Goal: Task Accomplishment & Management: Use online tool/utility

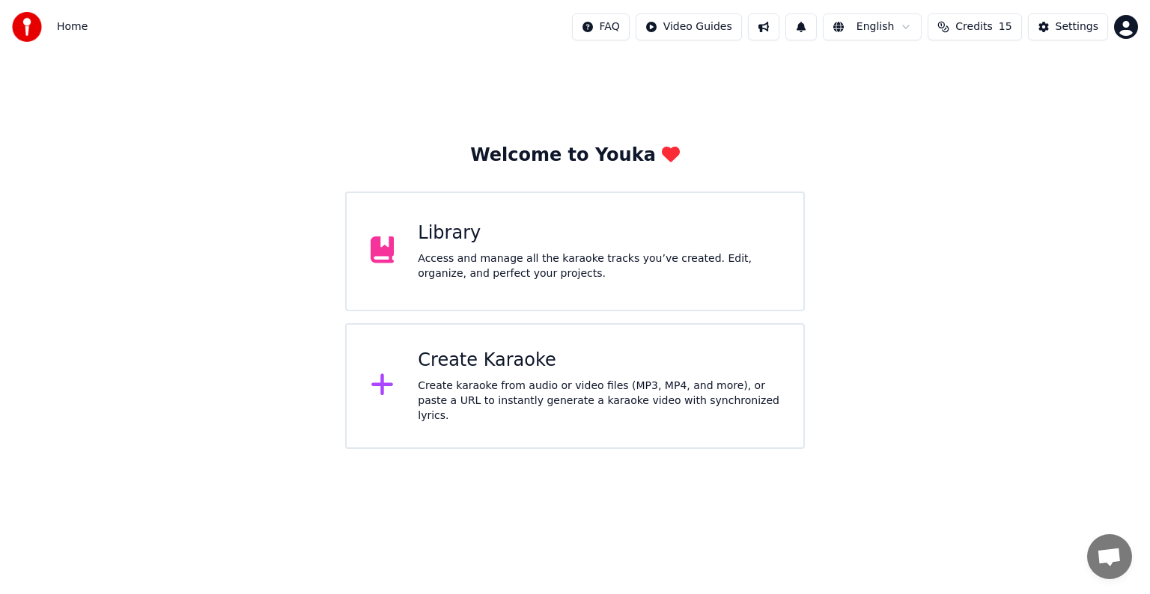
click at [542, 382] on div "Create karaoke from audio or video files (MP3, MP4, and more), or paste a URL t…" at bounding box center [599, 401] width 362 height 45
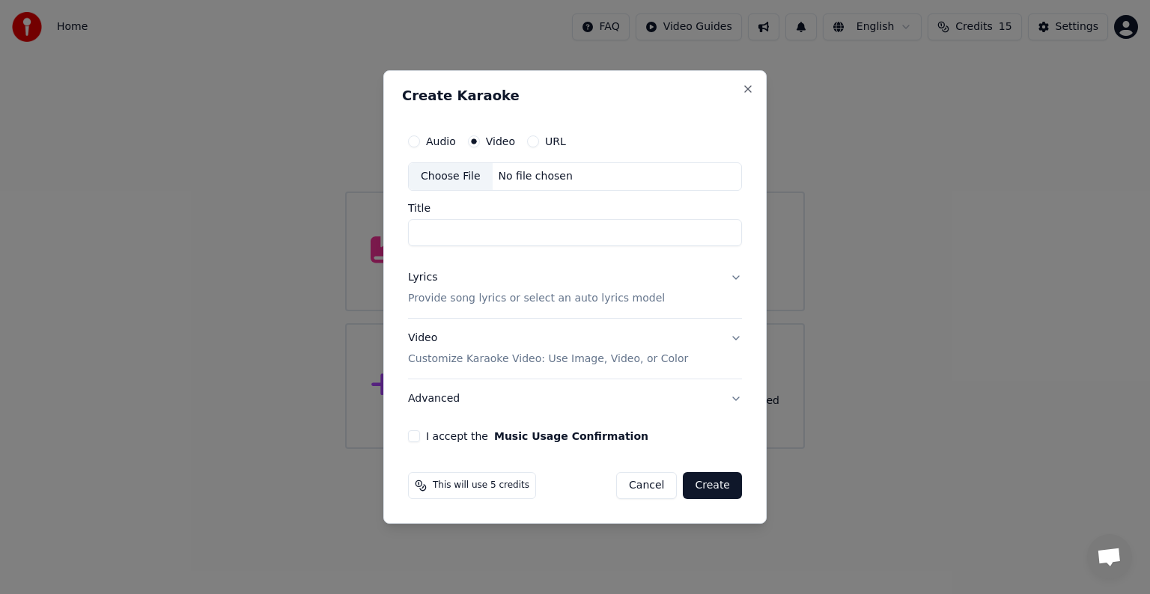
click at [532, 180] on div "No file chosen" at bounding box center [536, 176] width 86 height 15
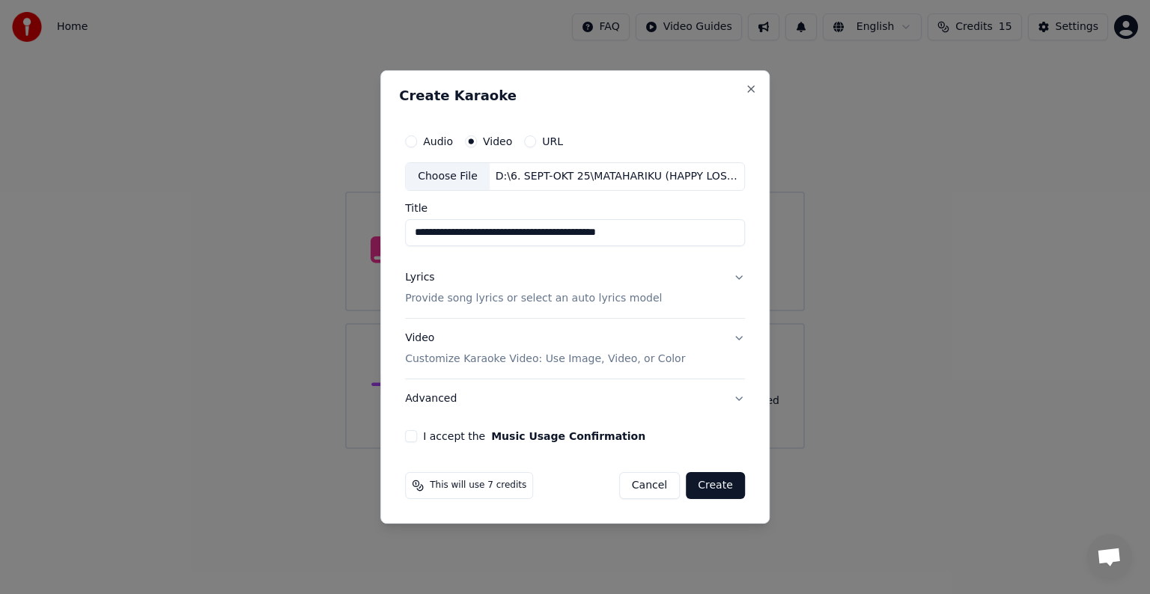
type input "**********"
click at [605, 296] on p "Provide song lyrics or select an auto lyrics model" at bounding box center [533, 298] width 257 height 15
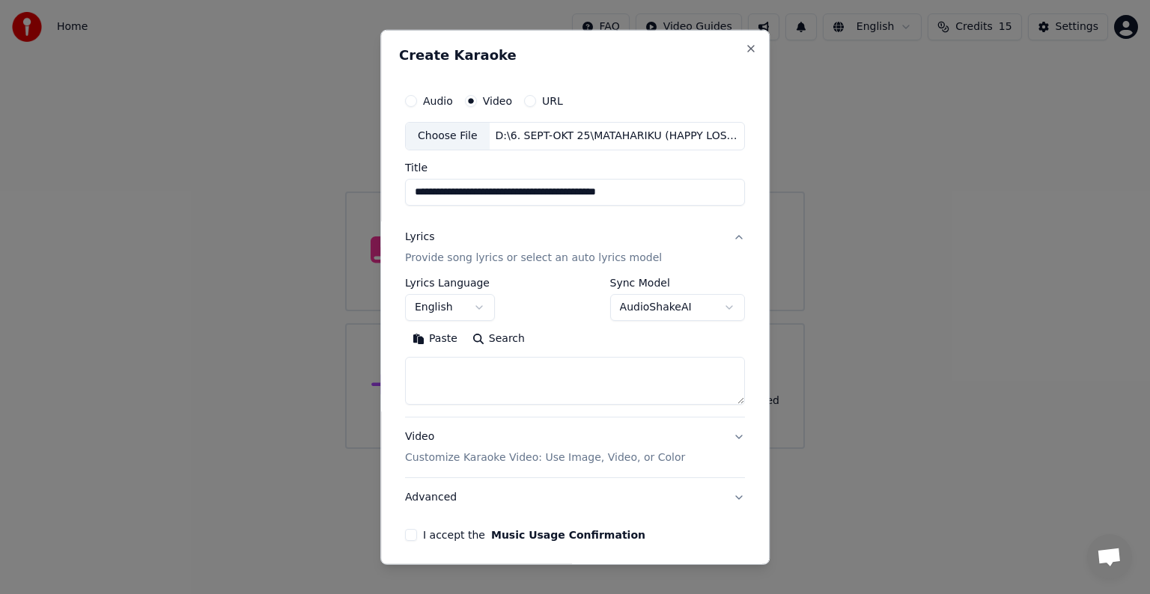
click at [476, 305] on button "English" at bounding box center [450, 307] width 90 height 27
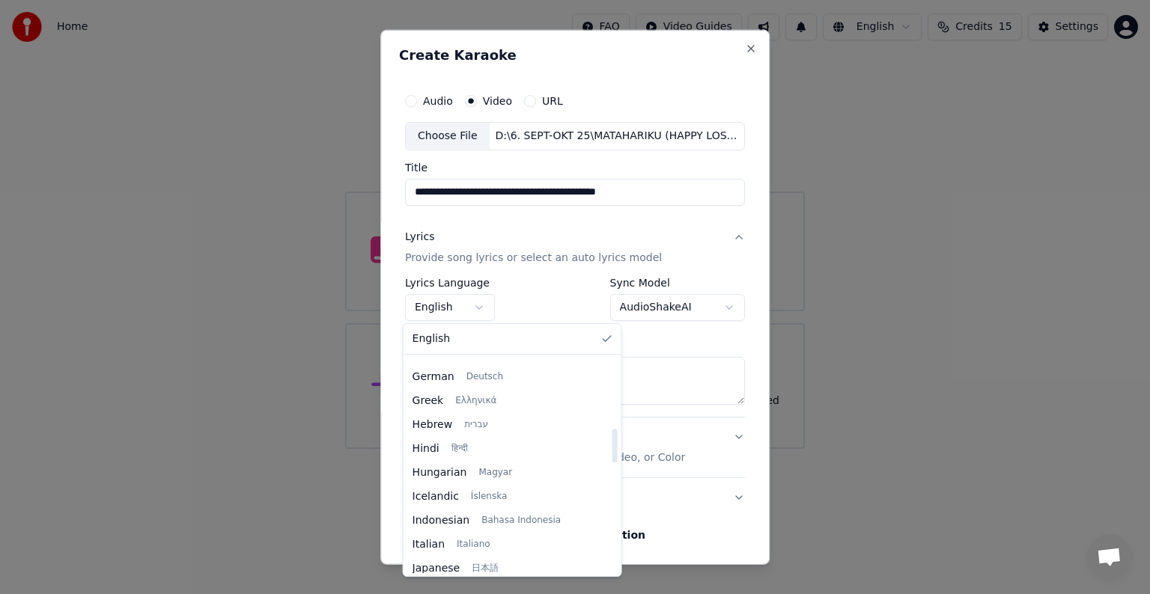
scroll to position [449, 0]
select select "**"
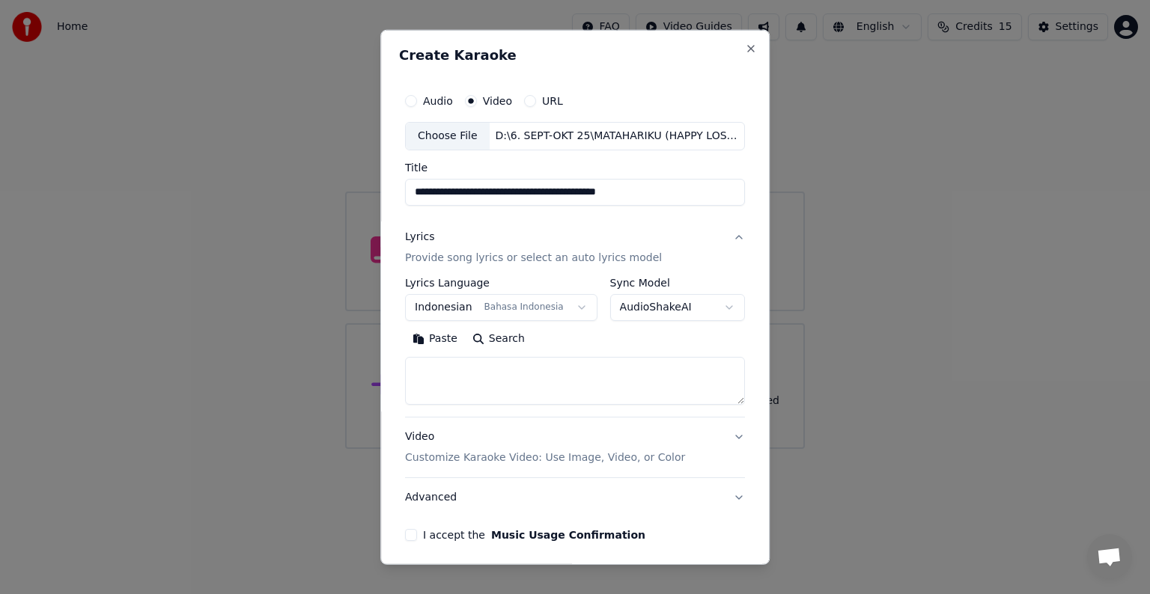
click at [509, 379] on textarea at bounding box center [575, 381] width 340 height 48
paste textarea "**********"
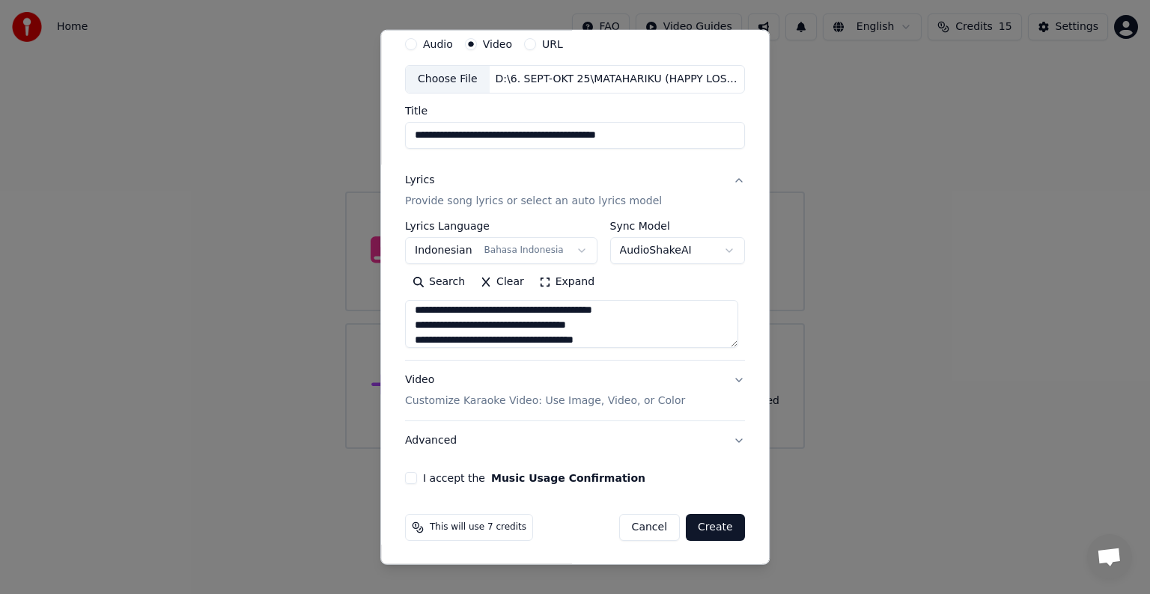
type textarea "**********"
click at [602, 400] on p "Customize Karaoke Video: Use Image, Video, or Color" at bounding box center [545, 401] width 280 height 15
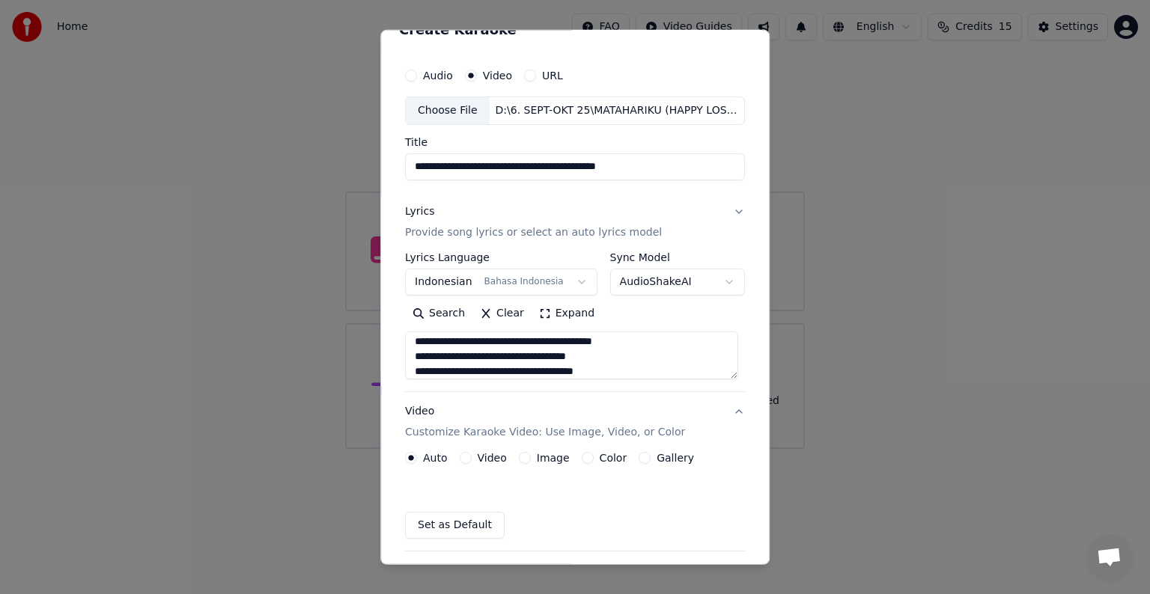
scroll to position [16, 0]
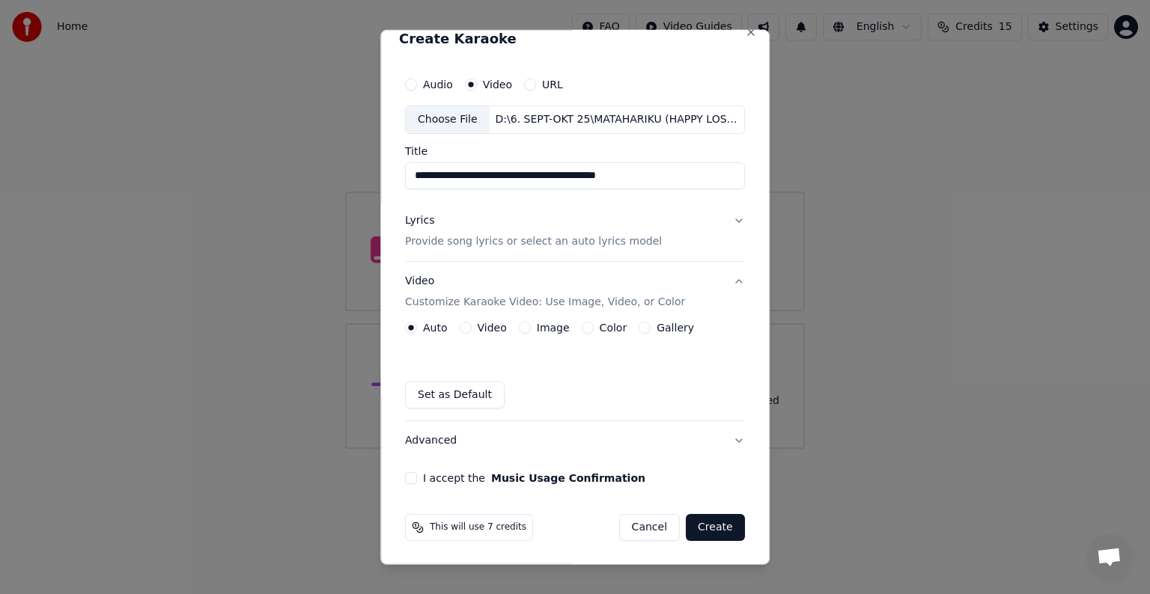
click at [460, 328] on button "Video" at bounding box center [466, 328] width 12 height 12
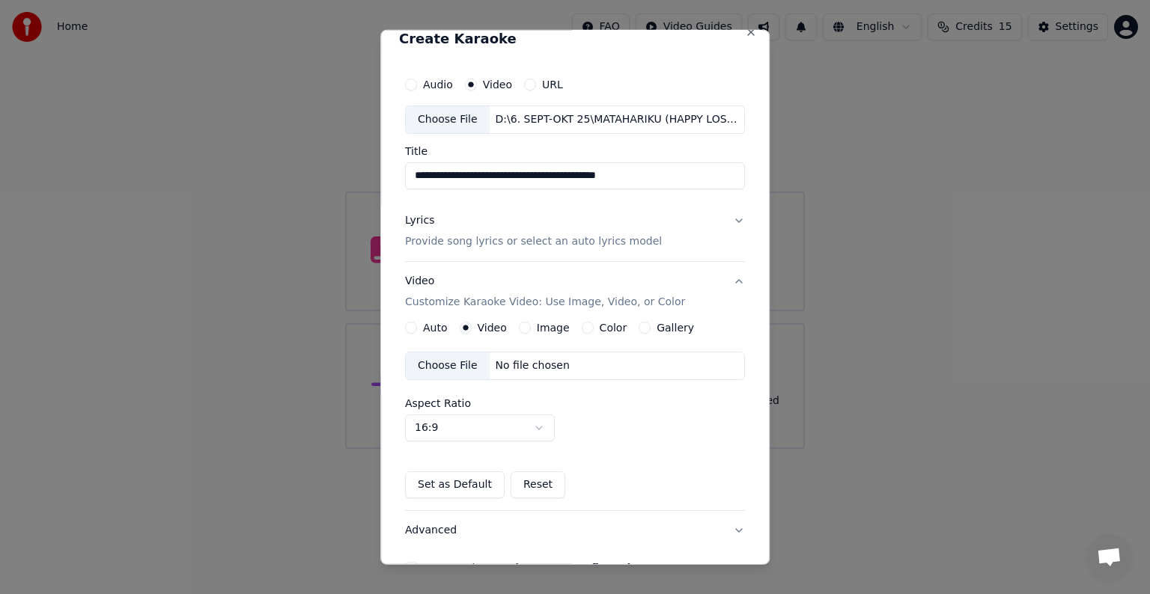
click at [534, 366] on div "No file chosen" at bounding box center [533, 366] width 86 height 15
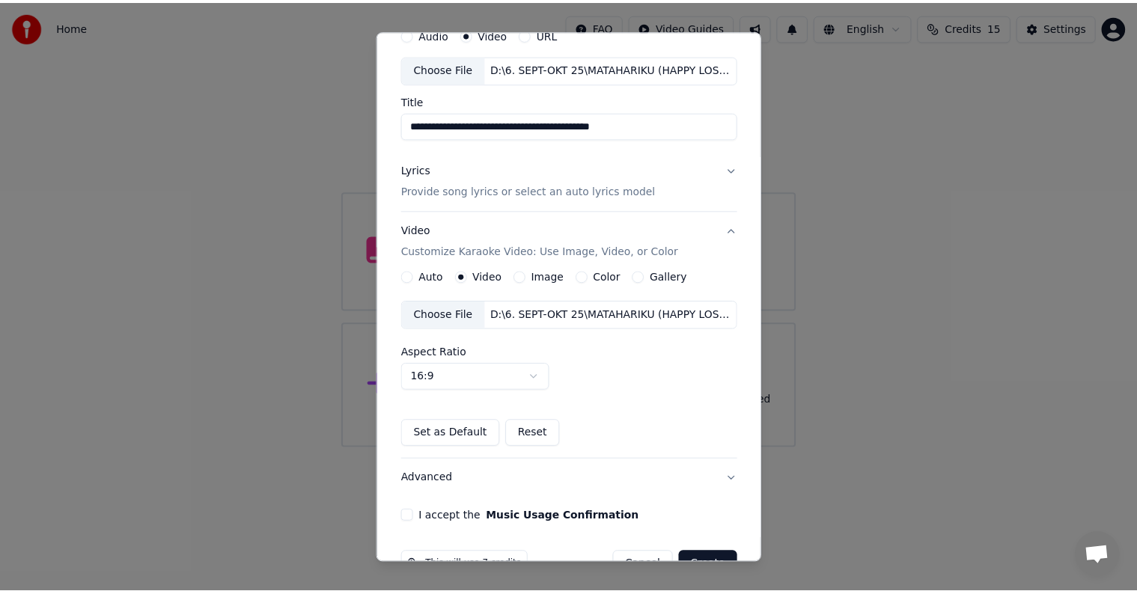
scroll to position [106, 0]
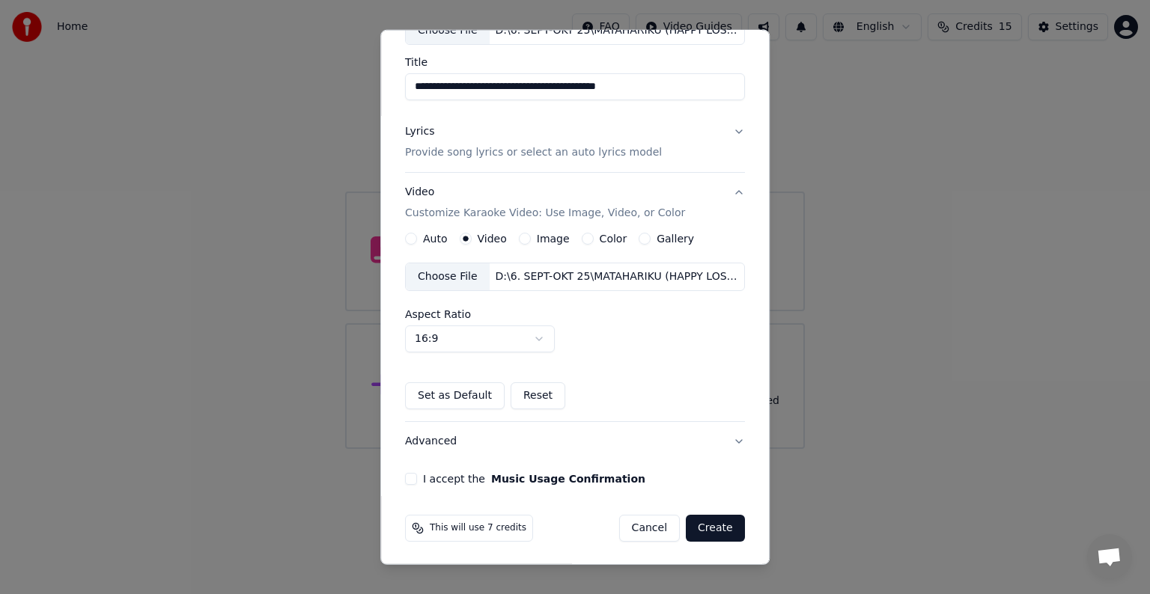
click at [409, 481] on button "I accept the Music Usage Confirmation" at bounding box center [411, 479] width 12 height 12
click at [711, 527] on button "Create" at bounding box center [715, 528] width 59 height 27
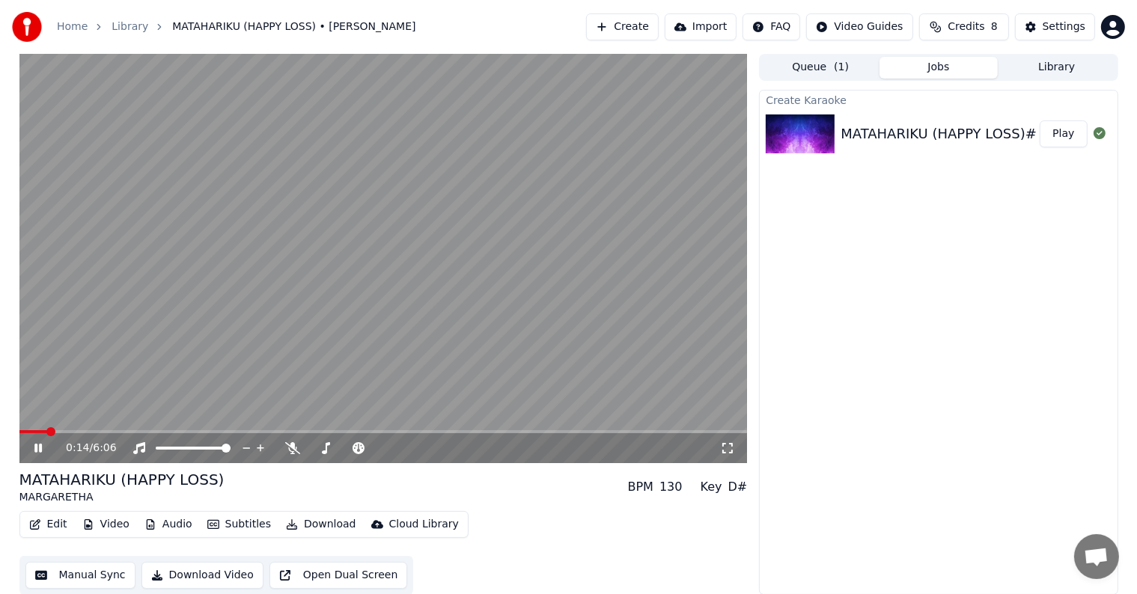
click at [442, 296] on video at bounding box center [383, 258] width 728 height 409
click at [1083, 37] on button "Settings" at bounding box center [1055, 26] width 80 height 27
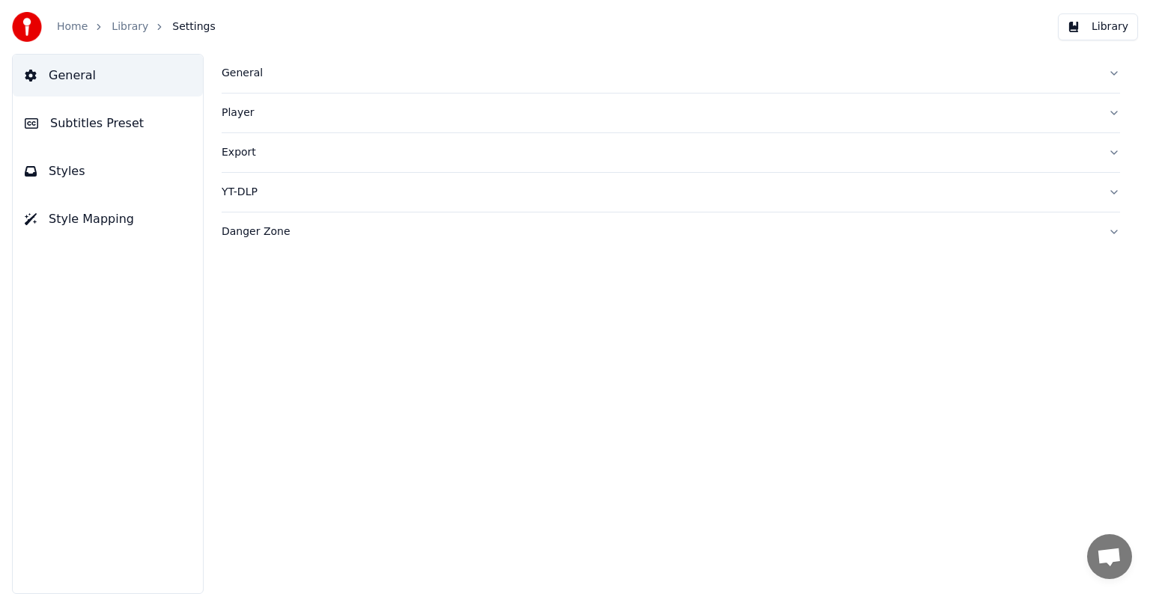
click at [108, 171] on button "Styles" at bounding box center [108, 171] width 190 height 42
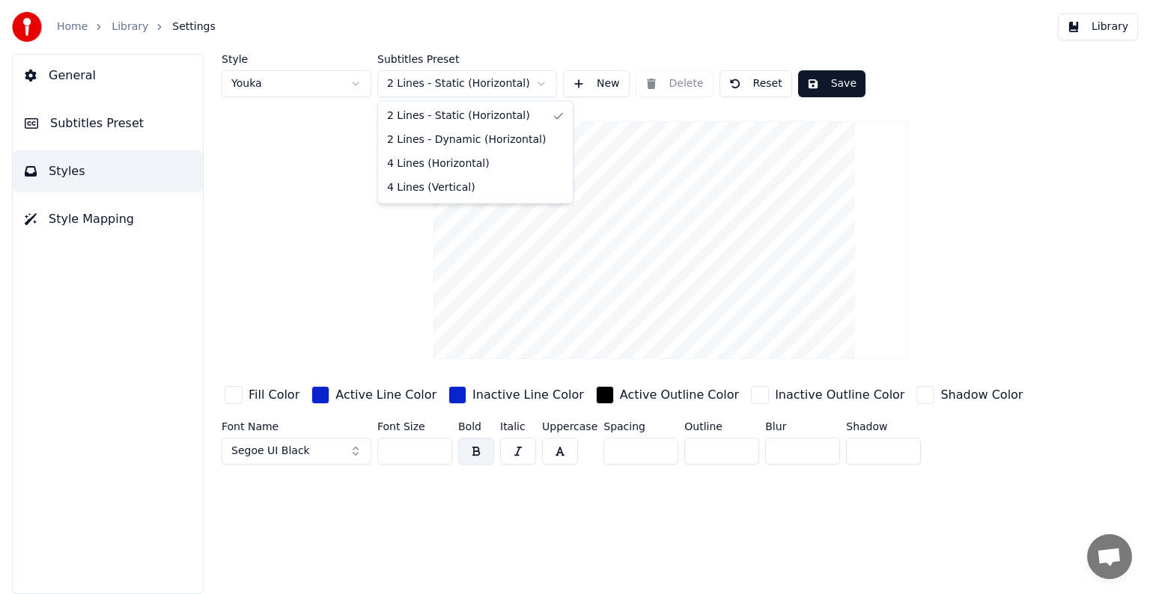
click at [393, 85] on html "Home Library Settings Library General Subtitles Preset Styles Style Mapping Sty…" at bounding box center [575, 297] width 1150 height 594
click at [297, 81] on html "Home Library Settings Library General Subtitles Preset Styles Style Mapping Sty…" at bounding box center [575, 297] width 1150 height 594
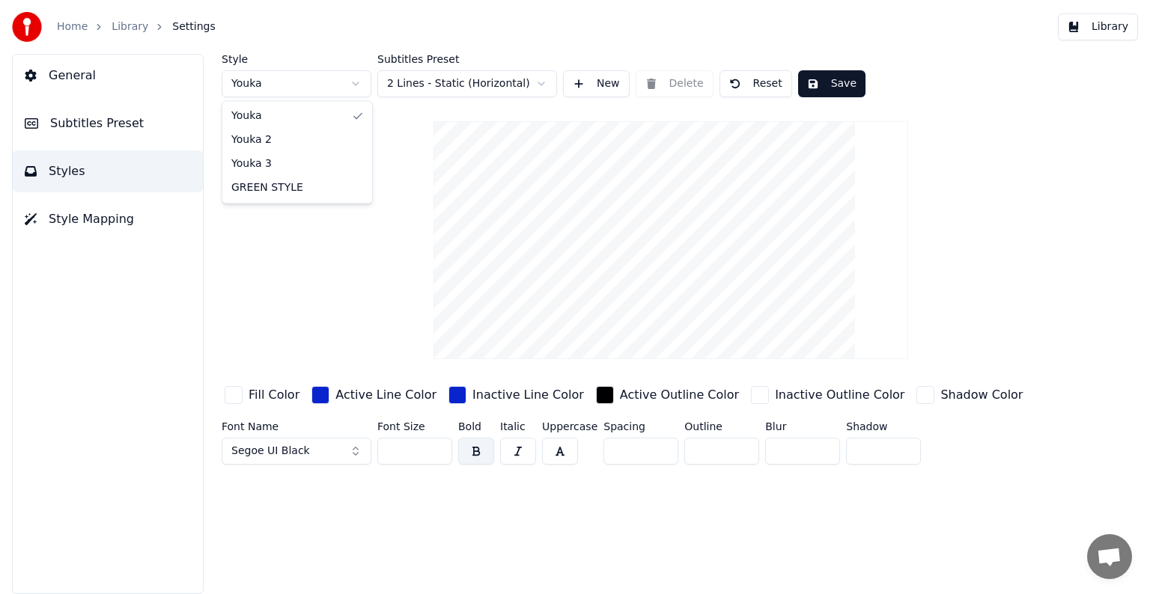
click at [354, 79] on html "Home Library Settings Library General Subtitles Preset Styles Style Mapping Sty…" at bounding box center [575, 297] width 1150 height 594
click at [439, 448] on input "***" at bounding box center [414, 451] width 75 height 27
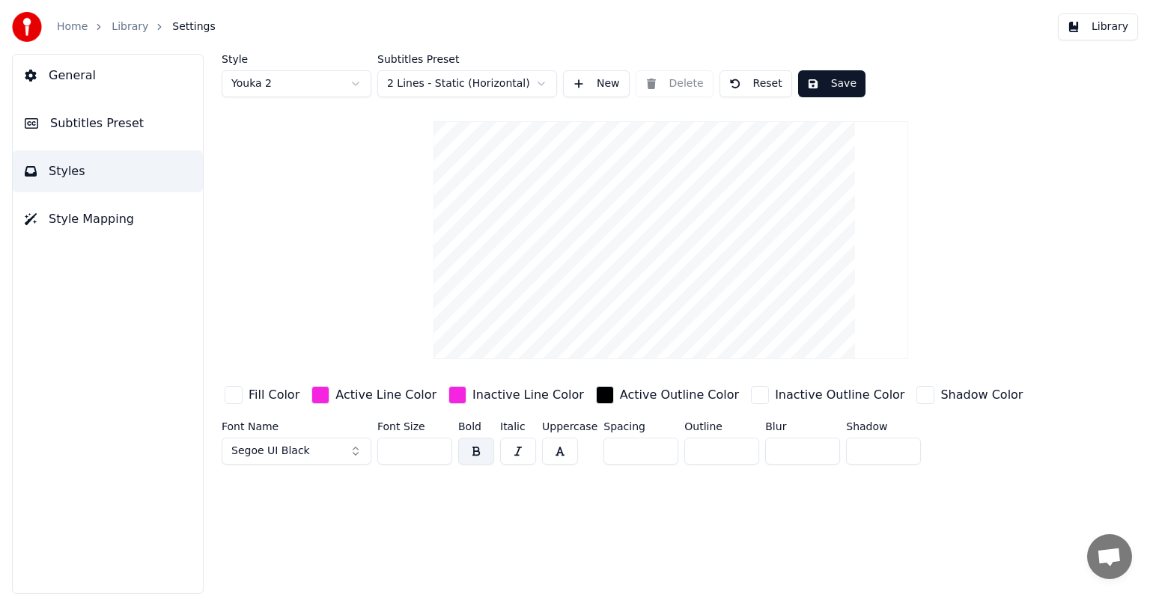
click at [439, 448] on input "***" at bounding box center [414, 451] width 75 height 27
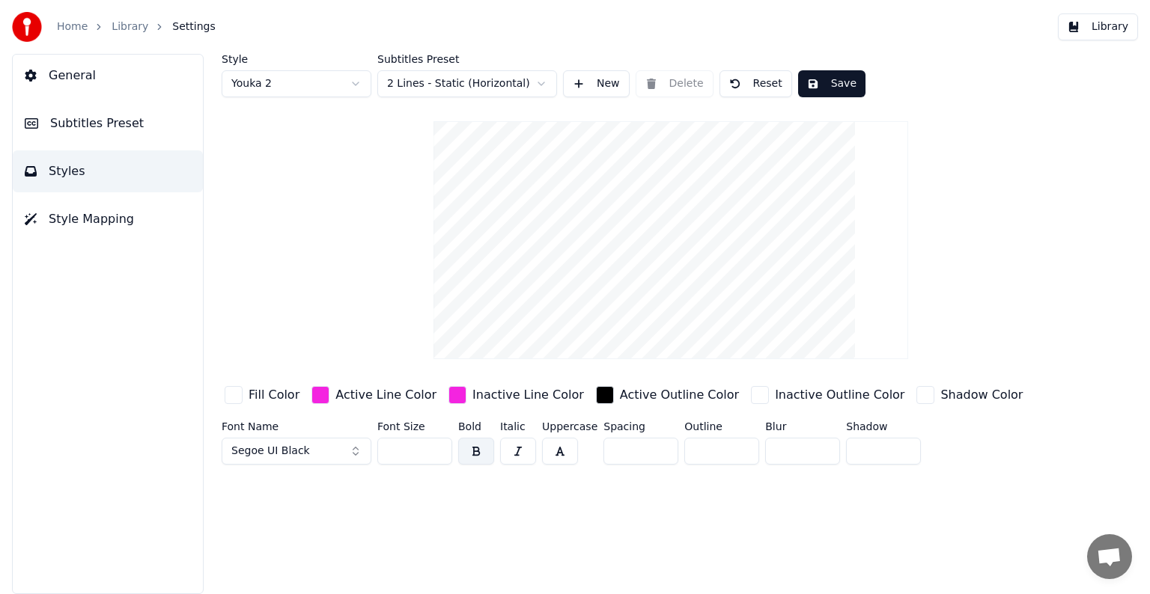
click at [439, 448] on input "***" at bounding box center [414, 451] width 75 height 27
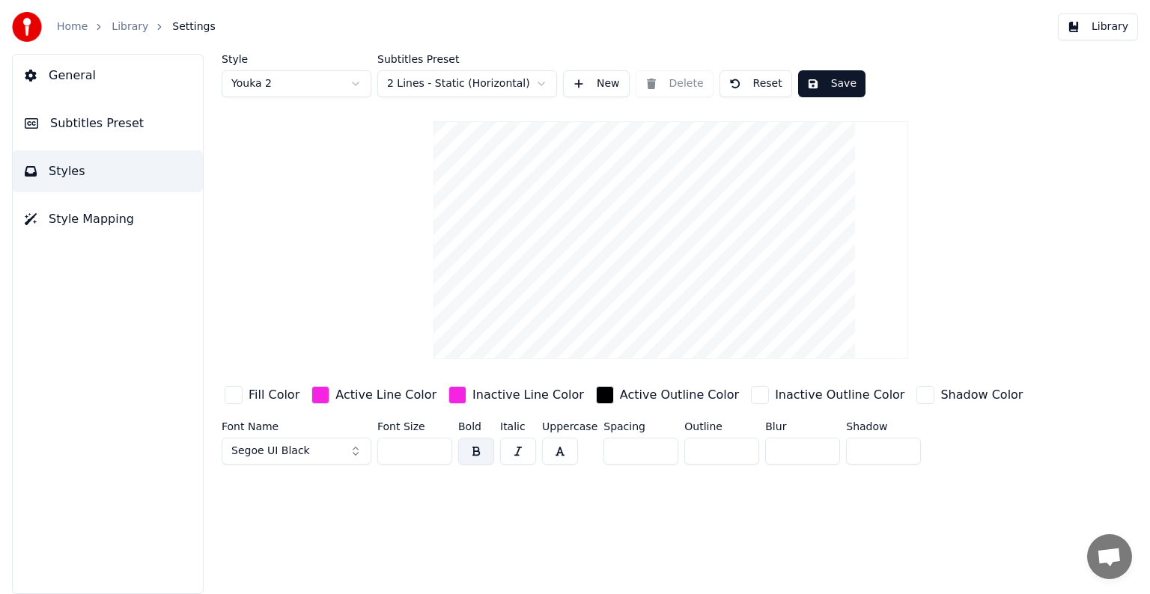
type input "***"
click at [439, 448] on input "***" at bounding box center [414, 451] width 75 height 27
click at [813, 84] on button "Save" at bounding box center [831, 83] width 67 height 27
click at [106, 223] on span "Style Mapping" at bounding box center [91, 219] width 85 height 18
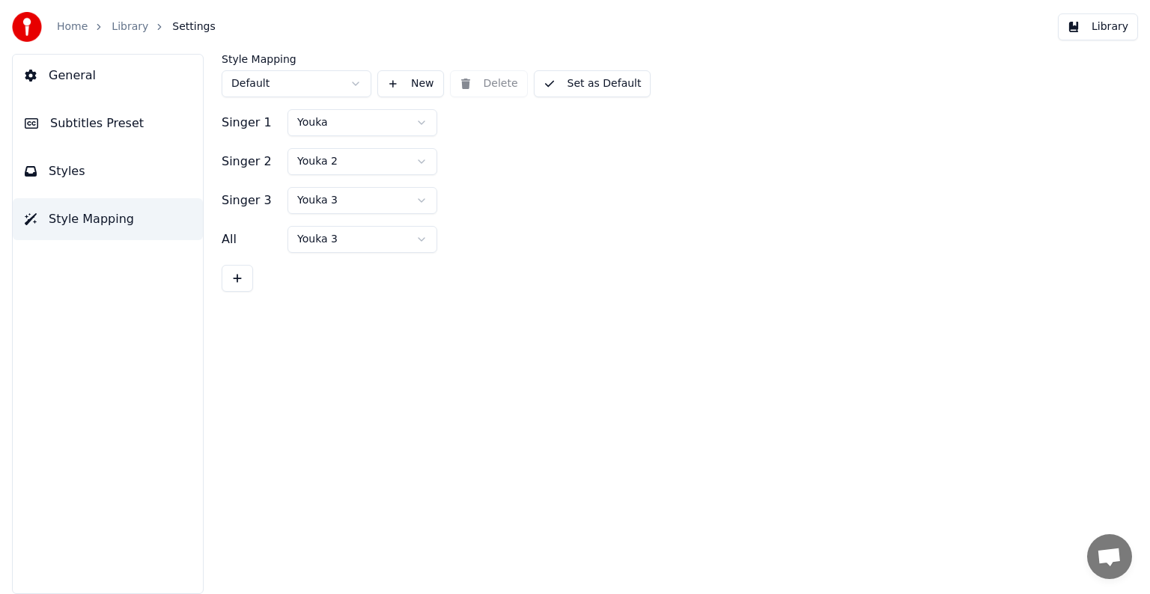
click at [421, 126] on html "Home Library Settings Library General Subtitles Preset Styles Style Mapping Sty…" at bounding box center [575, 297] width 1150 height 594
click at [406, 162] on html "Home Library Settings Library General Subtitles Preset Styles Style Mapping Sty…" at bounding box center [575, 297] width 1150 height 594
click at [587, 86] on button "Set as Default" at bounding box center [593, 83] width 118 height 27
click at [1121, 33] on button "Library" at bounding box center [1098, 26] width 80 height 27
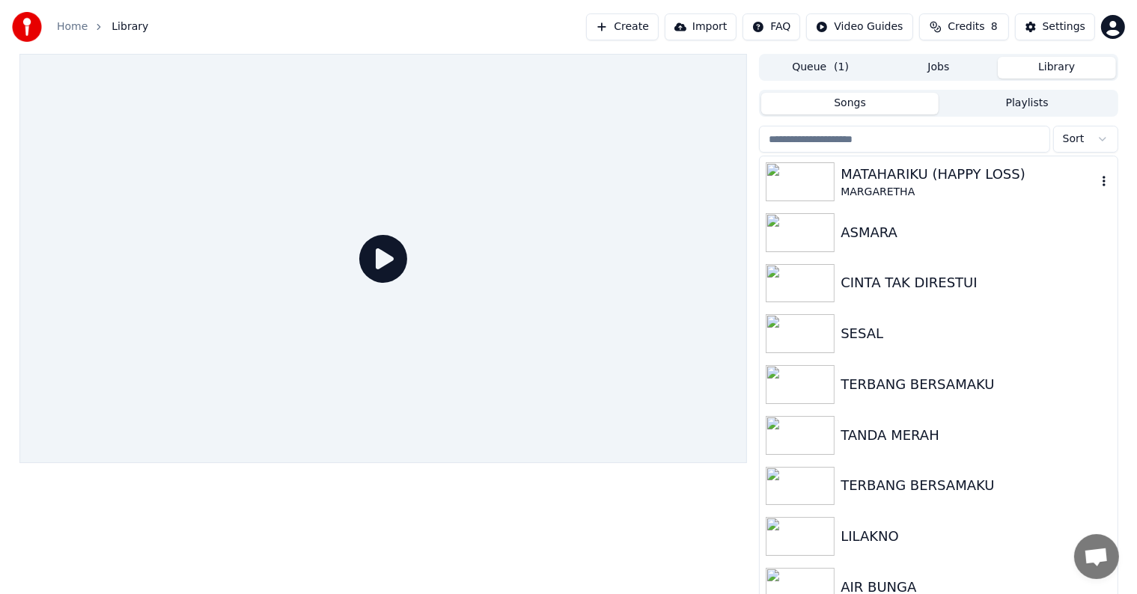
click at [910, 180] on div "MATAHARIKU (HAPPY LOSS)" at bounding box center [968, 174] width 255 height 21
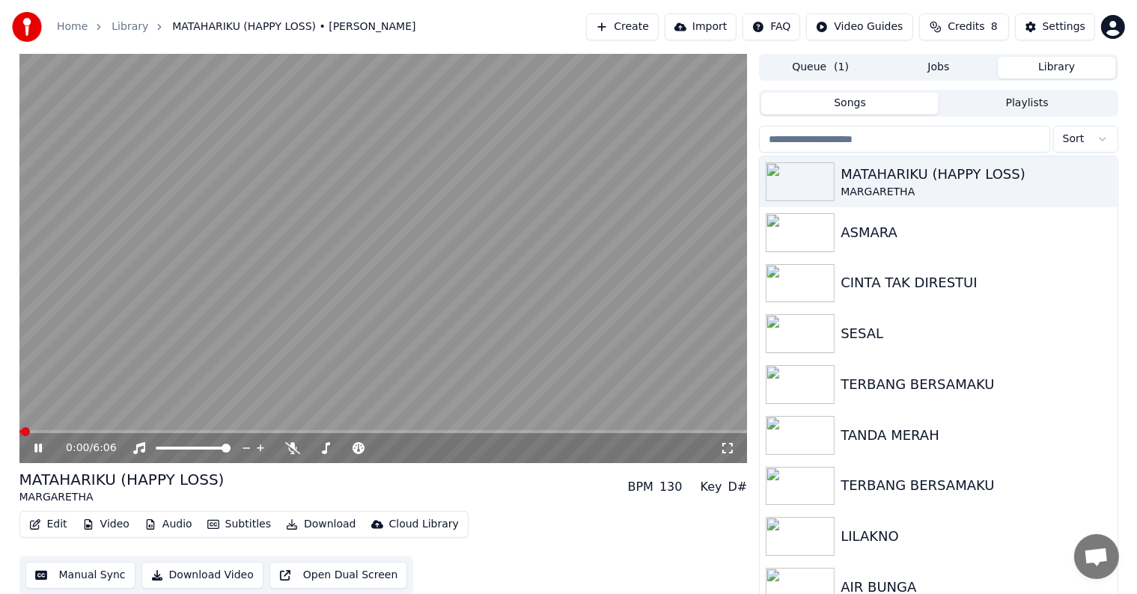
click at [67, 581] on button "Manual Sync" at bounding box center [80, 575] width 110 height 27
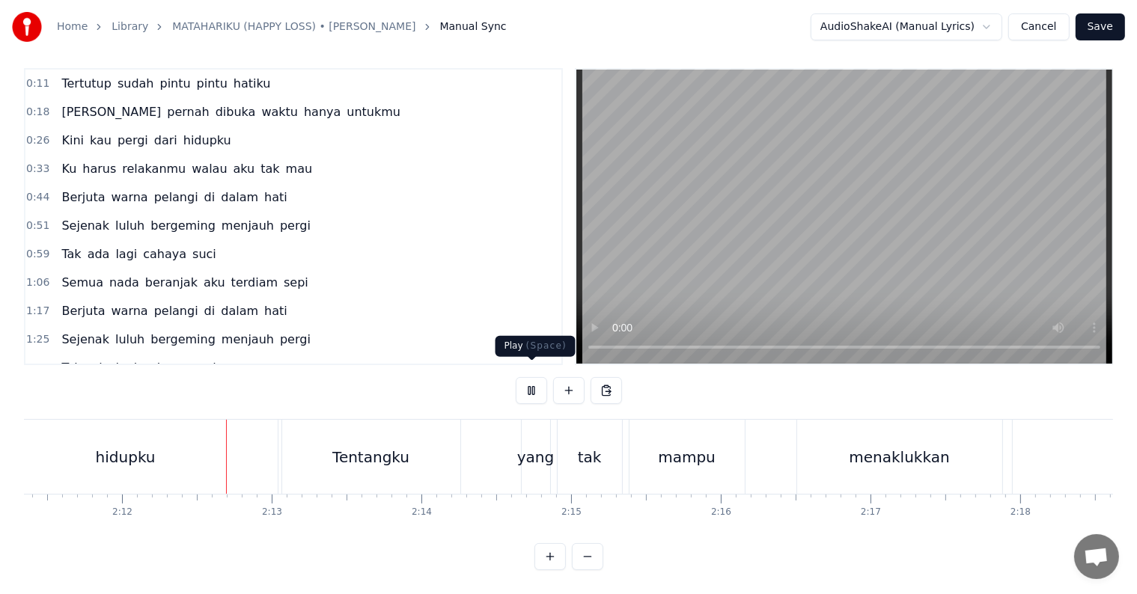
scroll to position [0, 19692]
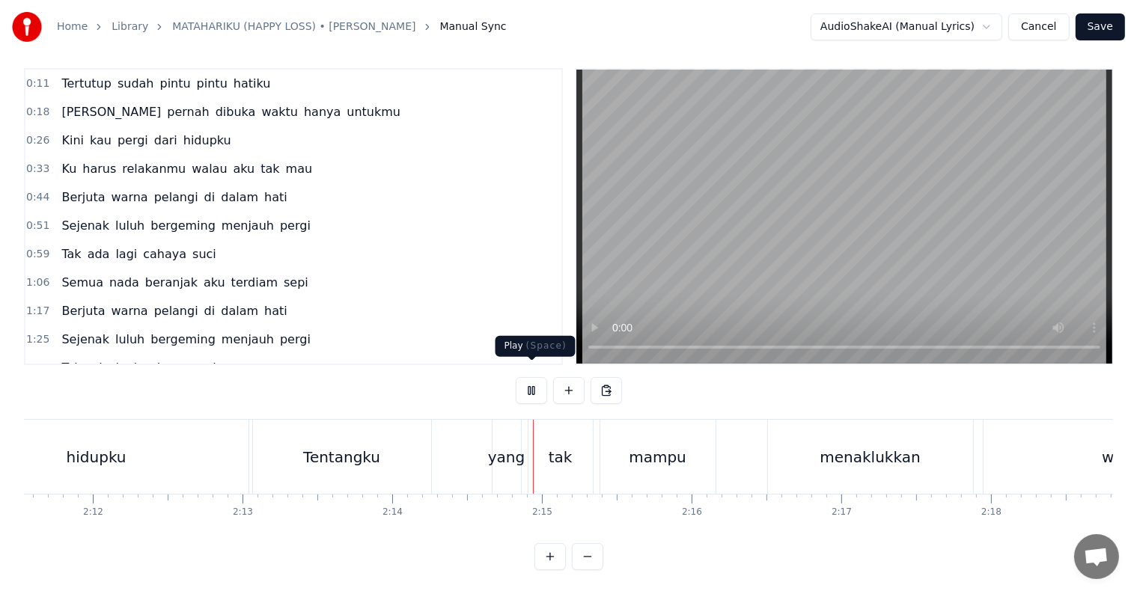
click at [535, 383] on button at bounding box center [531, 390] width 31 height 27
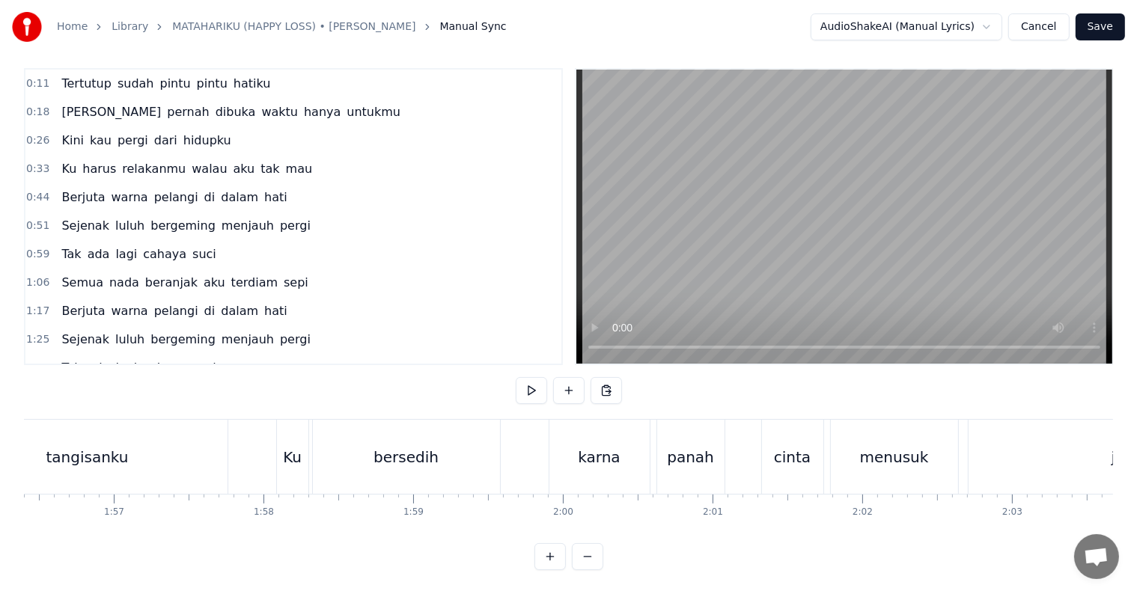
scroll to position [0, 17239]
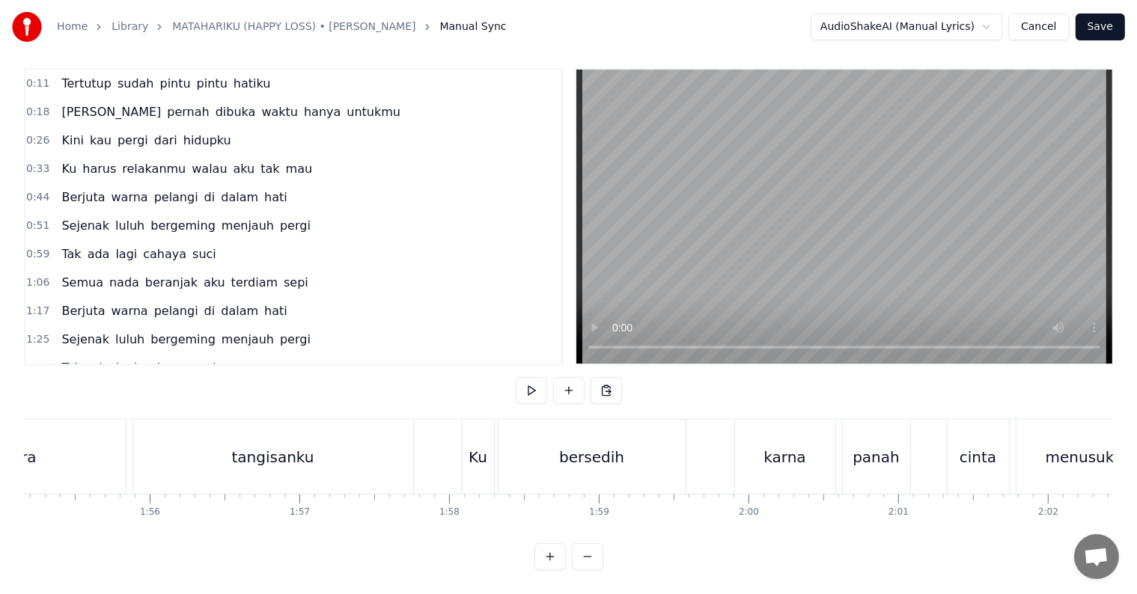
click at [251, 446] on div "tangisanku" at bounding box center [273, 457] width 82 height 22
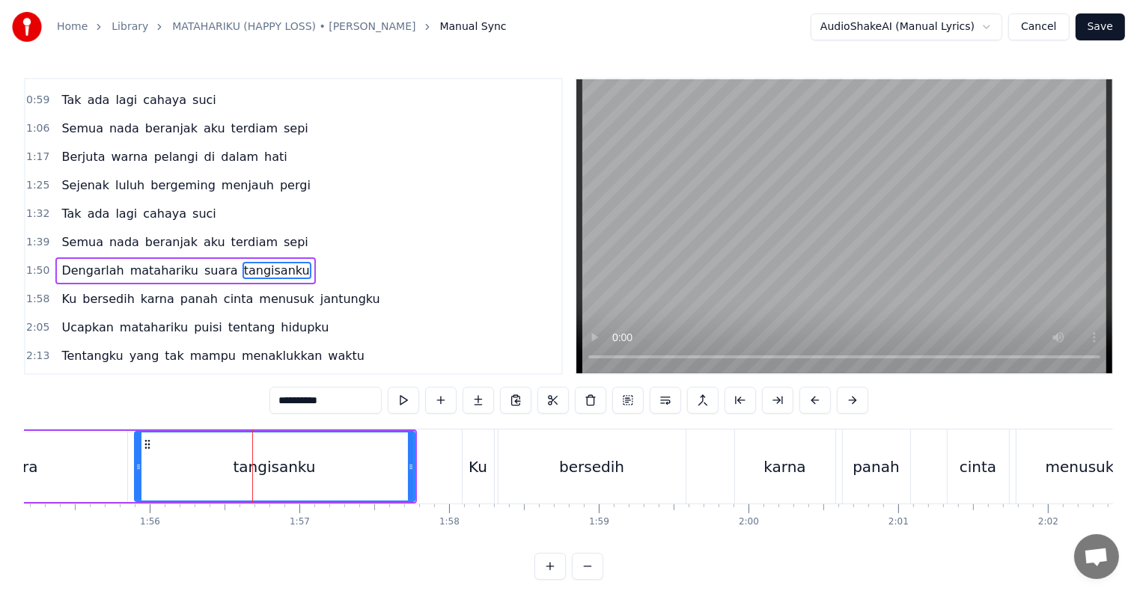
scroll to position [197, 0]
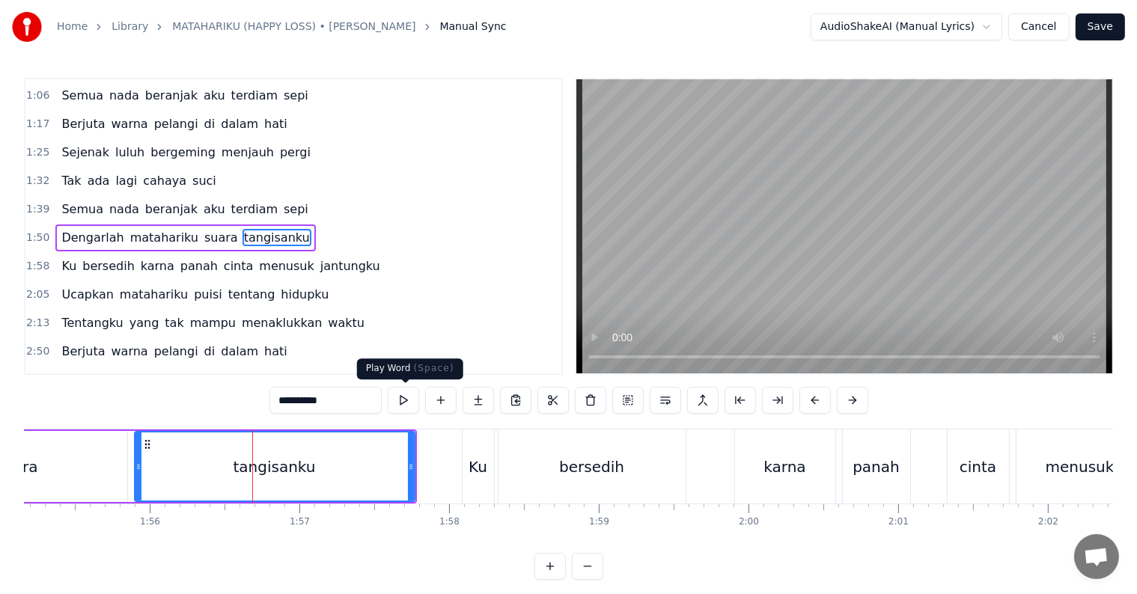
click at [413, 405] on button at bounding box center [403, 400] width 31 height 27
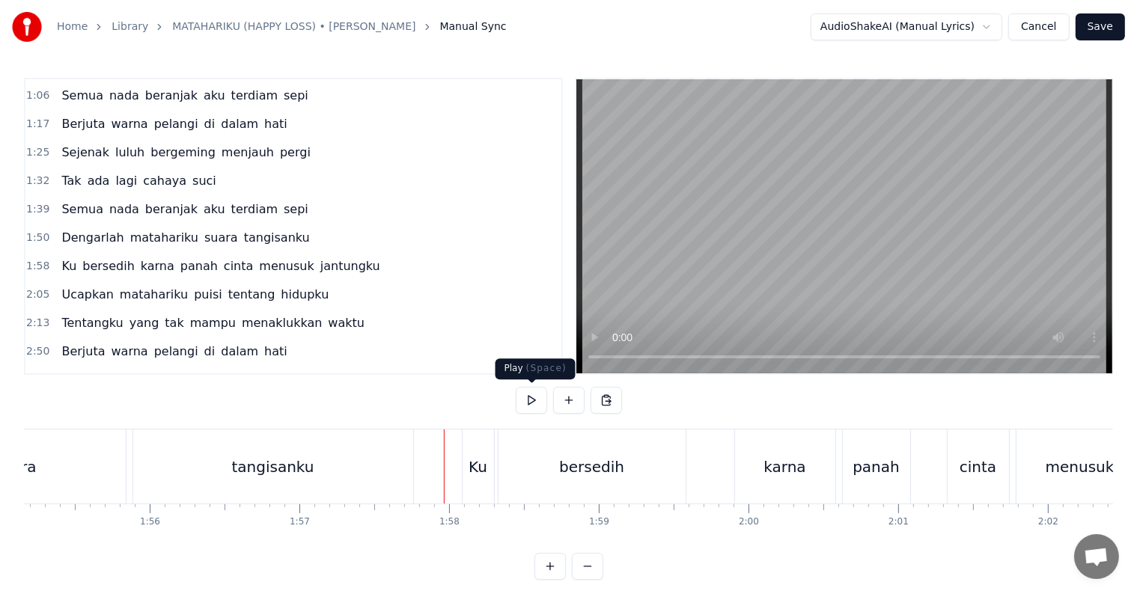
click at [528, 406] on button at bounding box center [531, 400] width 31 height 27
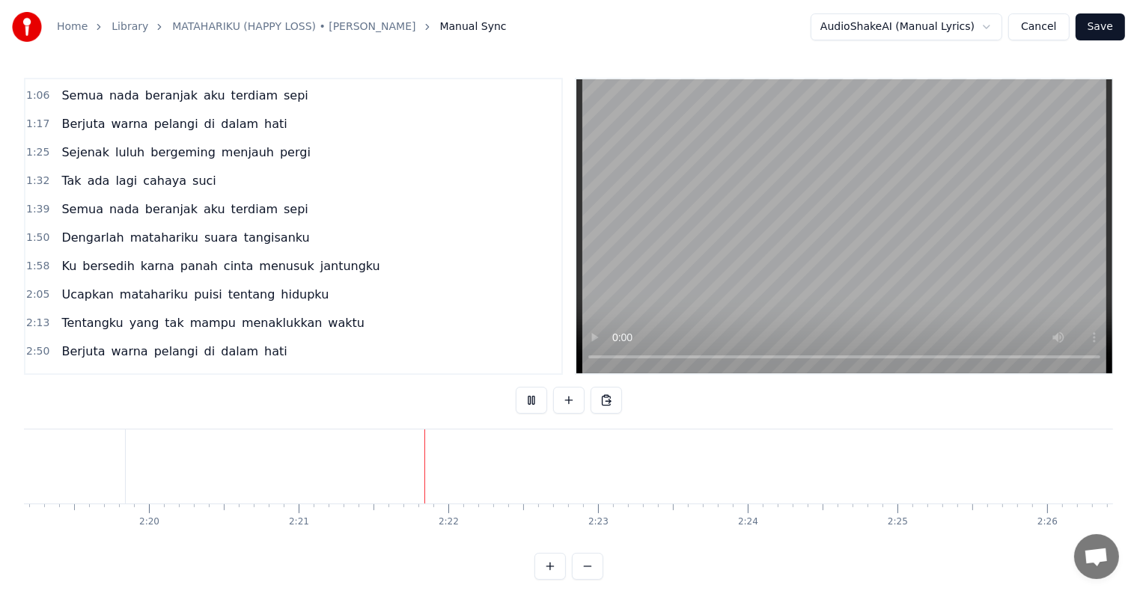
scroll to position [0, 21075]
click at [60, 343] on span "Berjuta" at bounding box center [83, 351] width 46 height 17
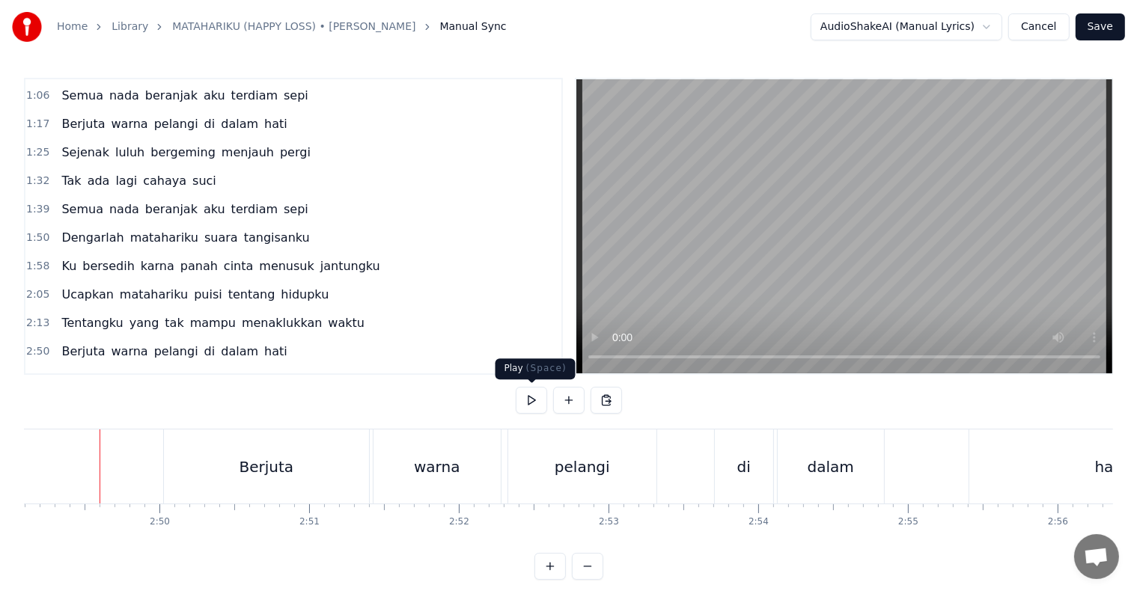
click at [524, 402] on button at bounding box center [531, 400] width 31 height 27
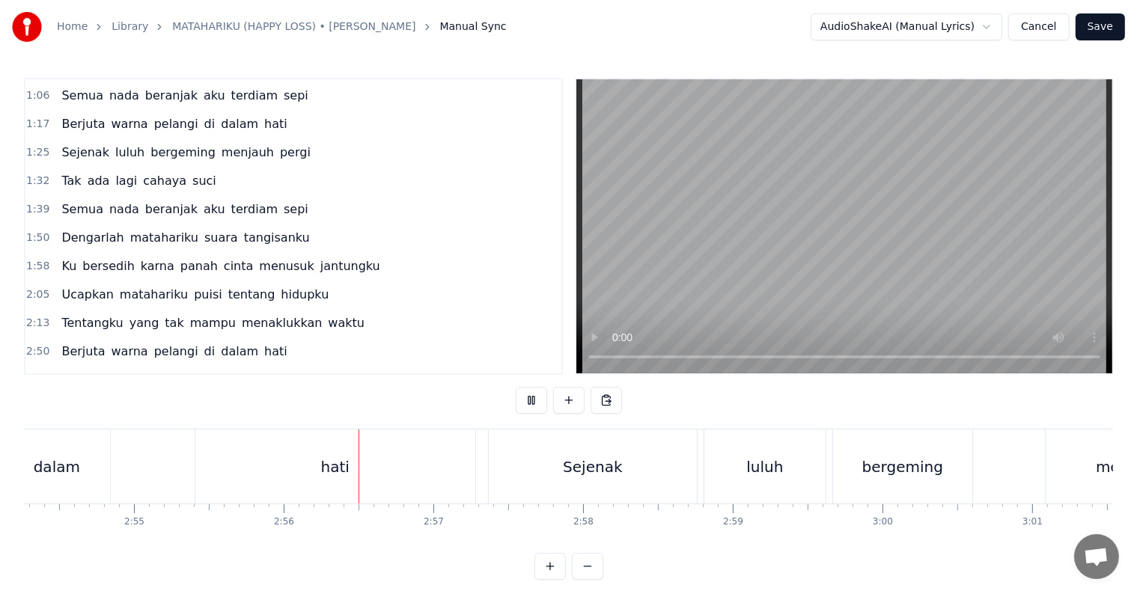
scroll to position [0, 26258]
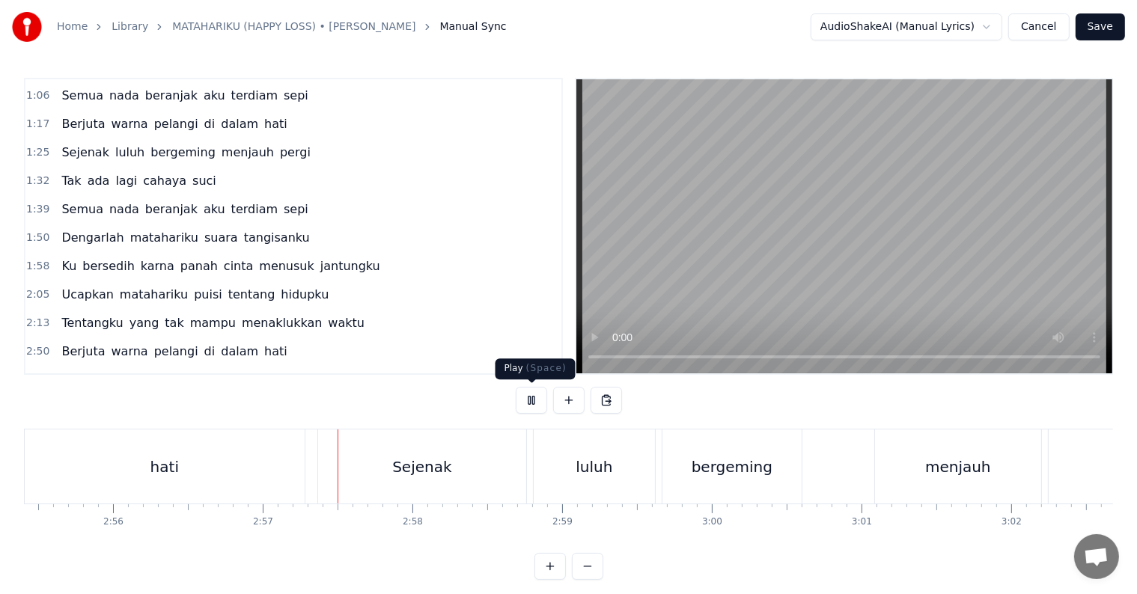
click at [531, 392] on button at bounding box center [531, 400] width 31 height 27
click at [263, 343] on span "hati" at bounding box center [276, 351] width 26 height 17
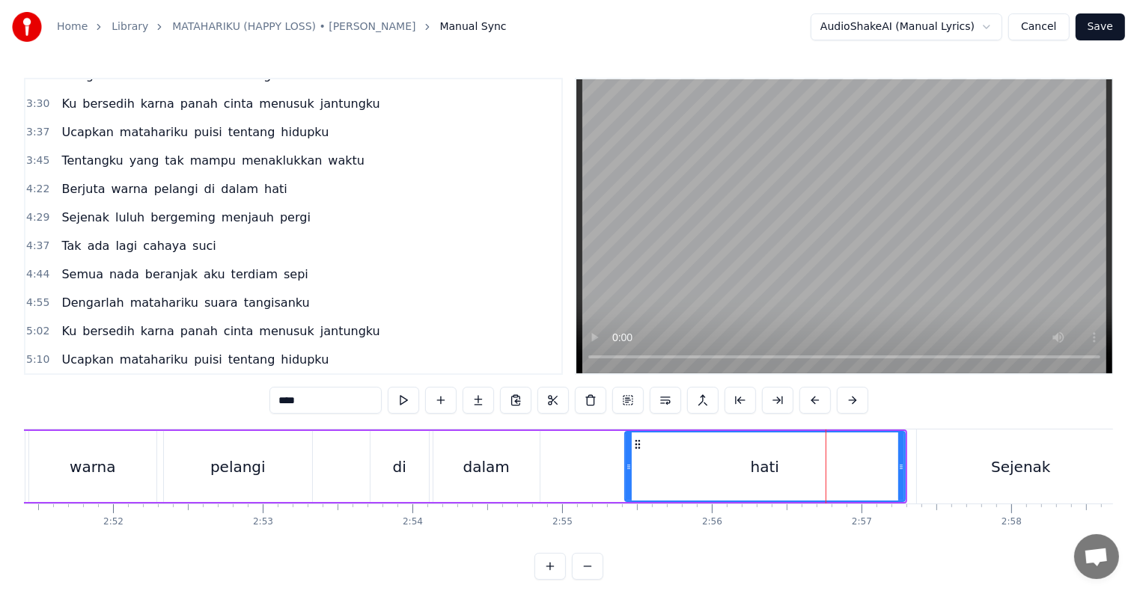
scroll to position [0, 25536]
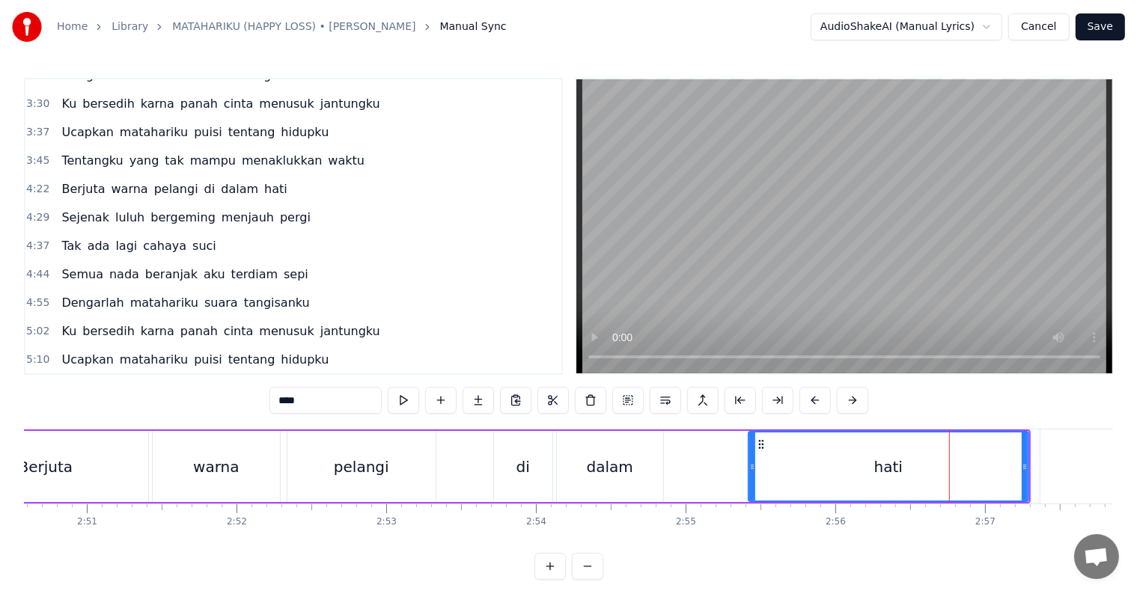
click at [448, 483] on div "Berjuta warna pelangi di dalam hati" at bounding box center [486, 467] width 1090 height 74
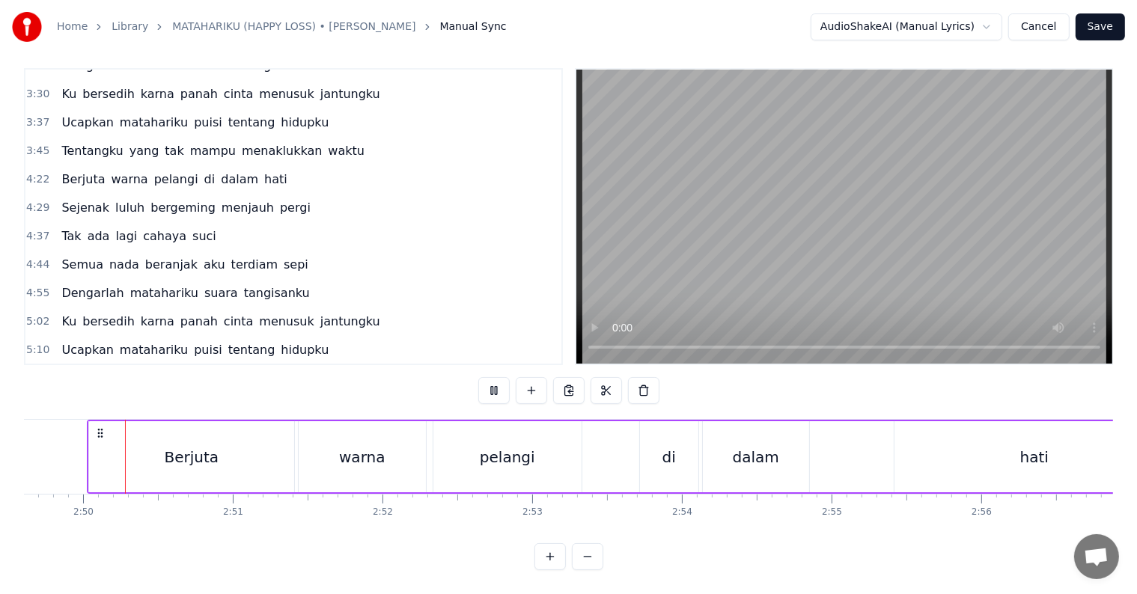
scroll to position [0, 25377]
click at [924, 457] on div "hati" at bounding box center [1047, 456] width 280 height 71
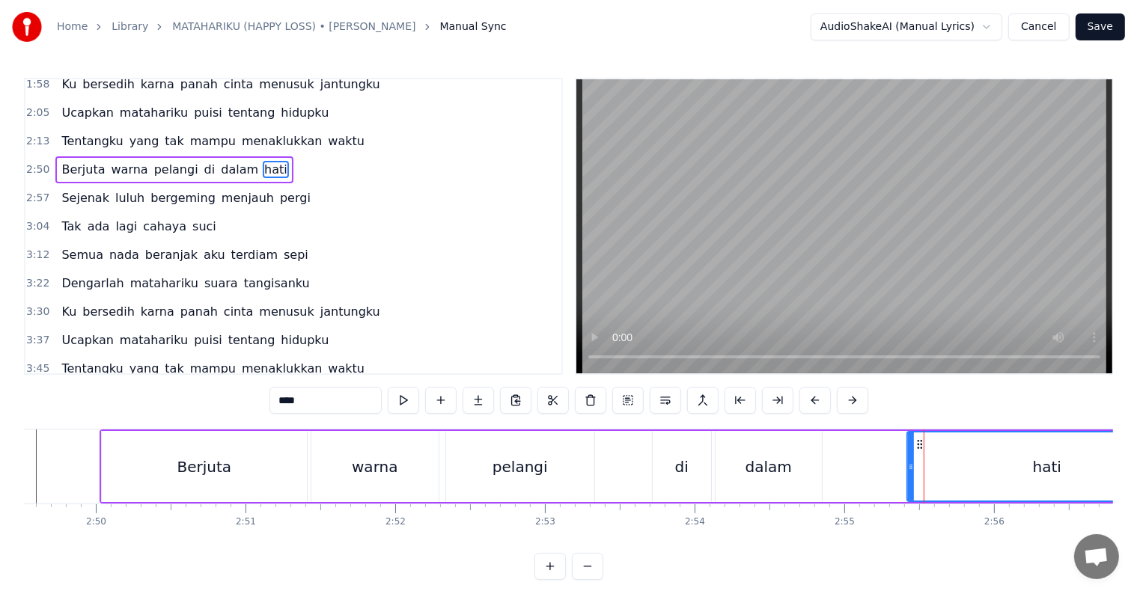
scroll to position [307, 0]
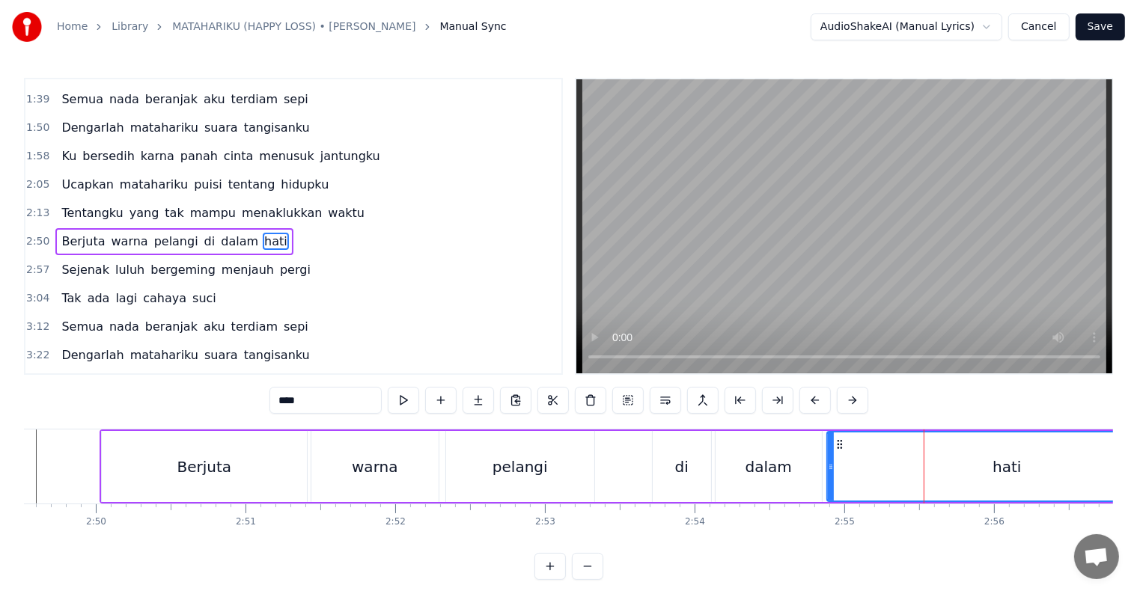
drag, startPoint x: 910, startPoint y: 467, endPoint x: 830, endPoint y: 482, distance: 81.5
click at [830, 482] on div at bounding box center [831, 467] width 6 height 68
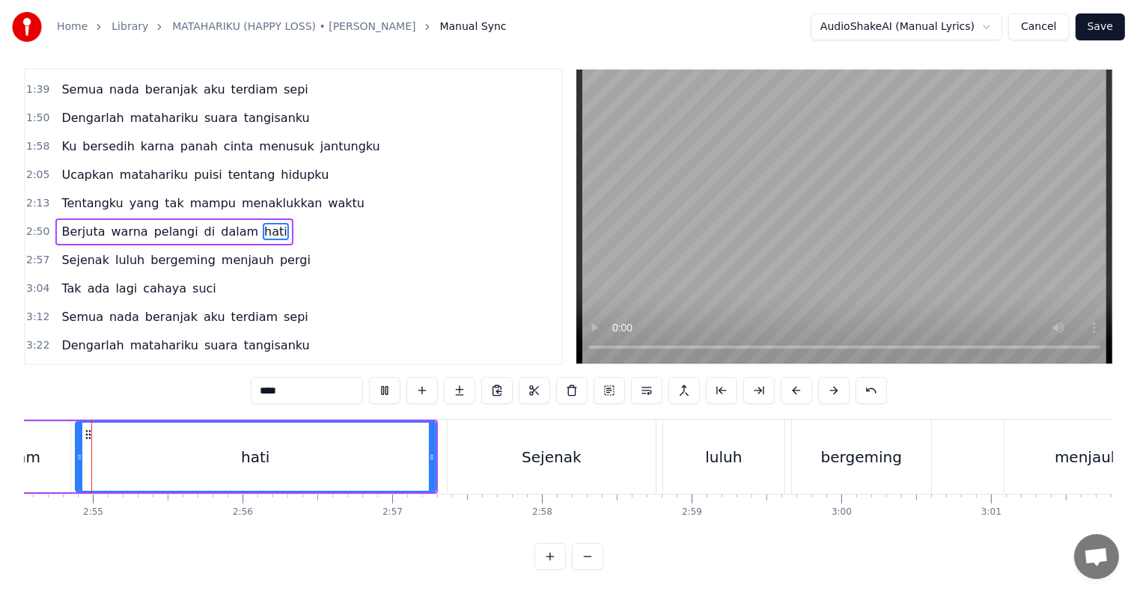
scroll to position [0, 26132]
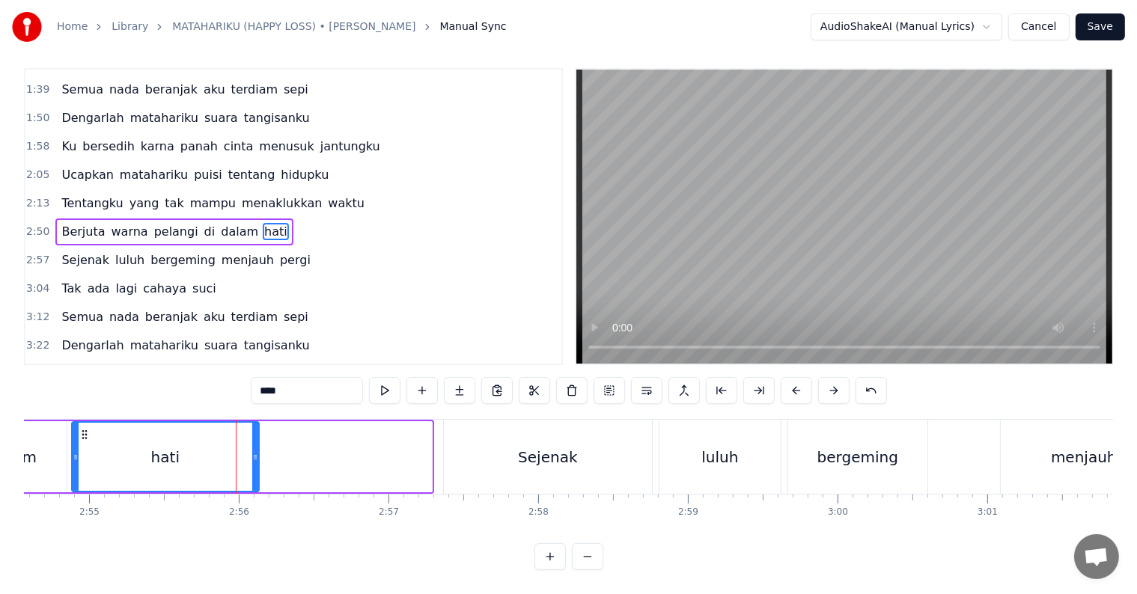
drag, startPoint x: 427, startPoint y: 446, endPoint x: 254, endPoint y: 442, distance: 173.0
click at [254, 451] on icon at bounding box center [255, 457] width 6 height 12
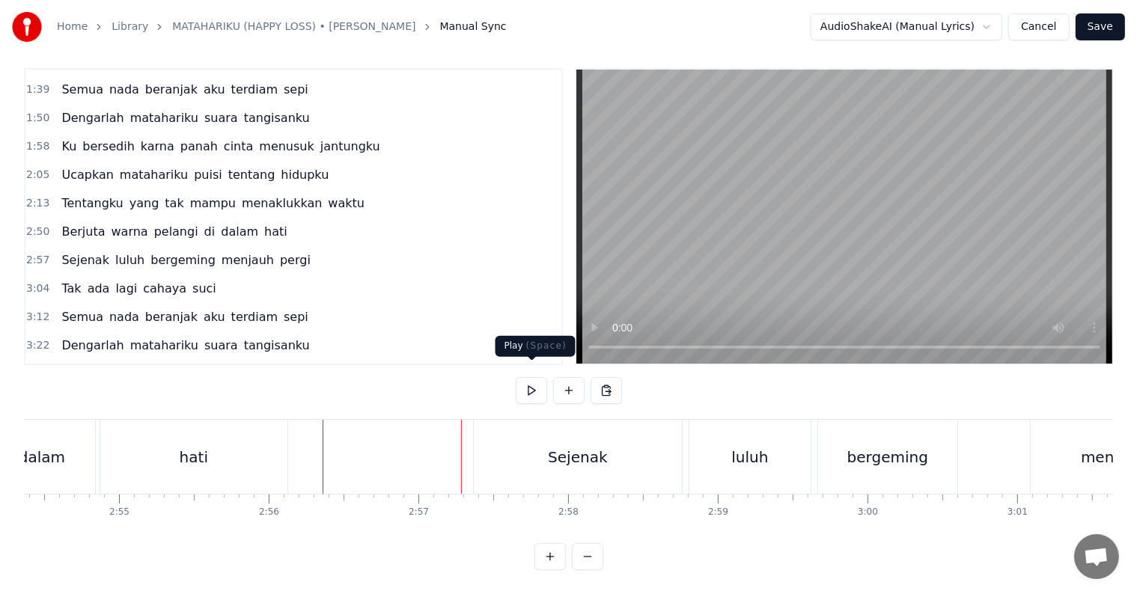
click at [526, 379] on button at bounding box center [531, 390] width 31 height 27
click at [526, 377] on button at bounding box center [531, 390] width 31 height 27
click at [546, 377] on button at bounding box center [531, 390] width 31 height 27
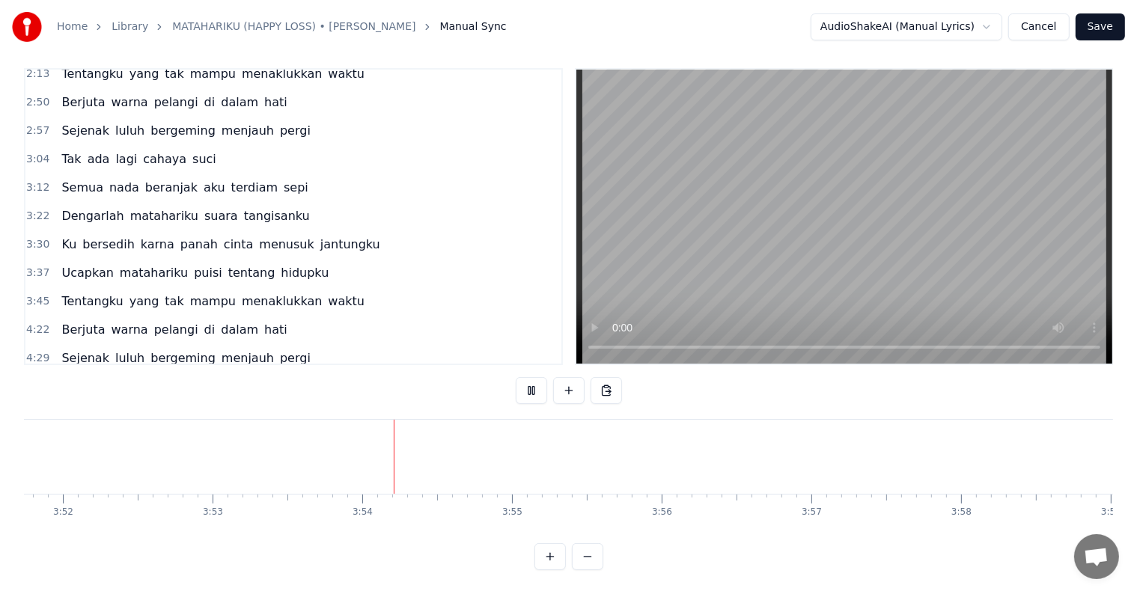
scroll to position [457, 0]
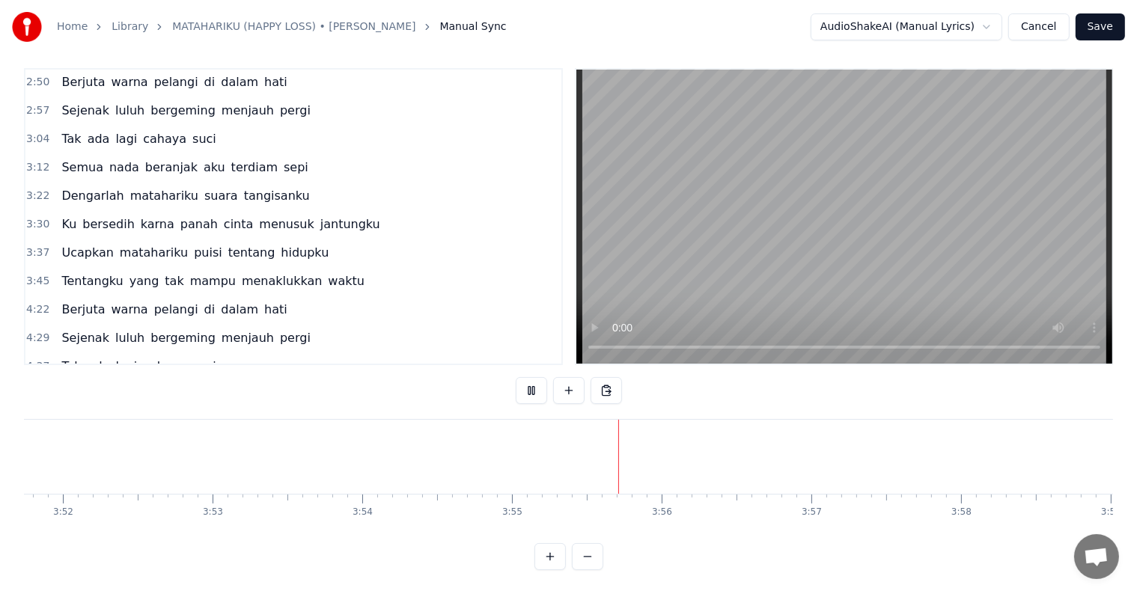
click at [76, 301] on span "Berjuta" at bounding box center [83, 309] width 46 height 17
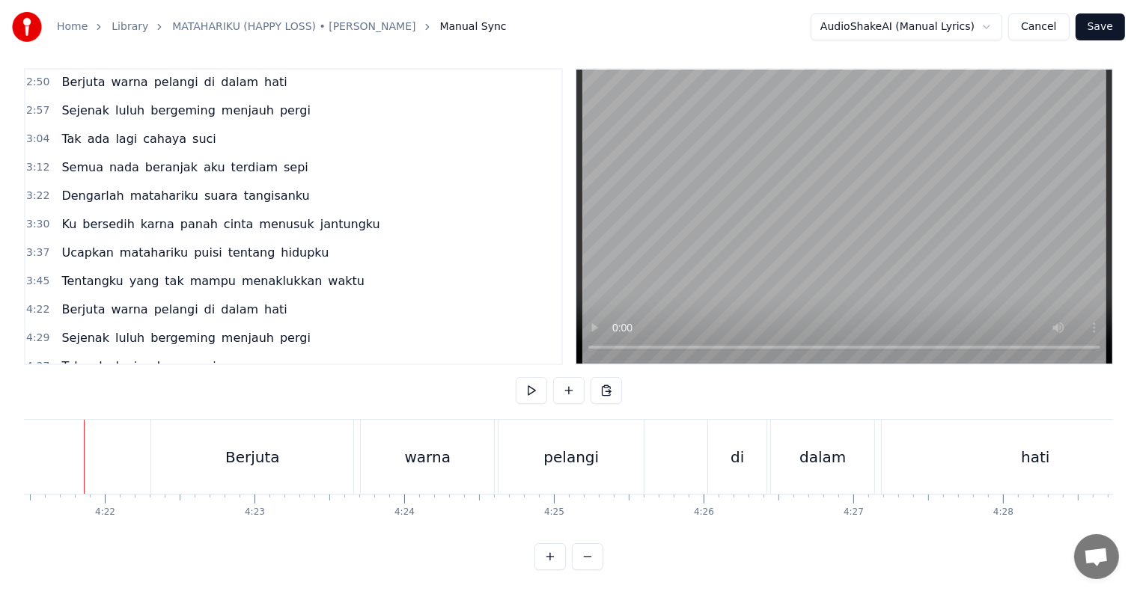
scroll to position [0, 39125]
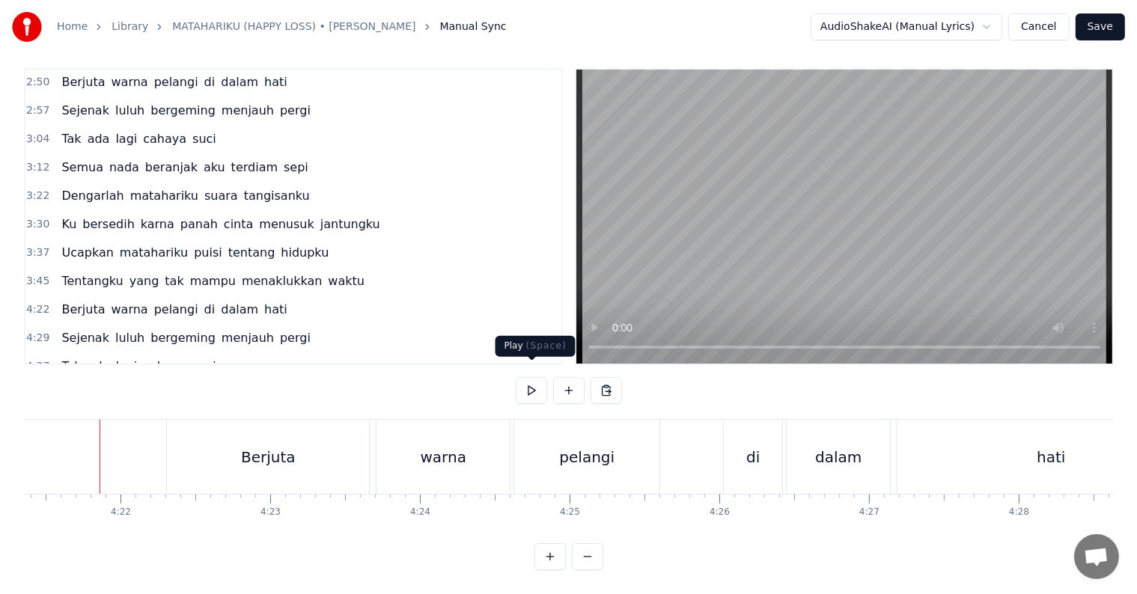
click at [536, 377] on button at bounding box center [531, 390] width 31 height 27
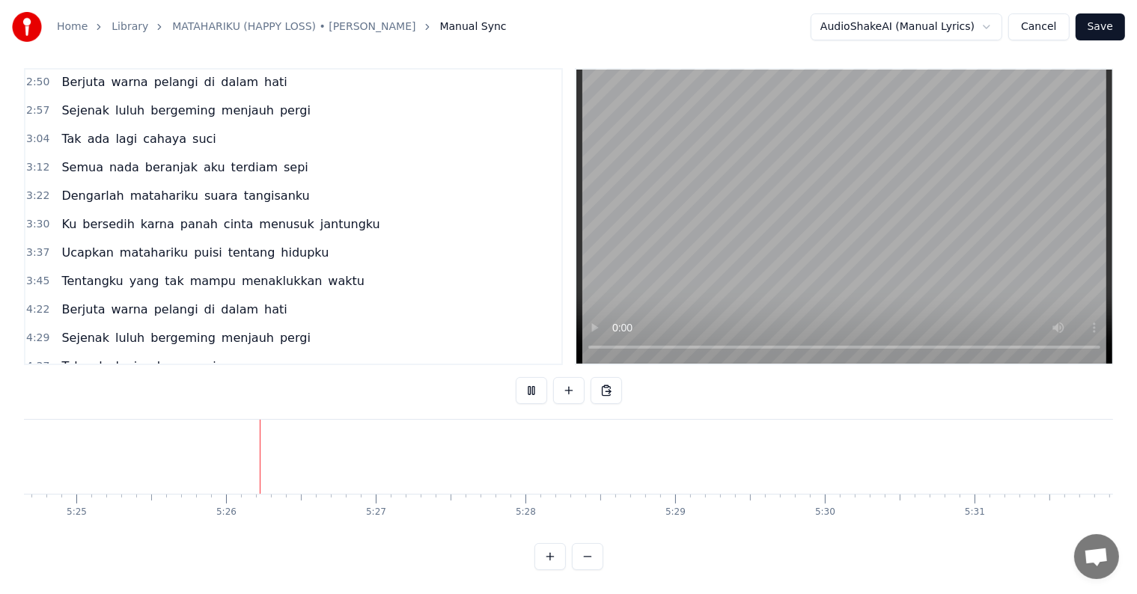
scroll to position [0, 48658]
click at [75, 301] on span "Berjuta" at bounding box center [83, 309] width 46 height 17
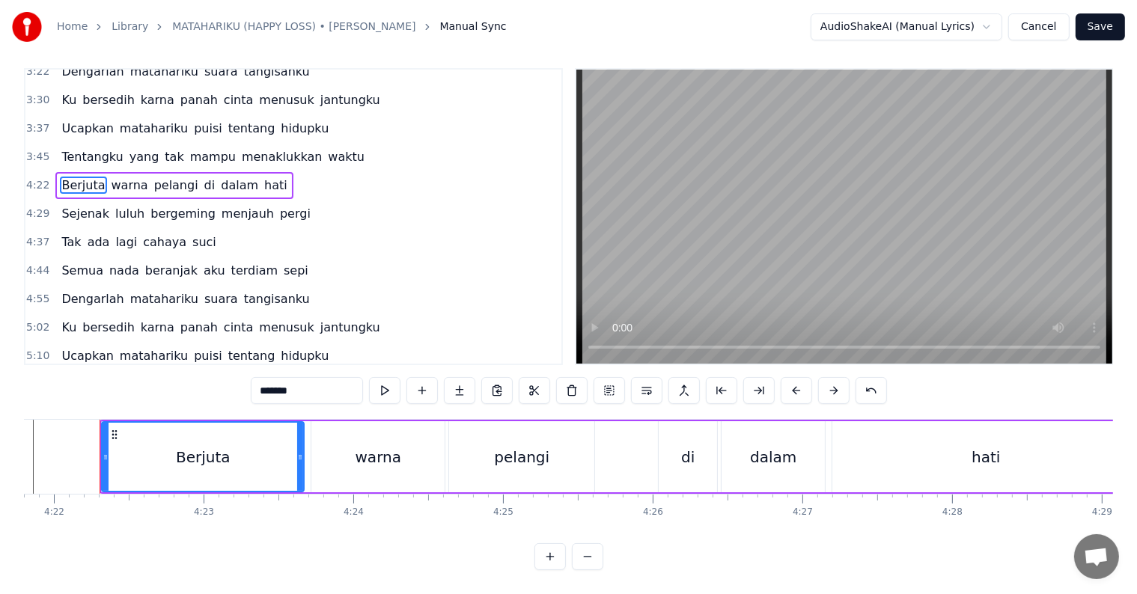
scroll to position [587, 0]
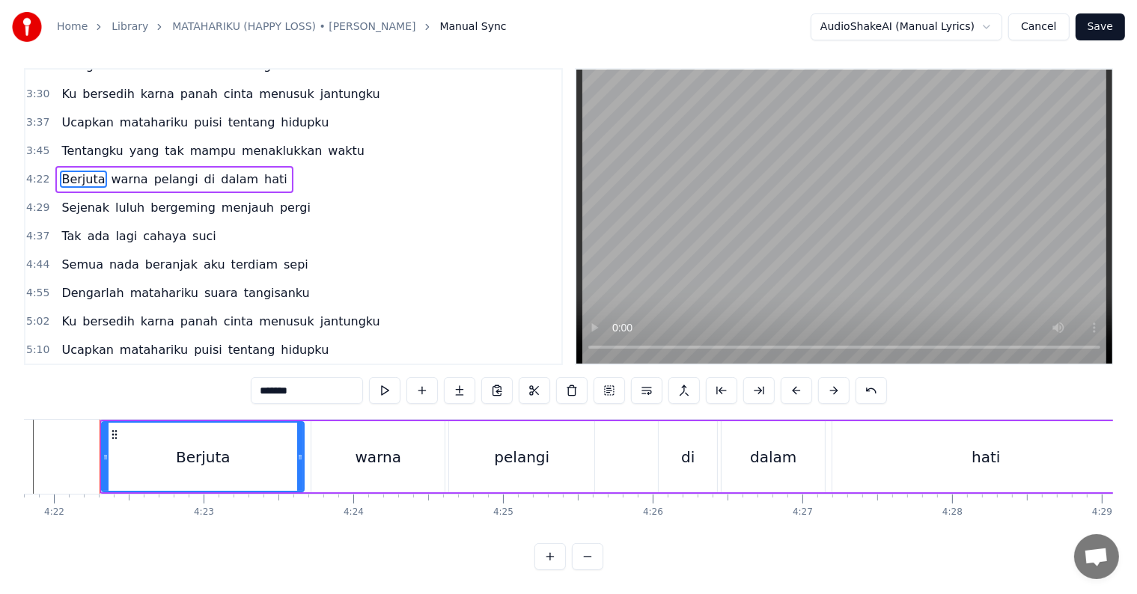
click at [97, 228] on span "ada" at bounding box center [98, 236] width 25 height 17
type input "***"
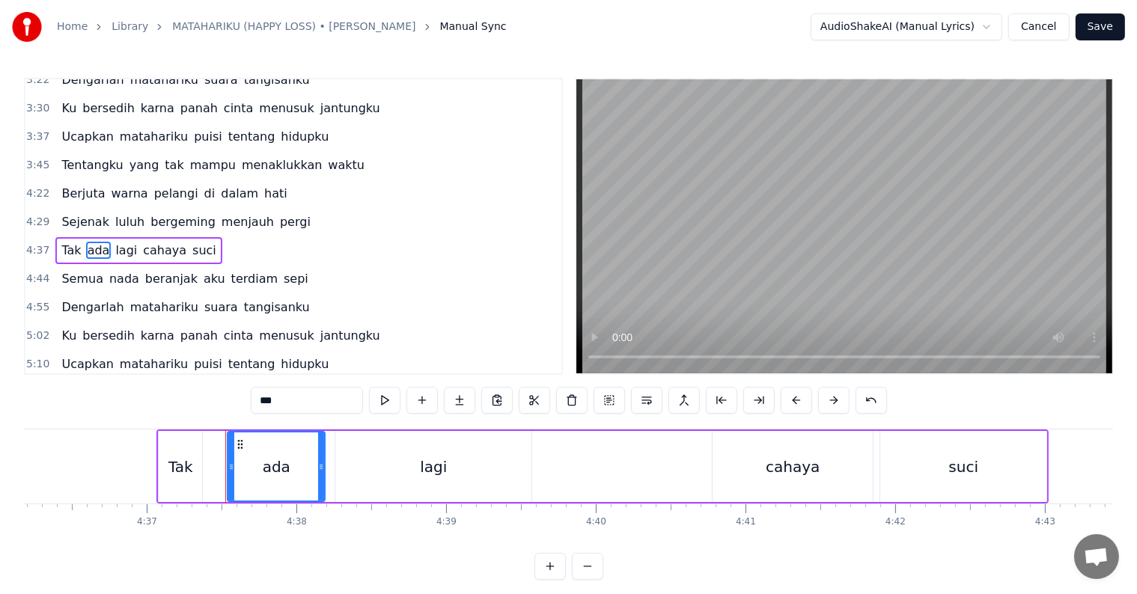
scroll to position [0, 41470]
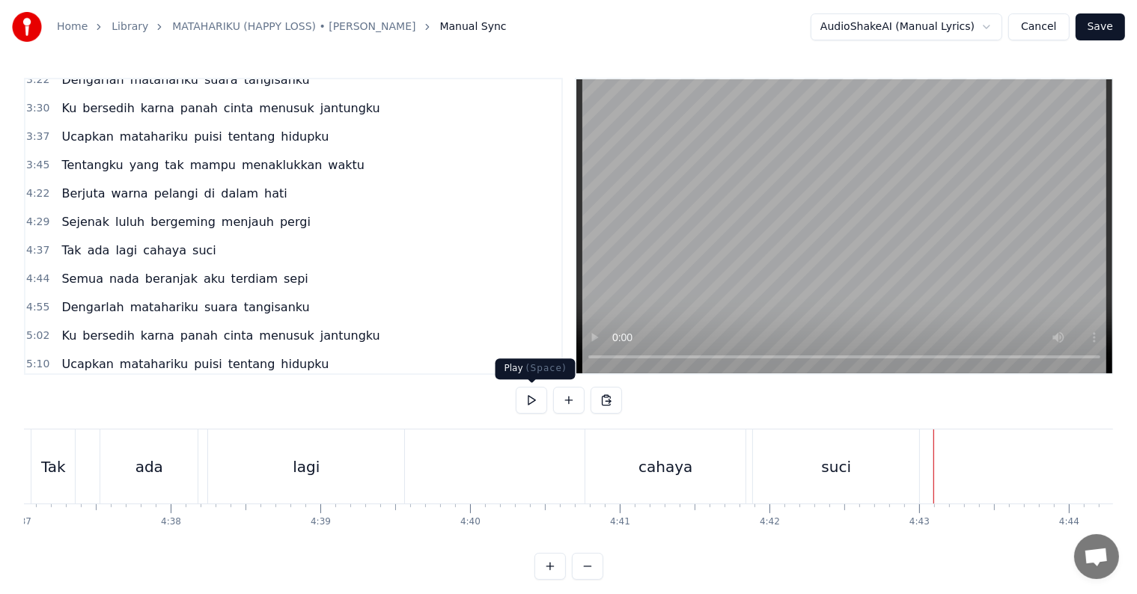
click at [542, 396] on button at bounding box center [531, 400] width 31 height 27
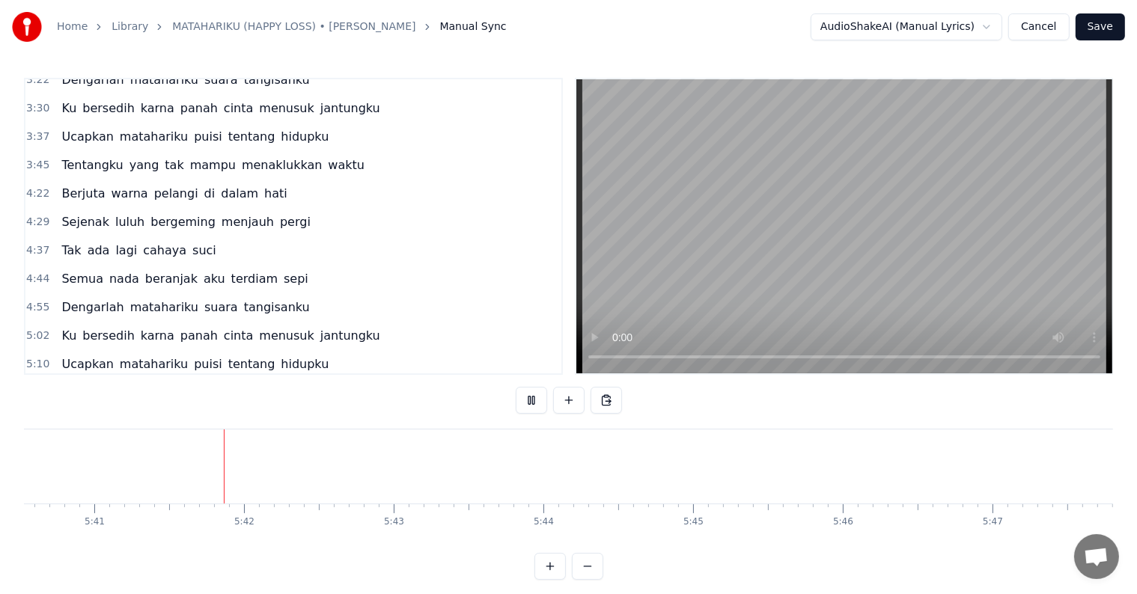
scroll to position [0, 51006]
click at [1101, 27] on button "Save" at bounding box center [1100, 26] width 49 height 27
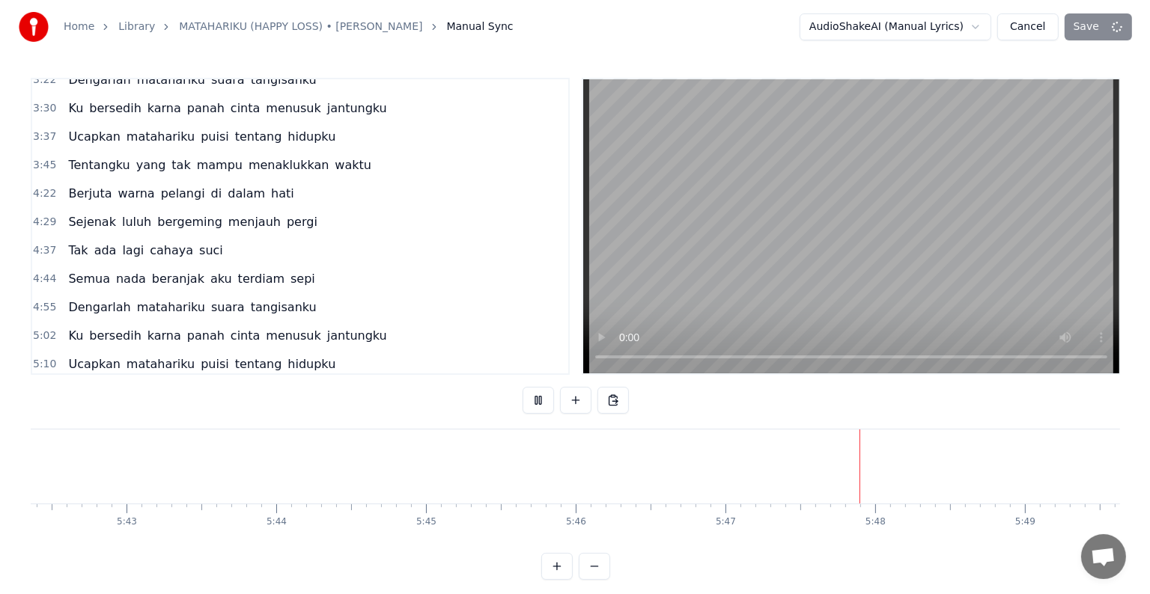
scroll to position [0, 51608]
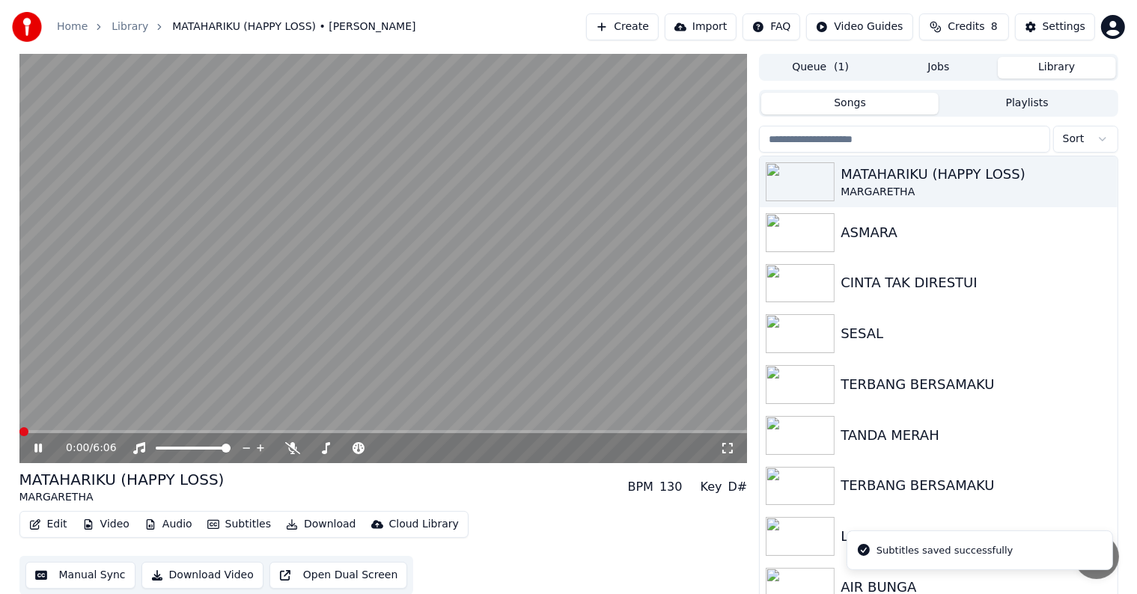
click at [219, 573] on button "Download Video" at bounding box center [202, 575] width 122 height 27
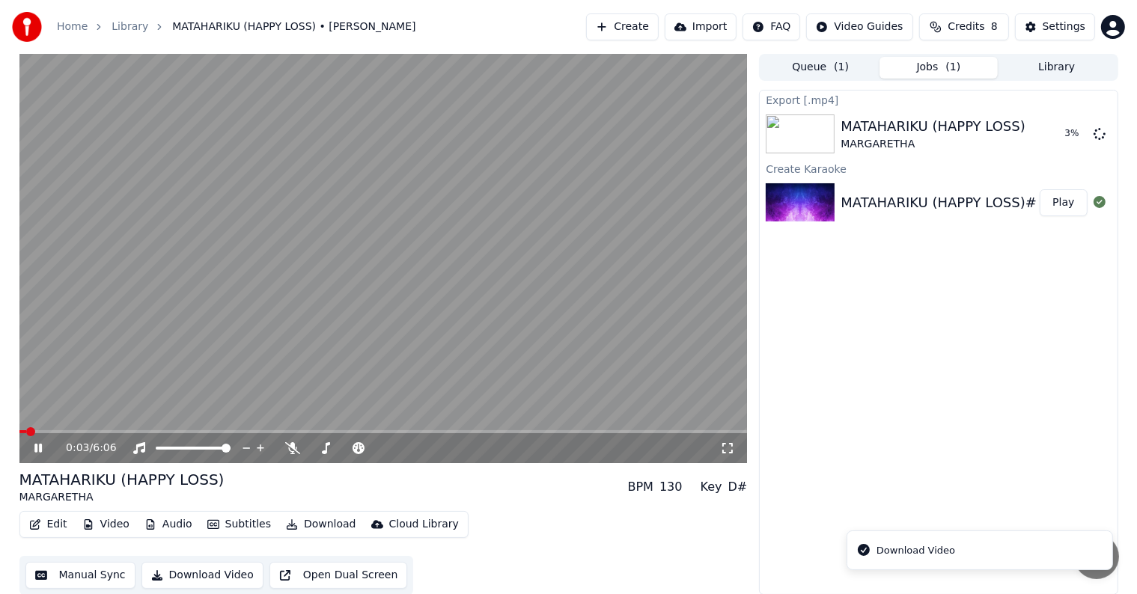
click at [34, 449] on icon at bounding box center [48, 448] width 35 height 12
click at [650, 23] on button "Create" at bounding box center [622, 26] width 73 height 27
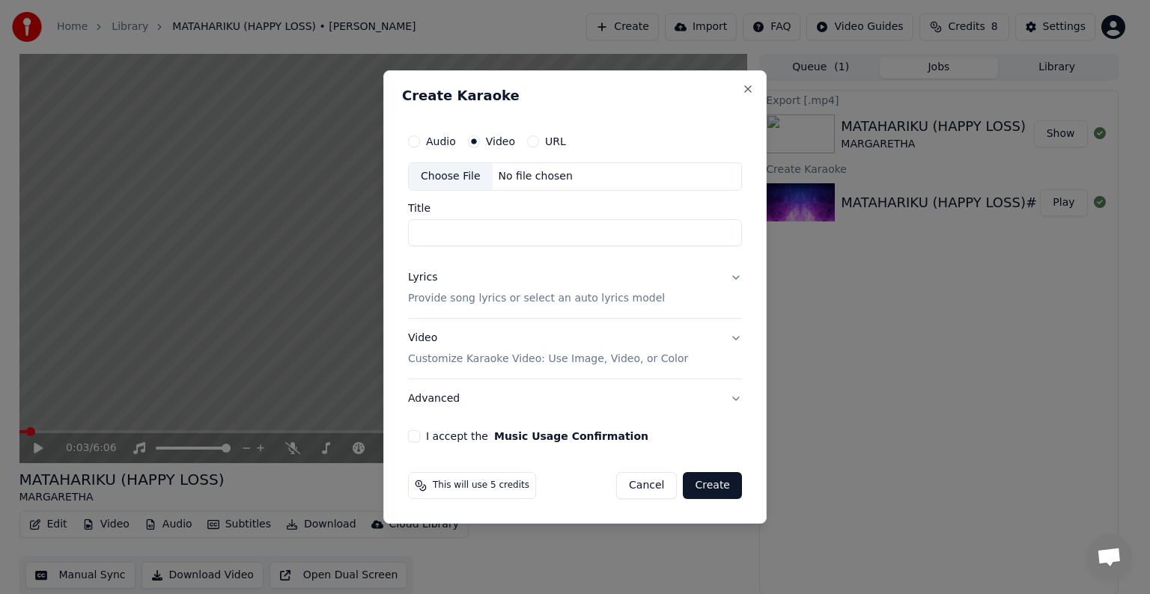
click at [543, 180] on div "No file chosen" at bounding box center [536, 176] width 86 height 15
type input "*******"
click at [609, 298] on p "Provide song lyrics or select an auto lyrics model" at bounding box center [536, 298] width 257 height 15
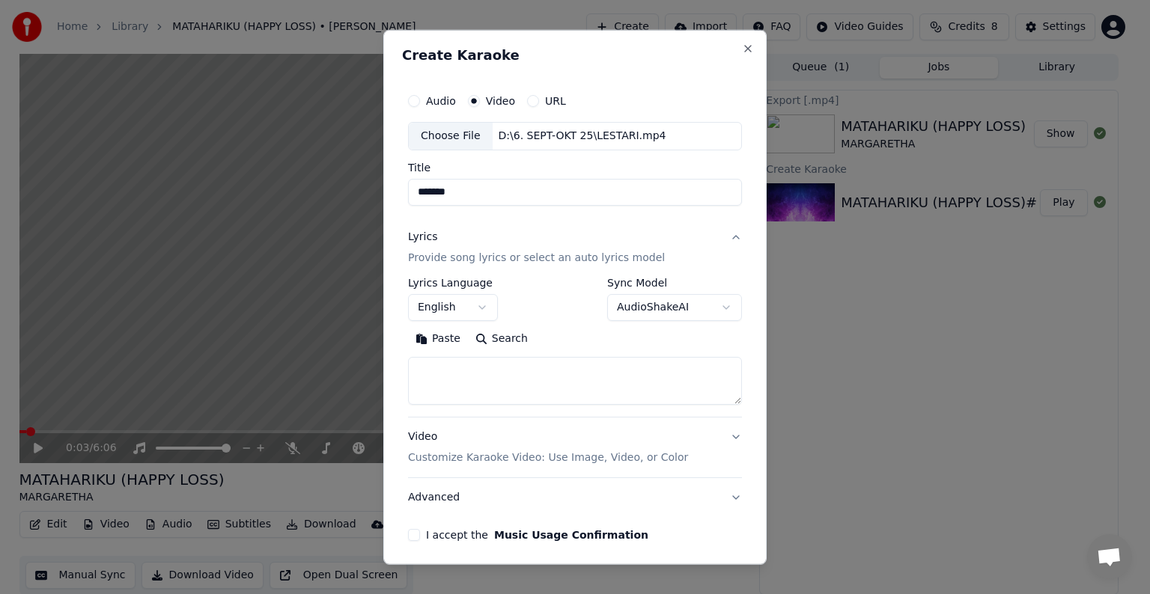
click at [478, 305] on body "**********" at bounding box center [568, 297] width 1137 height 594
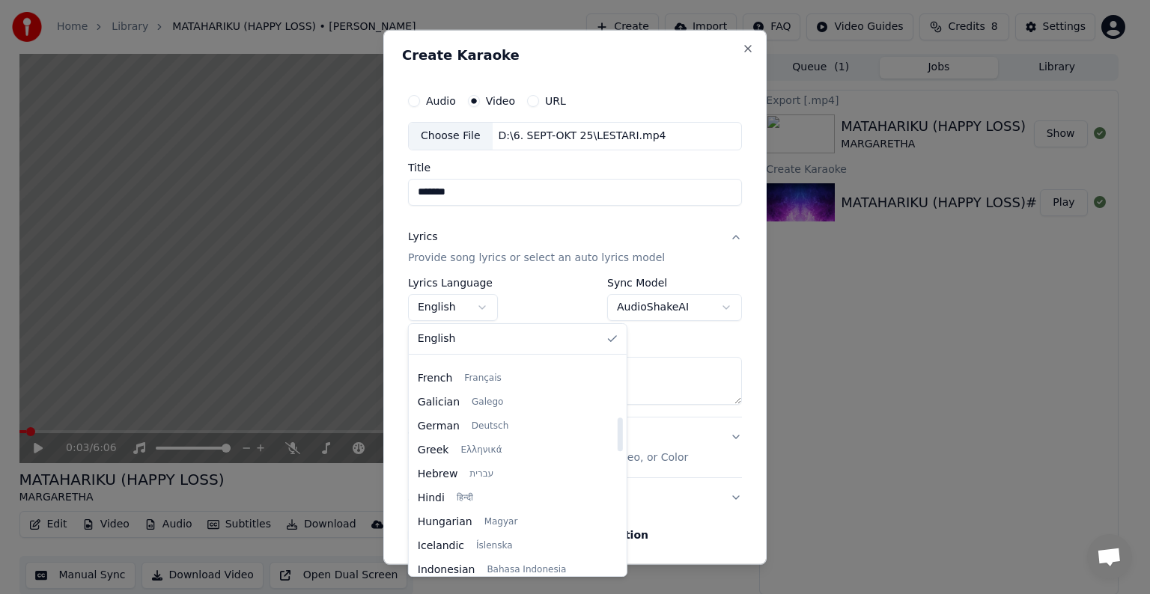
scroll to position [449, 0]
select select "**"
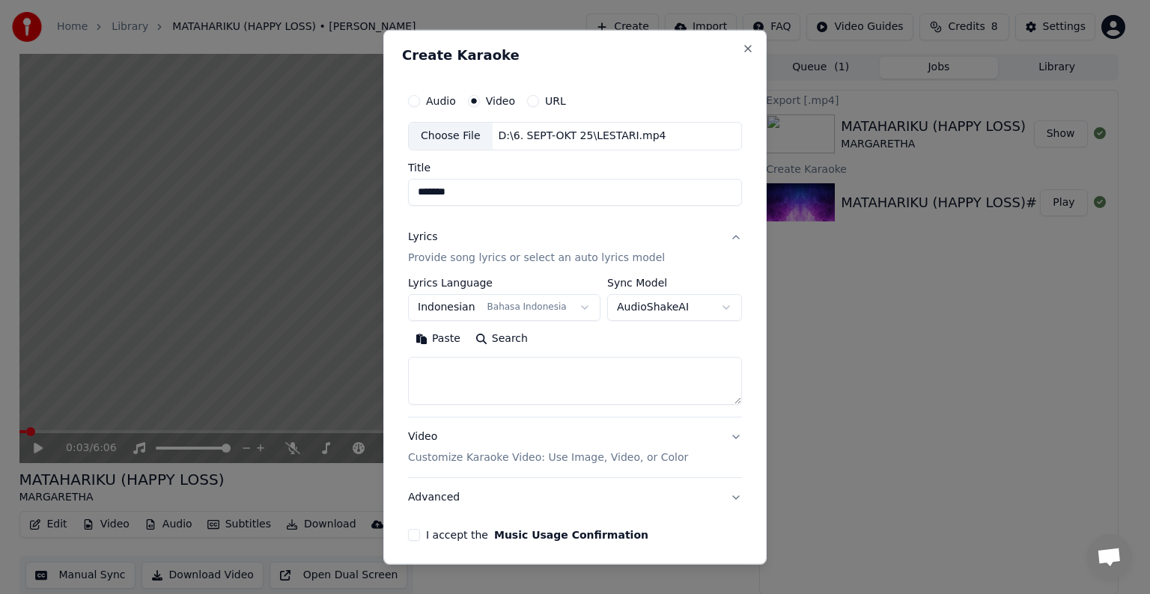
click at [551, 368] on textarea at bounding box center [575, 381] width 334 height 48
paste textarea "**********"
type textarea "**********"
click at [579, 454] on p "Customize Karaoke Video: Use Image, Video, or Color" at bounding box center [548, 458] width 280 height 15
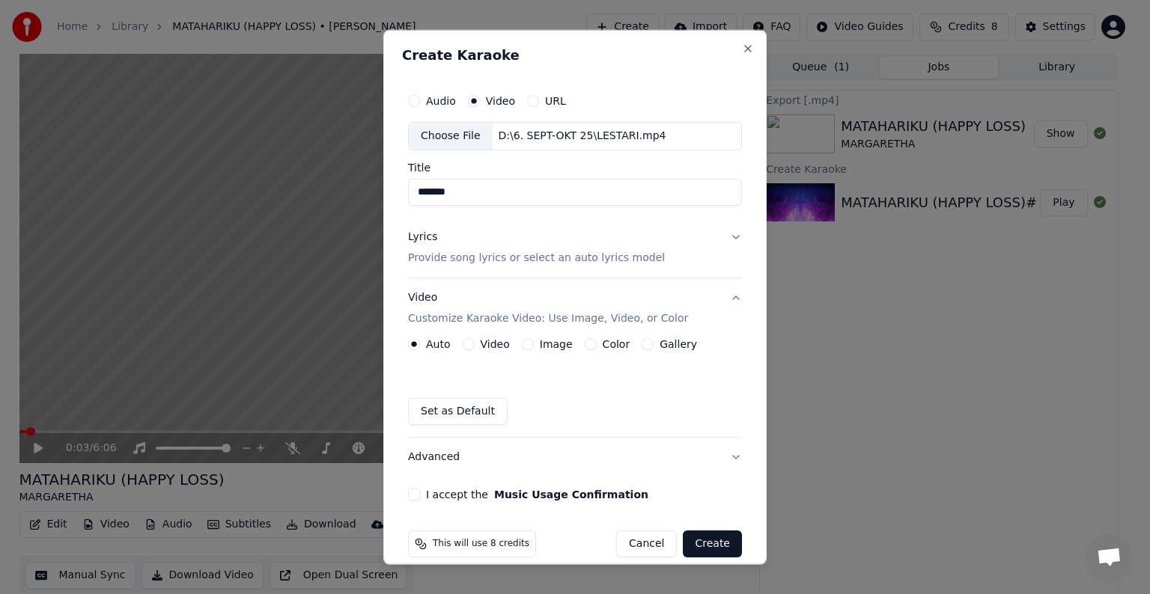
click at [478, 344] on div "Video" at bounding box center [486, 344] width 47 height 12
click at [467, 344] on button "Video" at bounding box center [469, 344] width 12 height 12
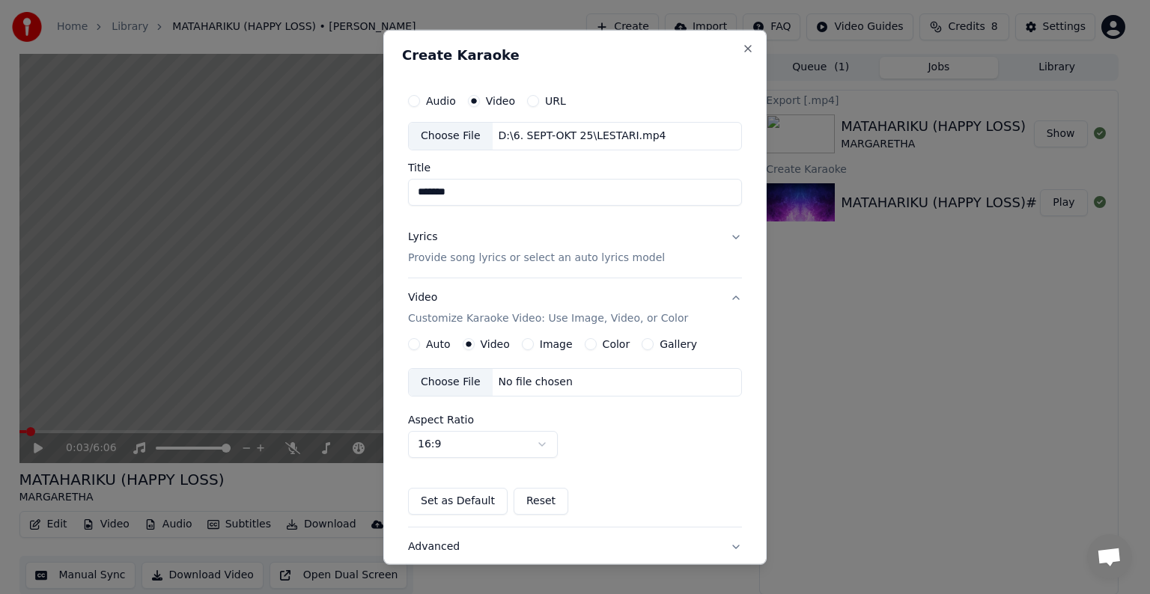
click at [519, 382] on div "No file chosen" at bounding box center [536, 382] width 86 height 15
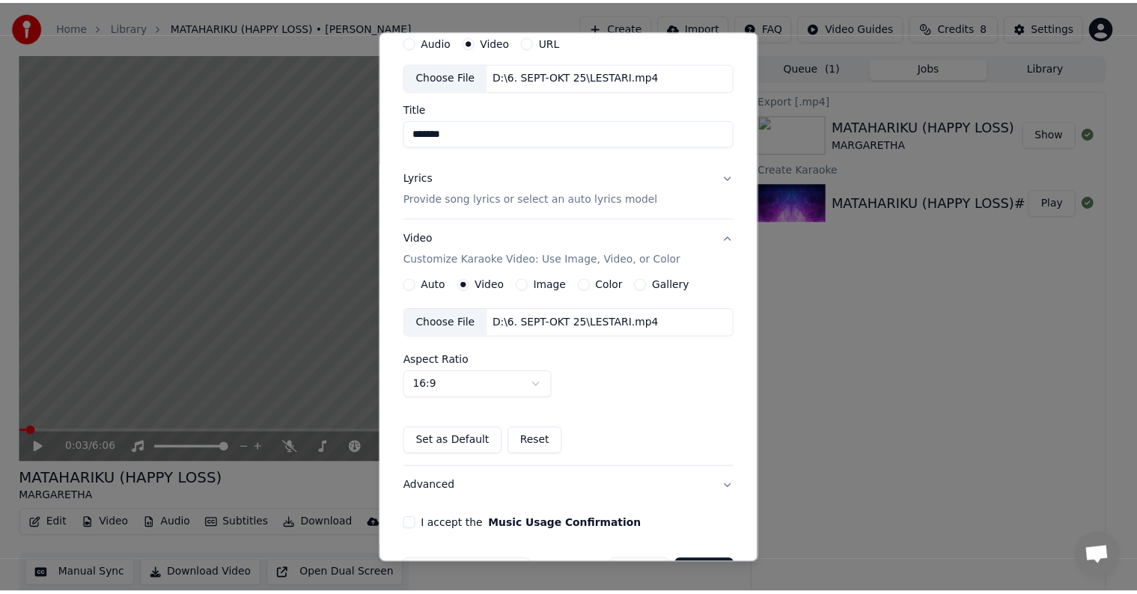
scroll to position [106, 0]
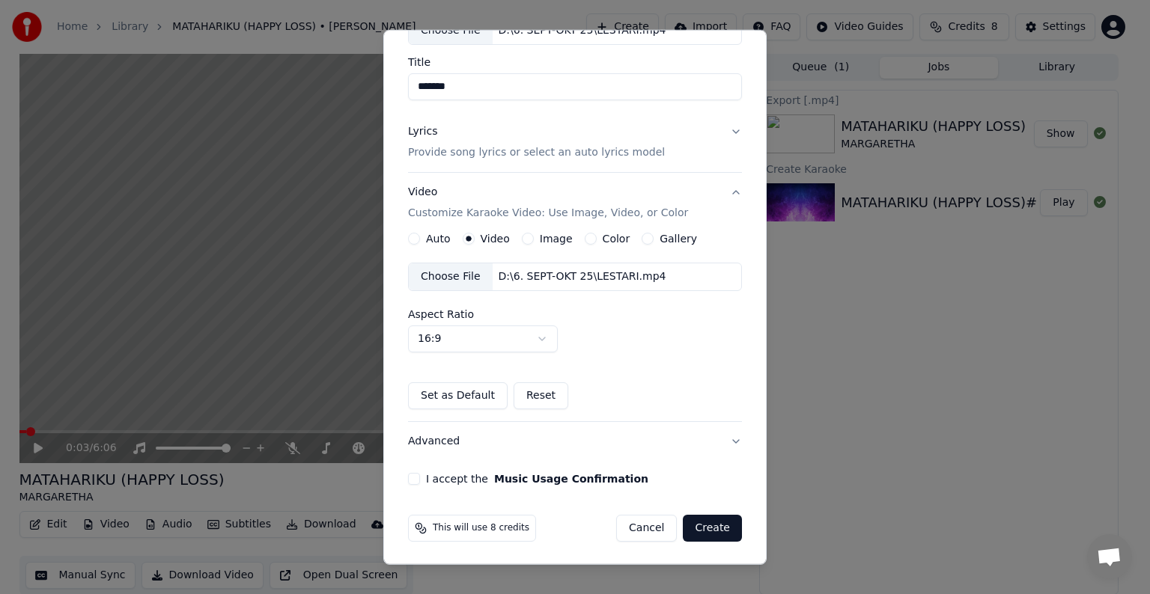
click at [412, 474] on button "I accept the Music Usage Confirmation" at bounding box center [414, 479] width 12 height 12
click at [702, 528] on button "Create" at bounding box center [712, 528] width 59 height 27
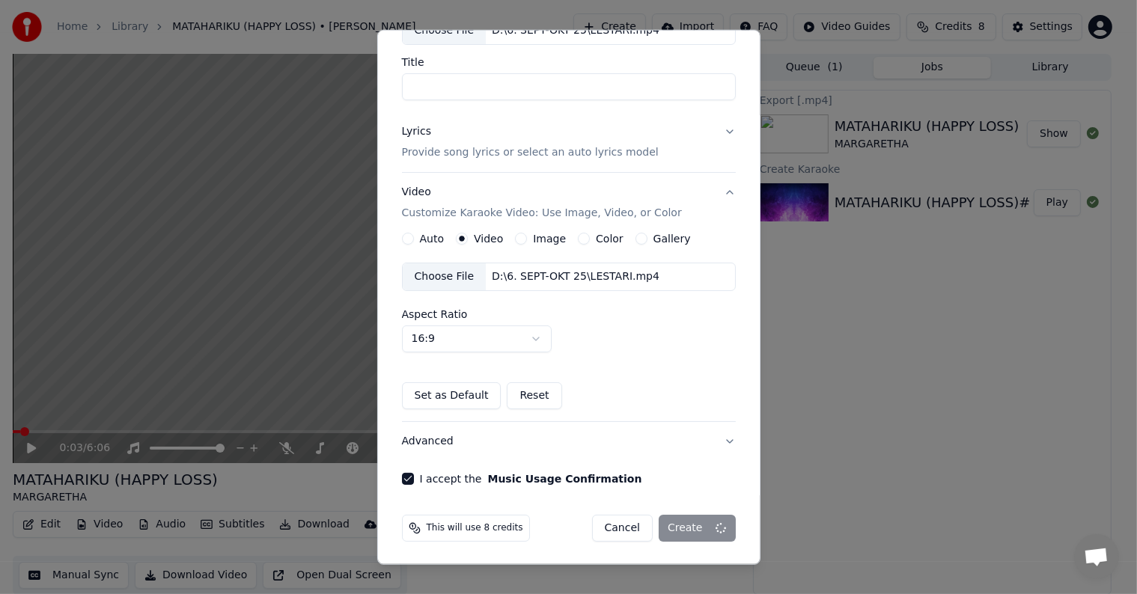
scroll to position [16, 0]
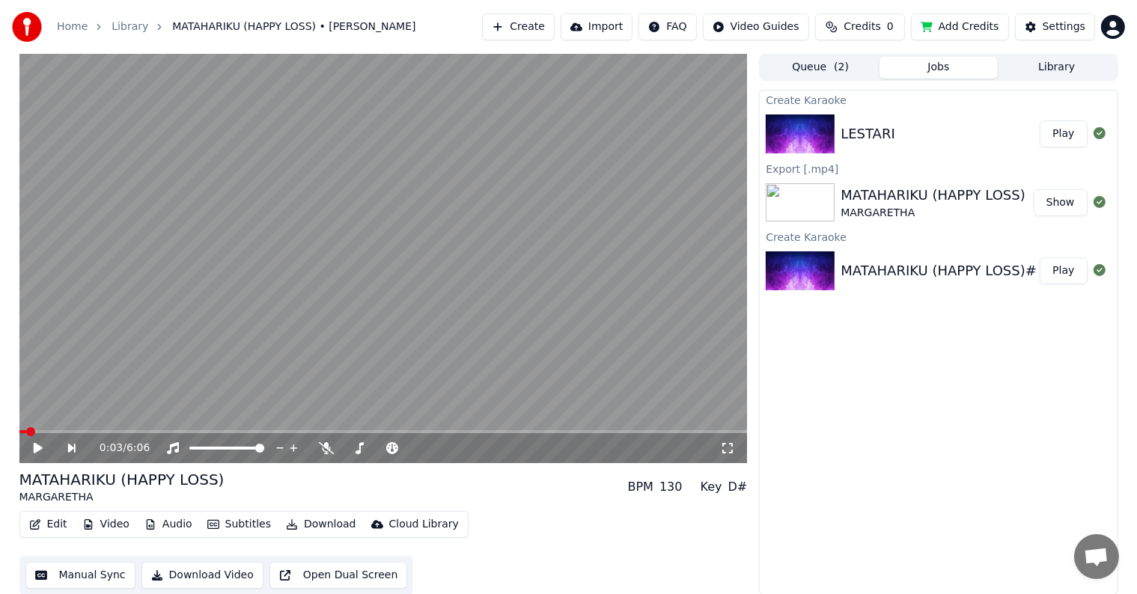
click at [75, 575] on button "Manual Sync" at bounding box center [80, 575] width 110 height 27
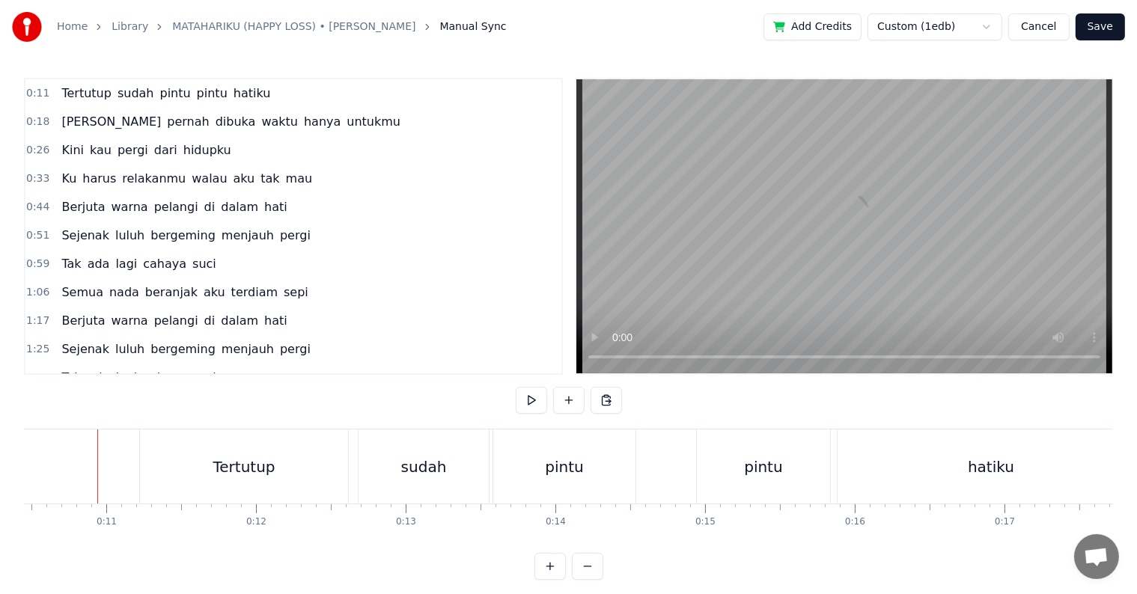
scroll to position [0, 1563]
click at [1053, 26] on button "Cancel" at bounding box center [1038, 26] width 61 height 27
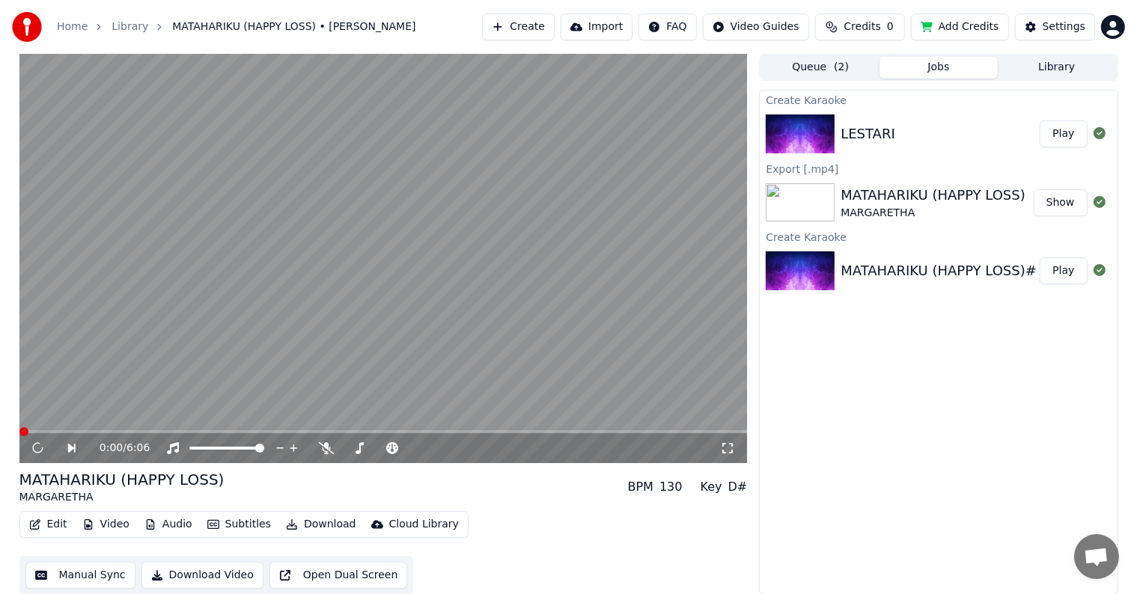
click at [1068, 132] on button "Play" at bounding box center [1063, 134] width 47 height 27
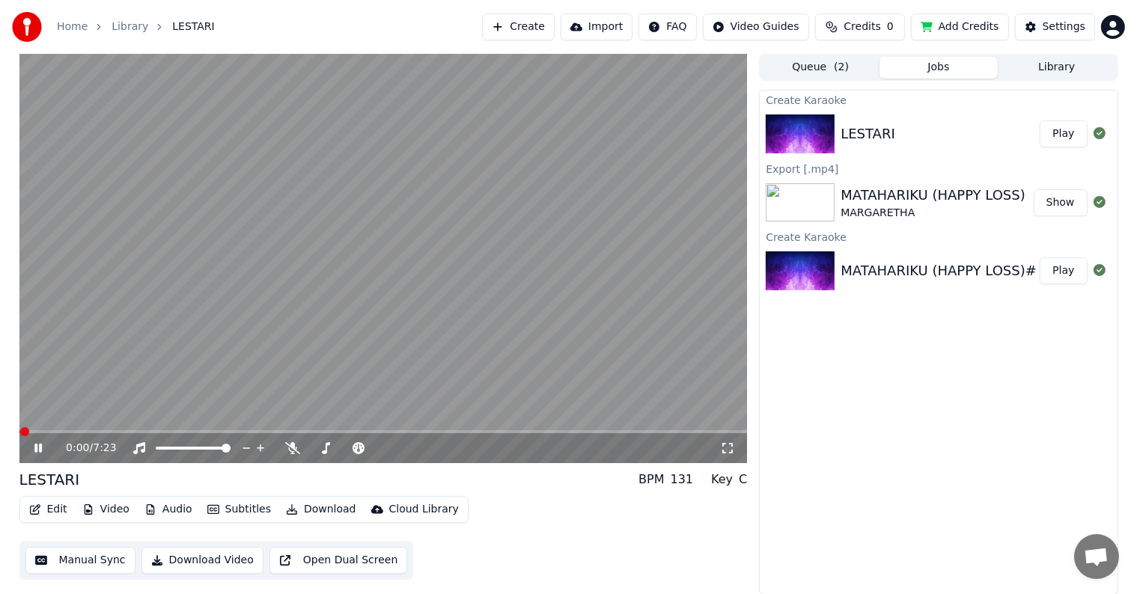
click at [60, 560] on button "Manual Sync" at bounding box center [80, 560] width 110 height 27
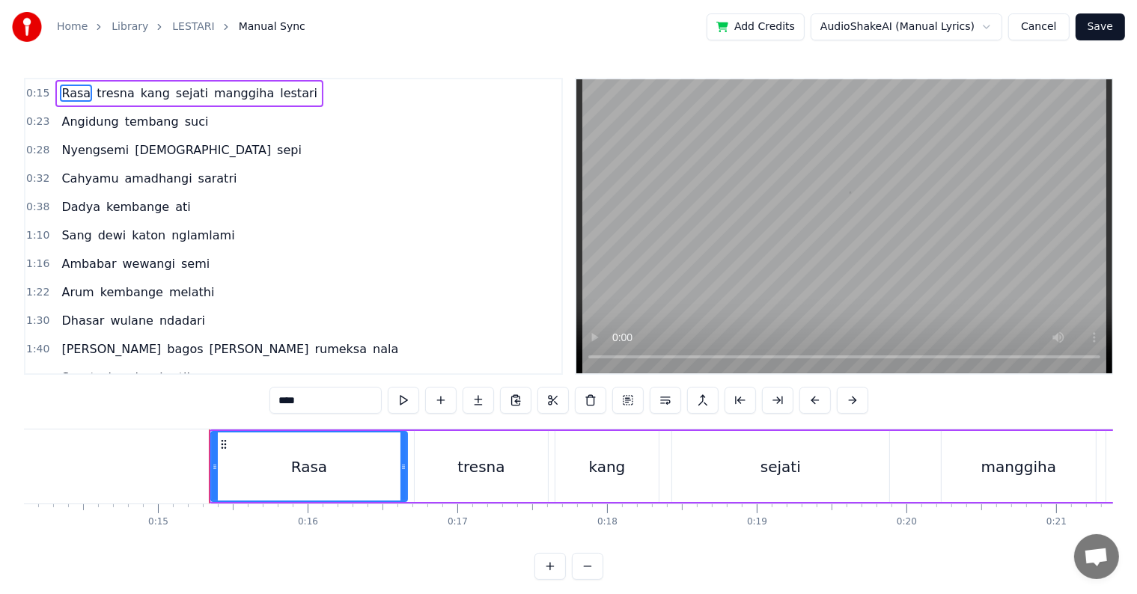
scroll to position [0, 2221]
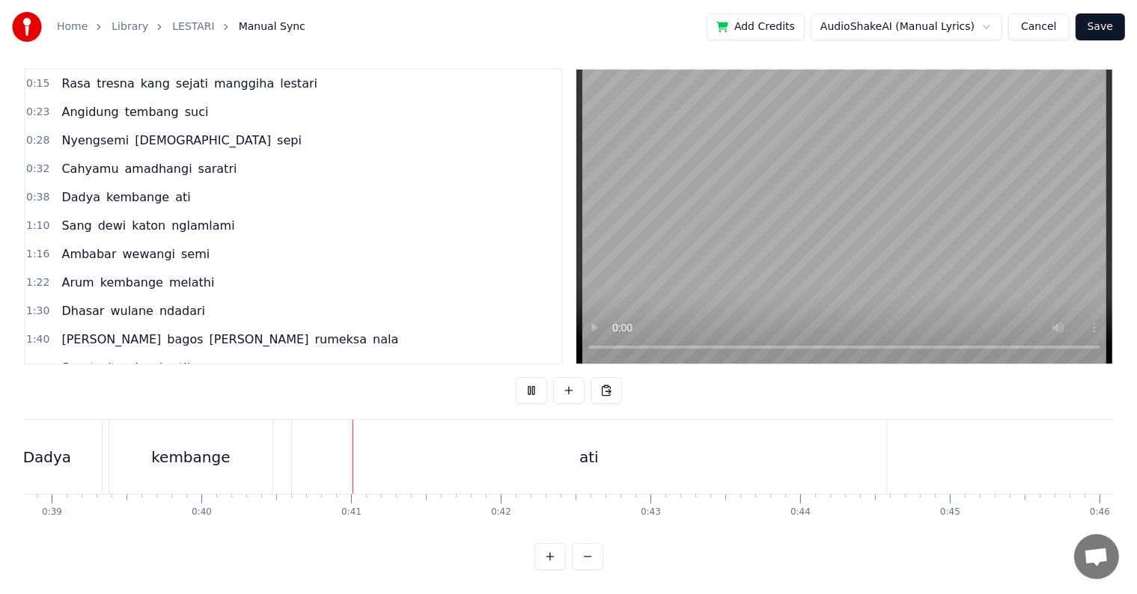
scroll to position [0, 5987]
click at [192, 442] on div "ati" at bounding box center [412, 457] width 594 height 74
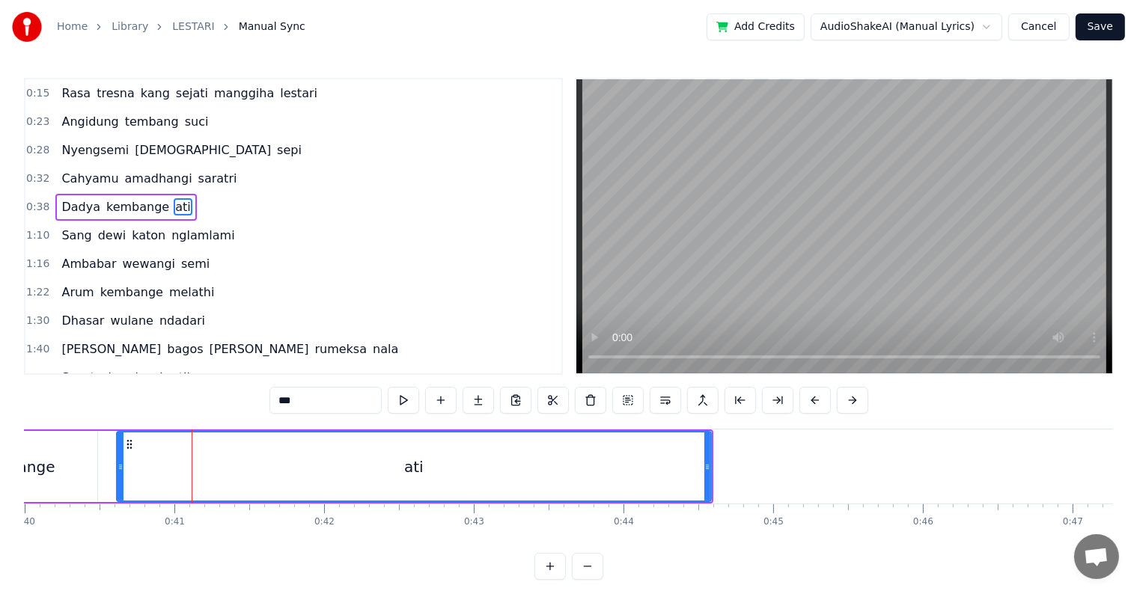
scroll to position [22, 0]
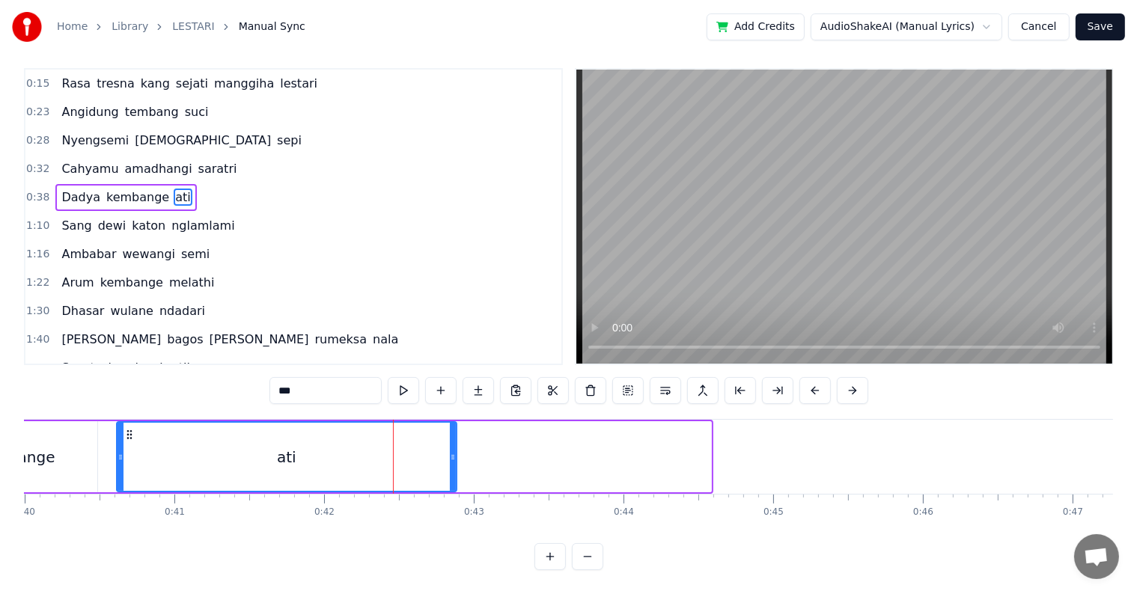
drag, startPoint x: 709, startPoint y: 458, endPoint x: 454, endPoint y: 454, distance: 254.5
click at [454, 454] on div at bounding box center [453, 457] width 6 height 68
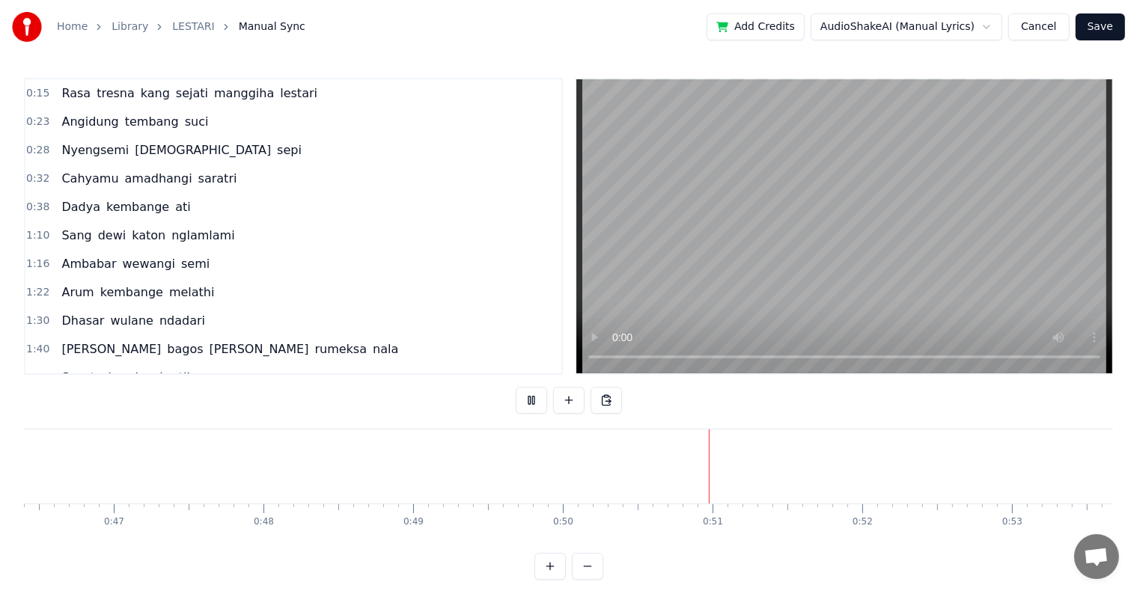
scroll to position [75, 0]
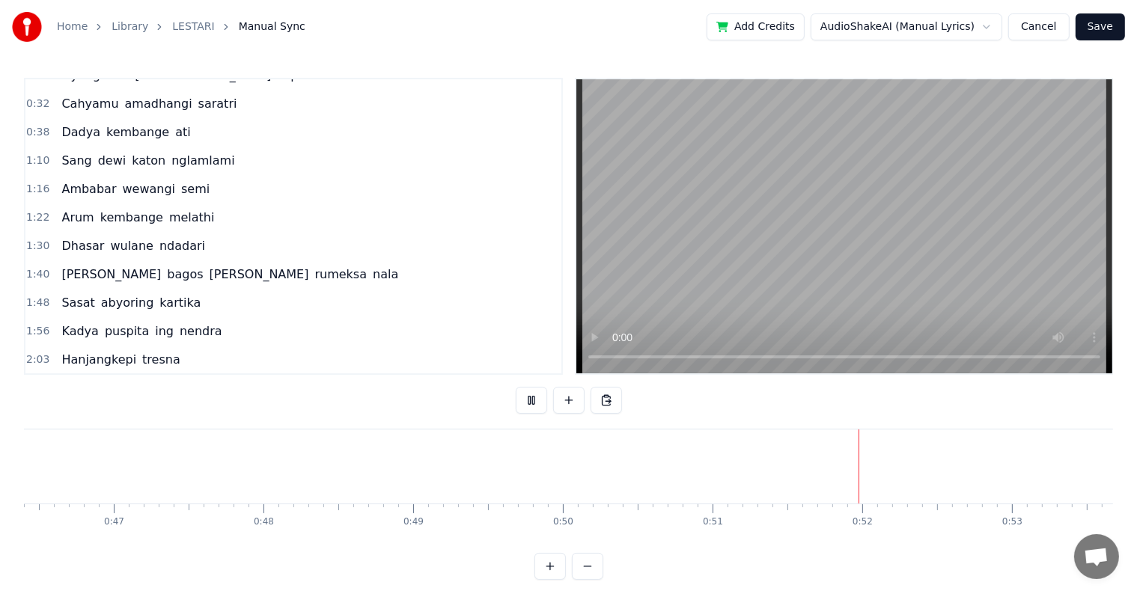
click at [82, 159] on span "Sang" at bounding box center [76, 160] width 33 height 17
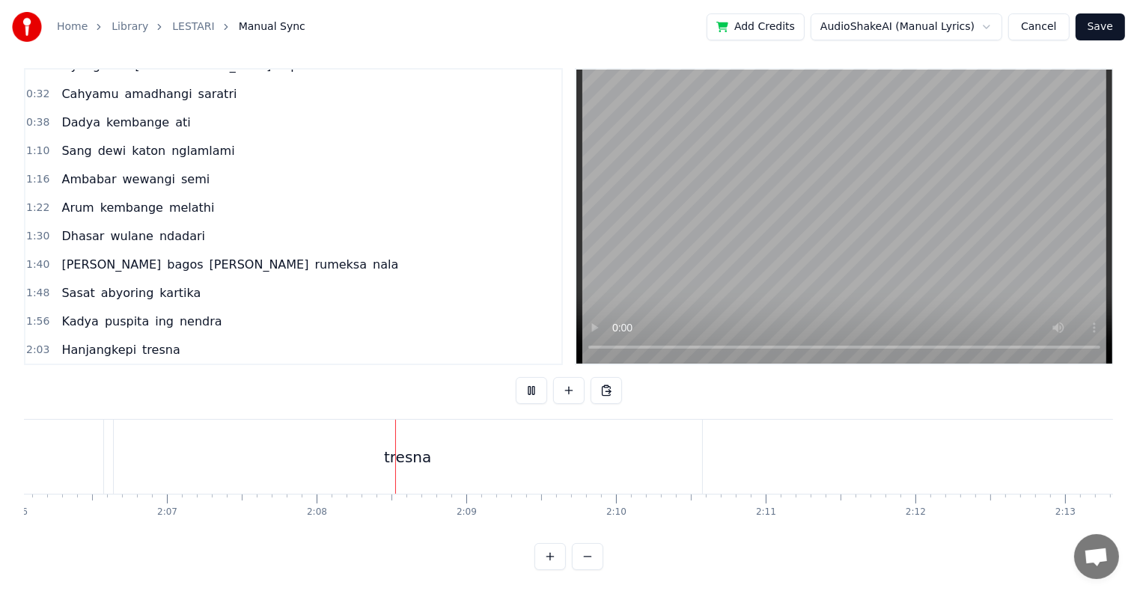
scroll to position [0, 19076]
click at [417, 424] on div "tresna" at bounding box center [201, 457] width 588 height 74
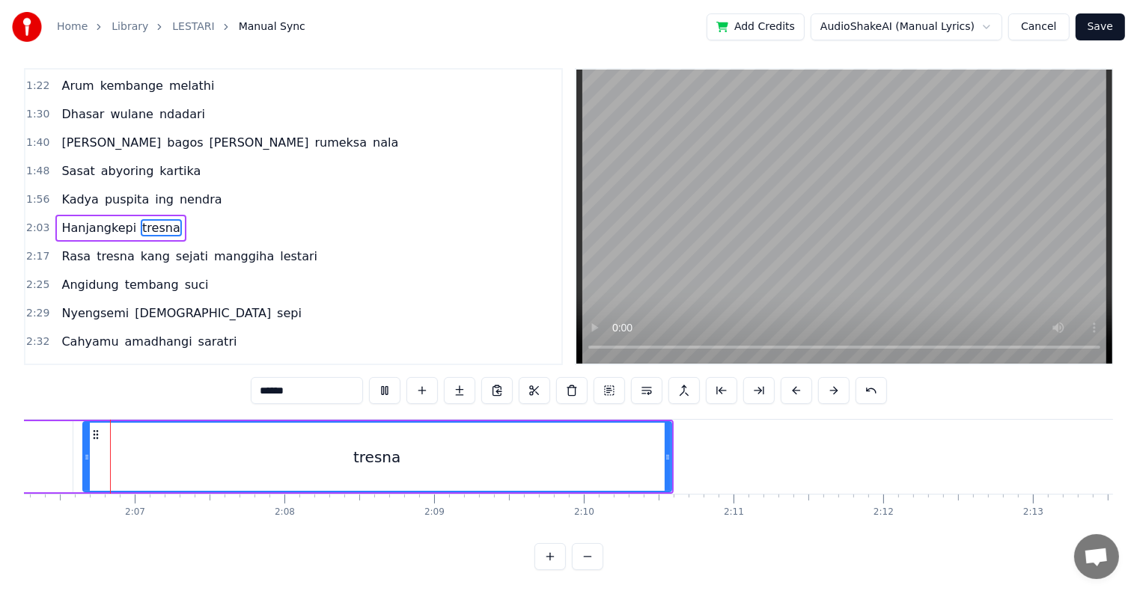
scroll to position [0, 18882]
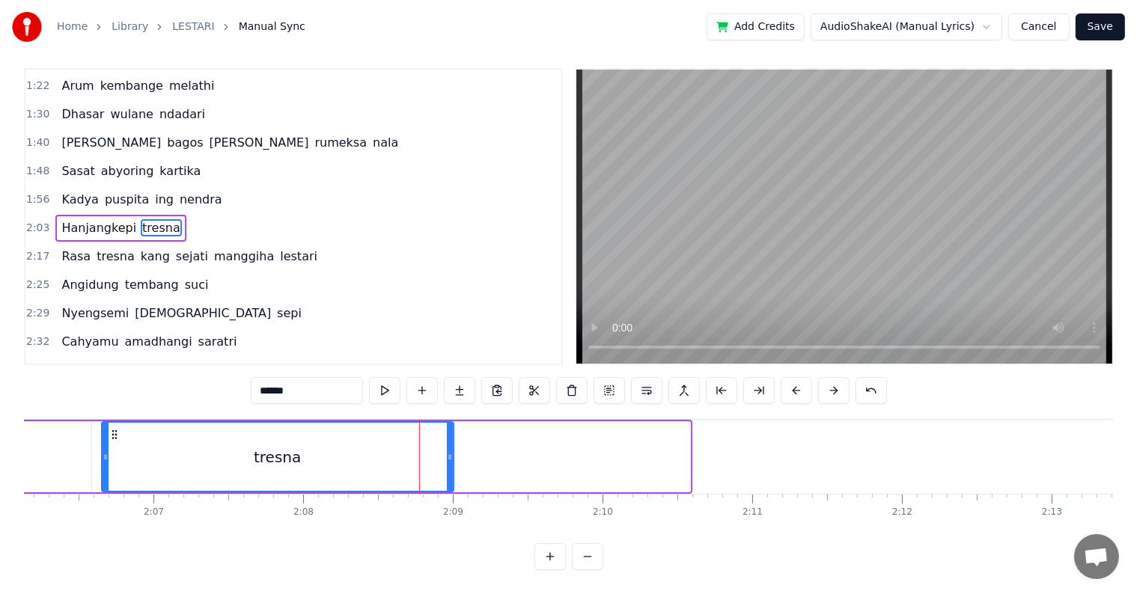
drag, startPoint x: 683, startPoint y: 447, endPoint x: 446, endPoint y: 446, distance: 236.5
click at [447, 451] on icon at bounding box center [450, 457] width 6 height 12
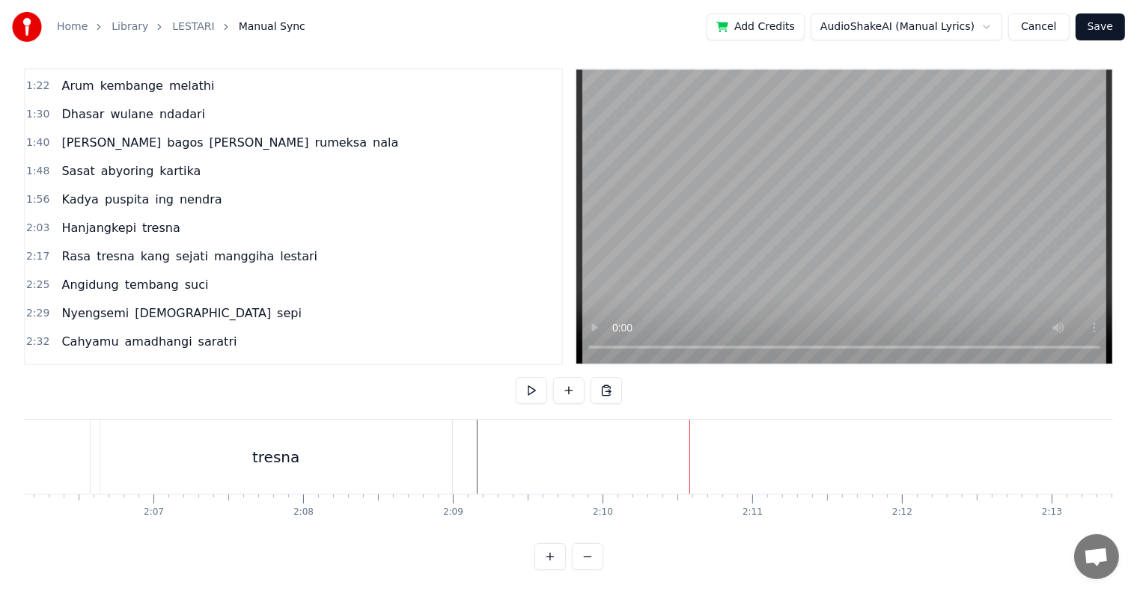
click at [419, 446] on div "tresna" at bounding box center [276, 457] width 352 height 74
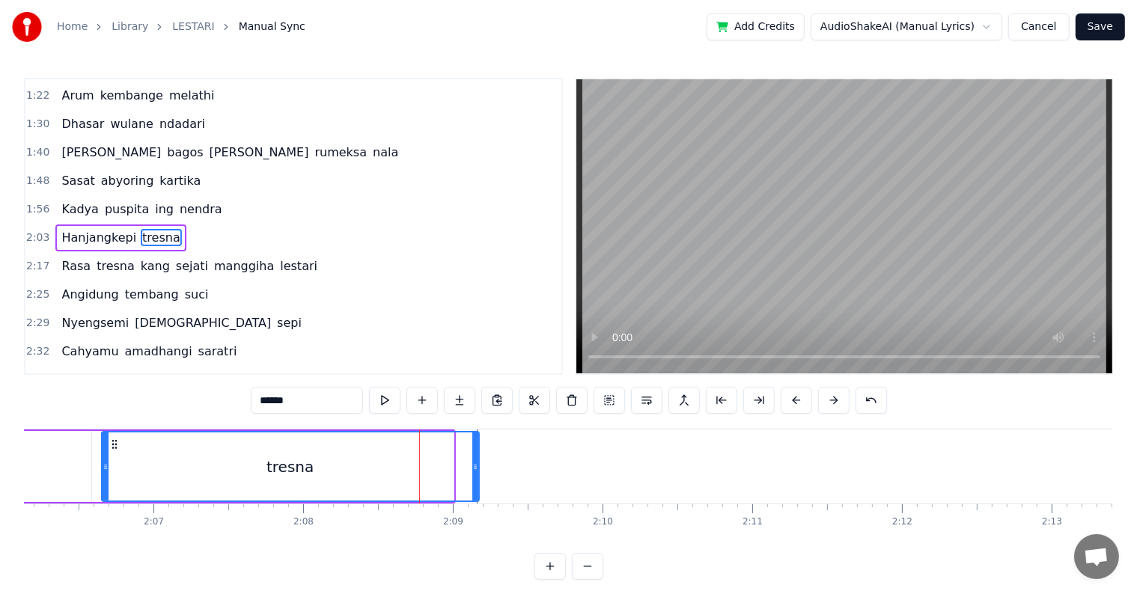
drag, startPoint x: 449, startPoint y: 463, endPoint x: 475, endPoint y: 463, distance: 25.4
click at [475, 463] on icon at bounding box center [475, 467] width 6 height 12
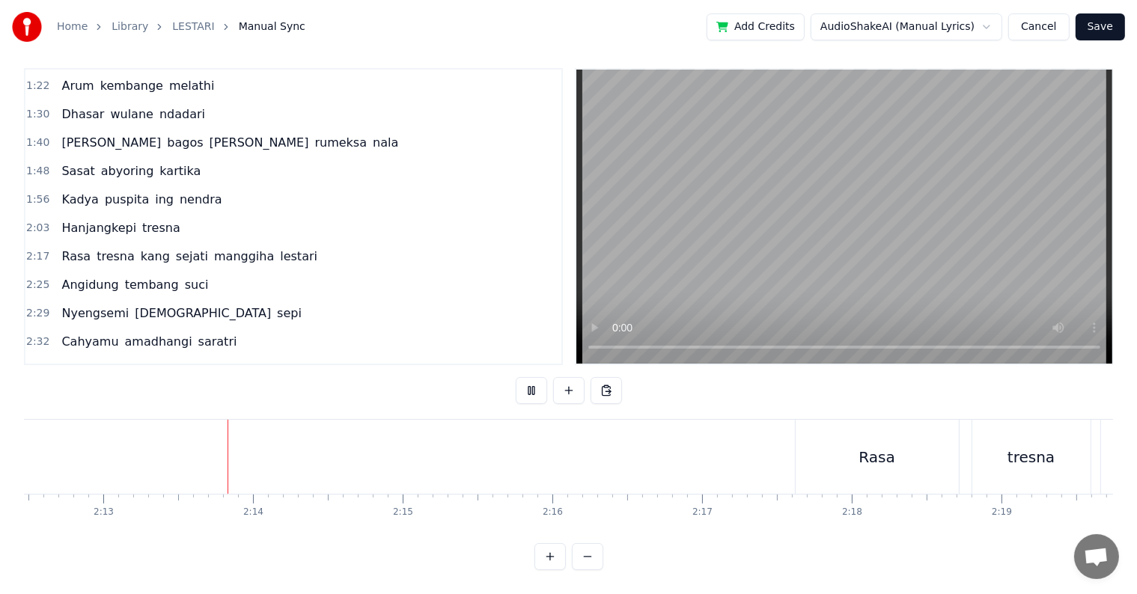
scroll to position [0, 19852]
click at [81, 248] on span "Rasa" at bounding box center [76, 256] width 32 height 17
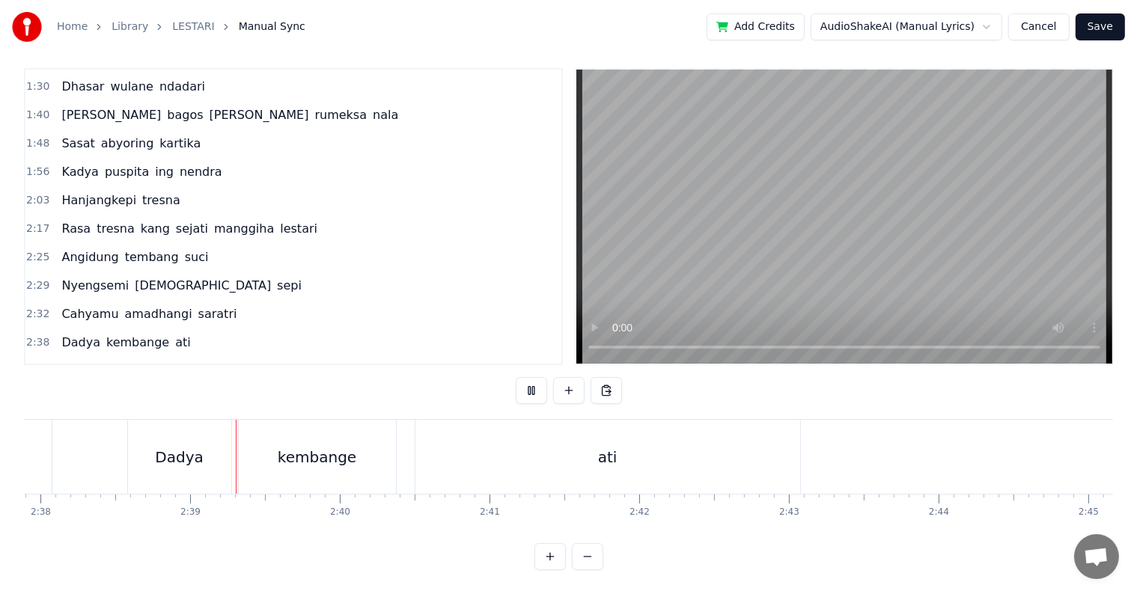
scroll to position [0, 23665]
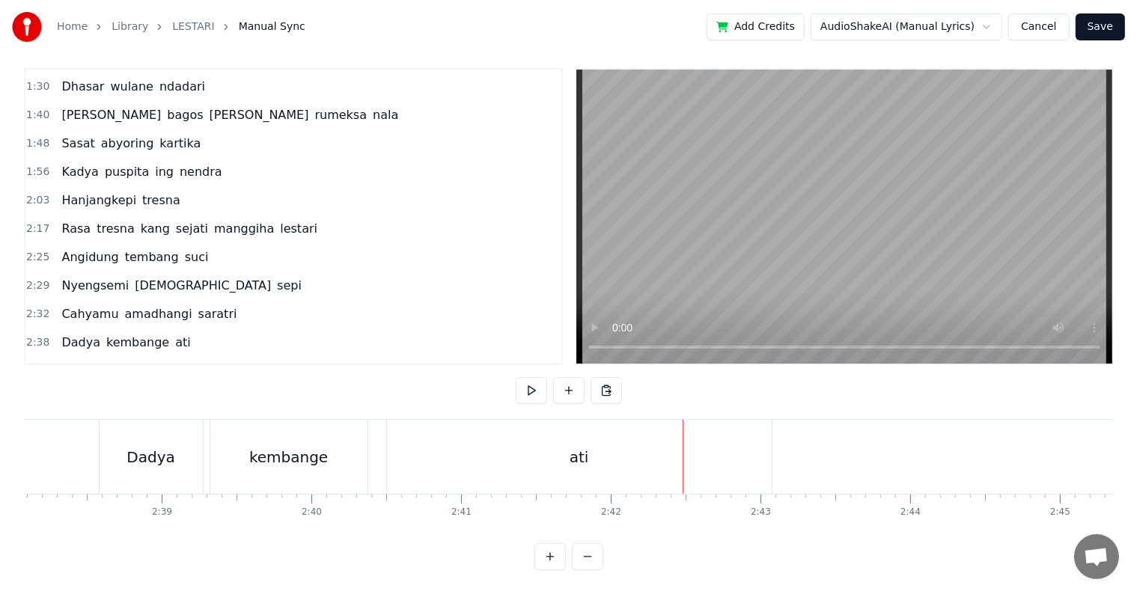
click at [656, 445] on div "ati" at bounding box center [579, 457] width 385 height 74
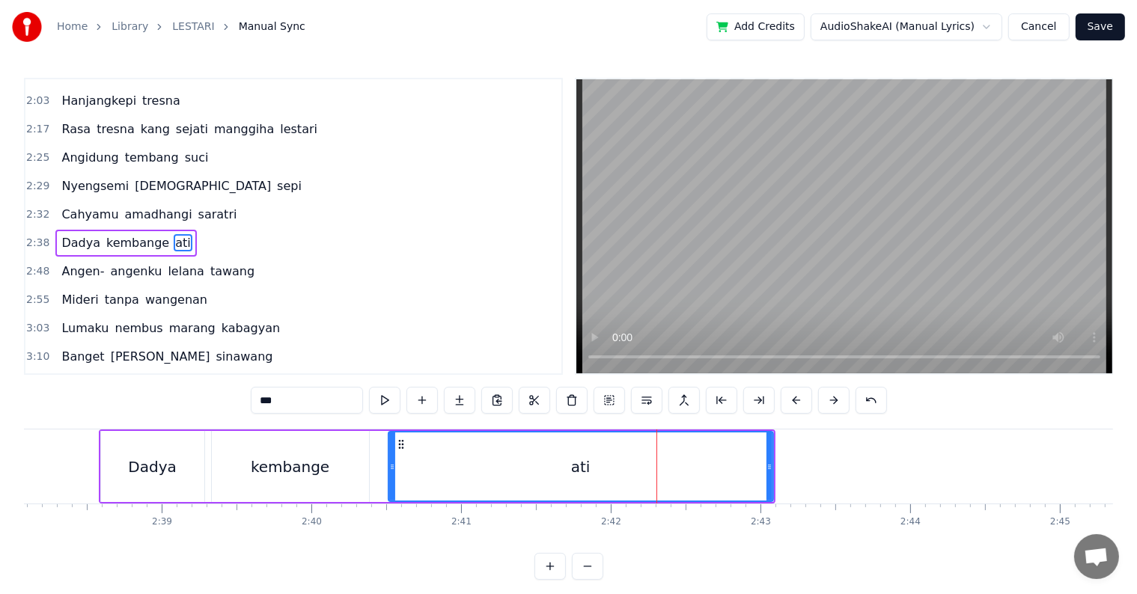
scroll to position [335, 0]
drag, startPoint x: 768, startPoint y: 471, endPoint x: 677, endPoint y: 487, distance: 92.7
click at [679, 487] on div at bounding box center [682, 467] width 6 height 68
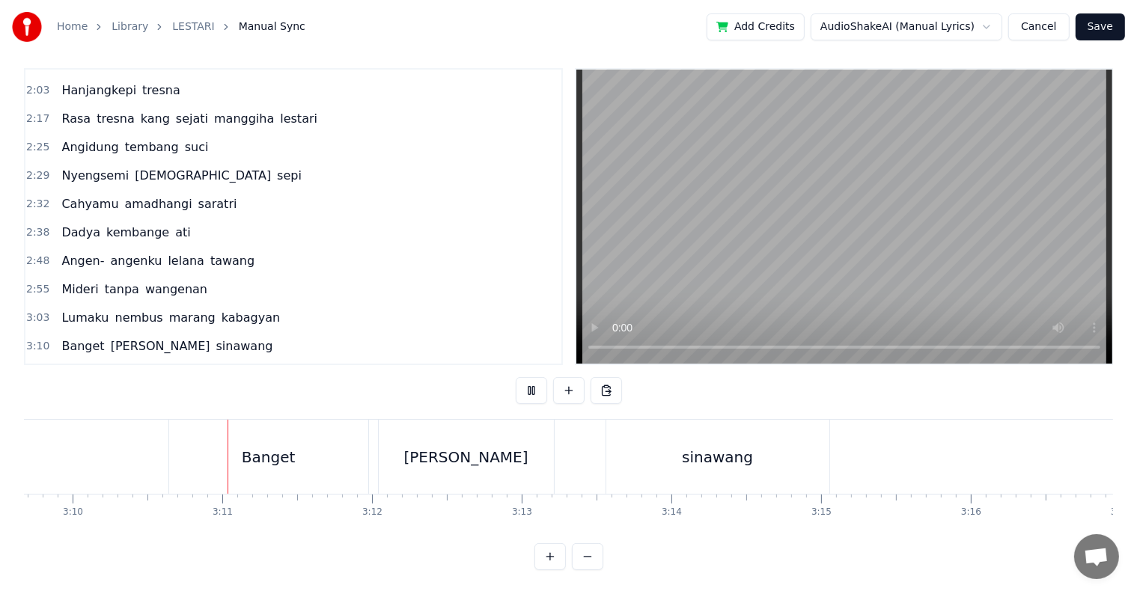
scroll to position [0, 28424]
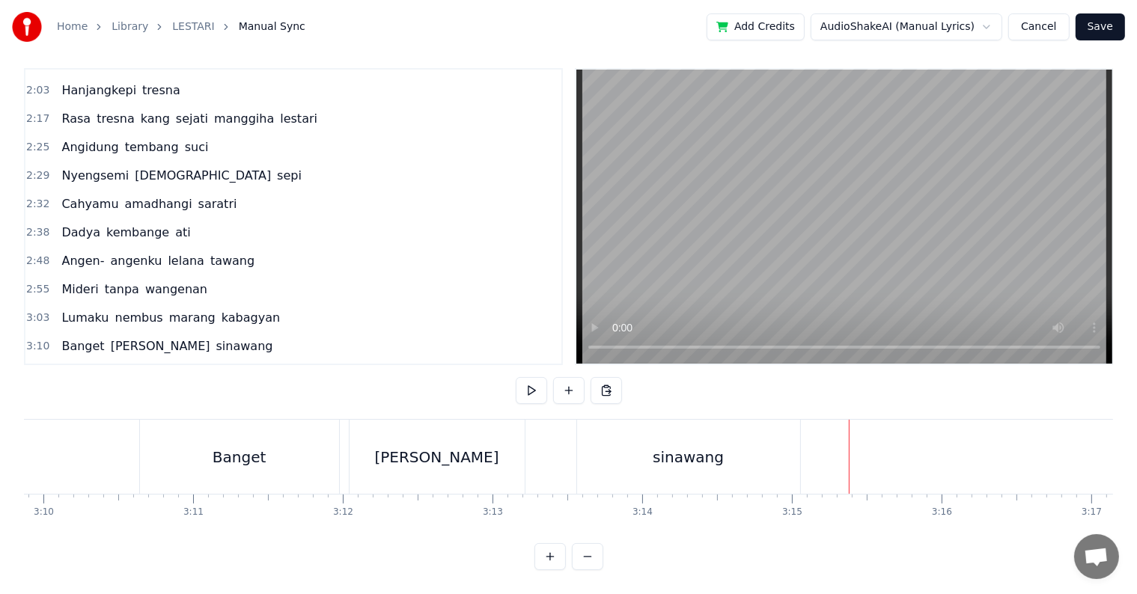
click at [784, 449] on div "sinawang" at bounding box center [688, 457] width 223 height 74
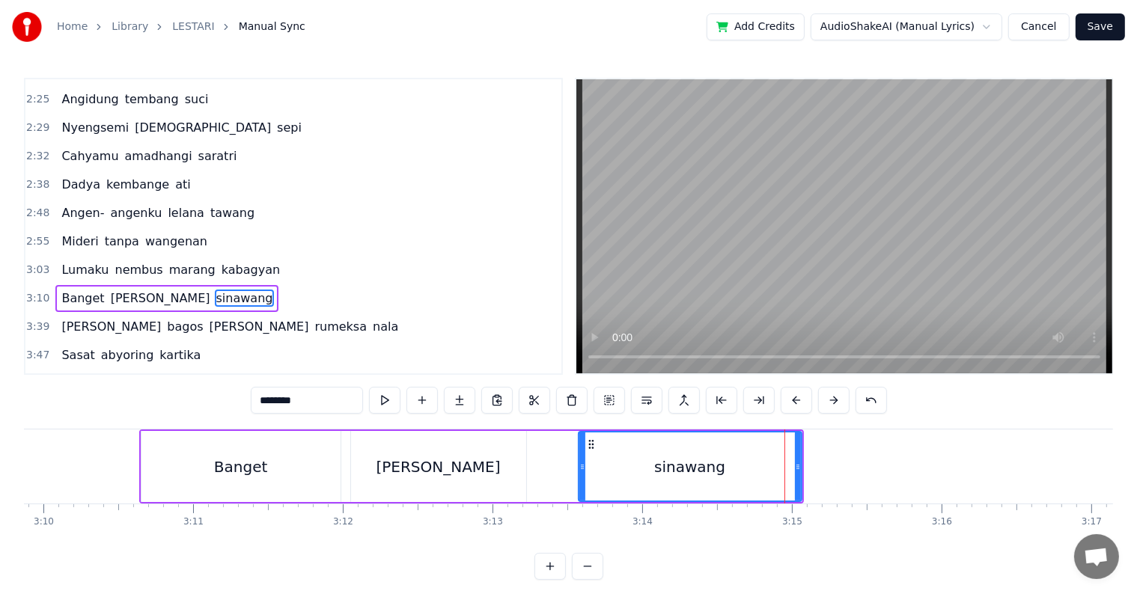
scroll to position [445, 0]
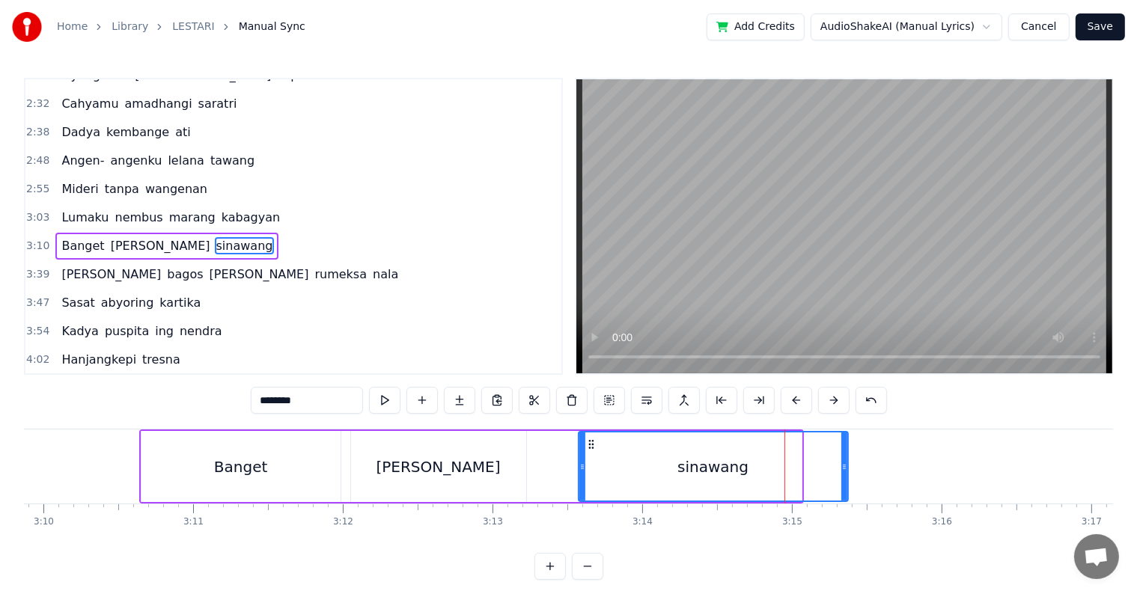
drag, startPoint x: 796, startPoint y: 458, endPoint x: 853, endPoint y: 463, distance: 57.9
click at [847, 463] on div at bounding box center [844, 467] width 6 height 68
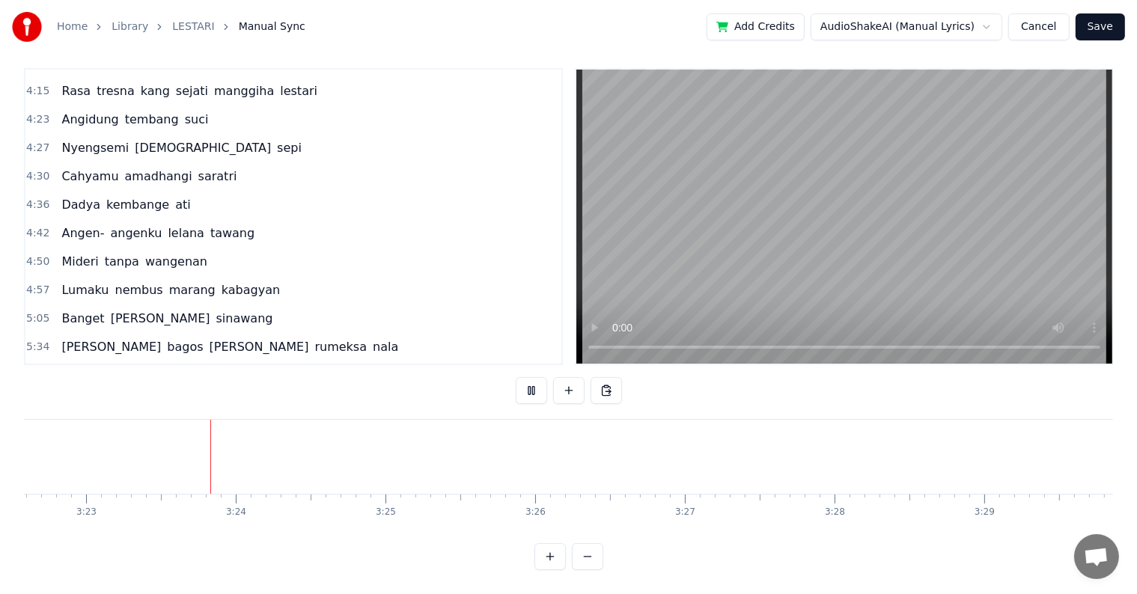
scroll to position [0, 30338]
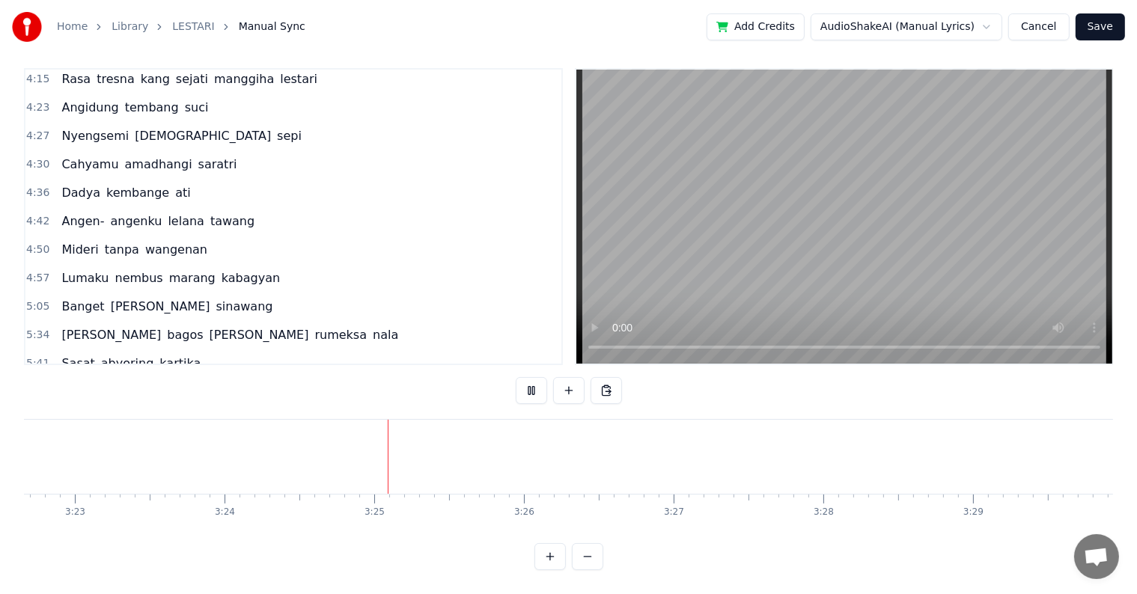
click at [73, 326] on span "Wong" at bounding box center [111, 334] width 103 height 17
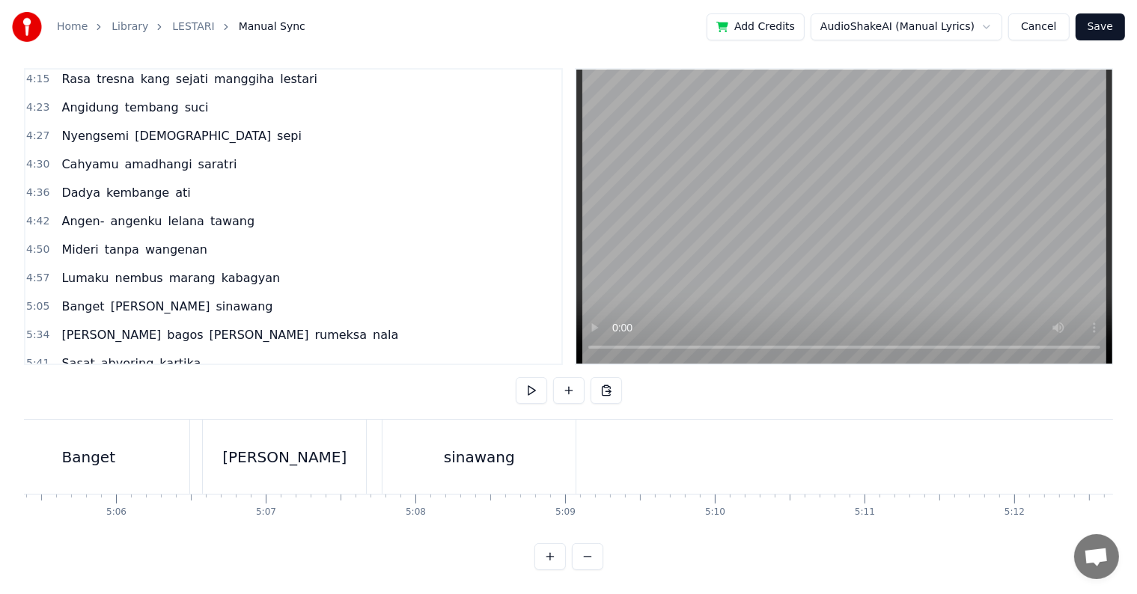
scroll to position [0, 45679]
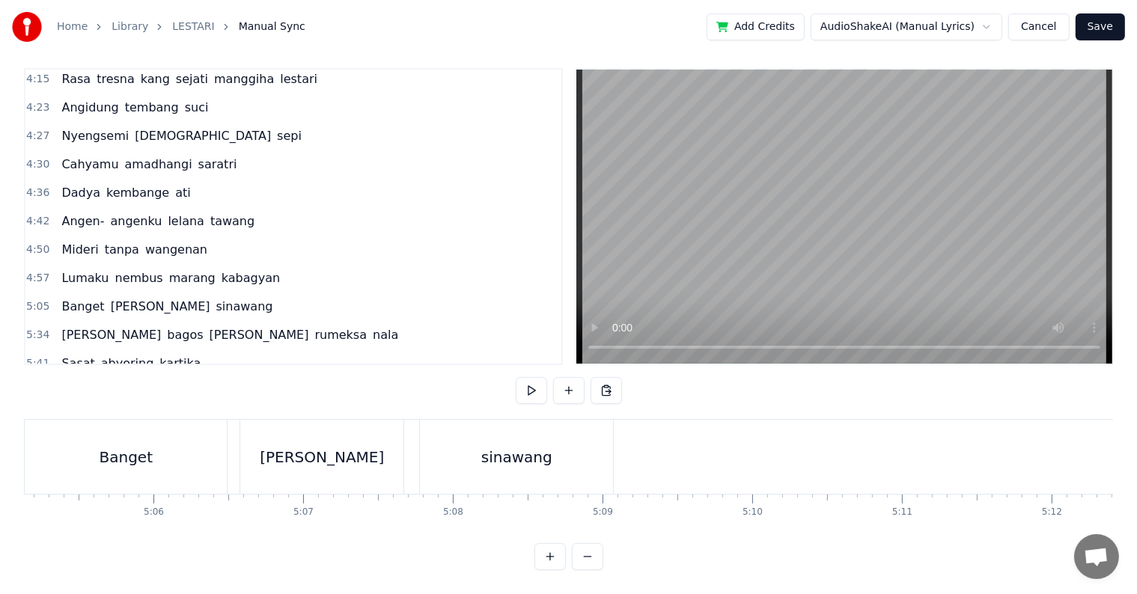
click at [485, 461] on div "sinawang" at bounding box center [516, 457] width 193 height 74
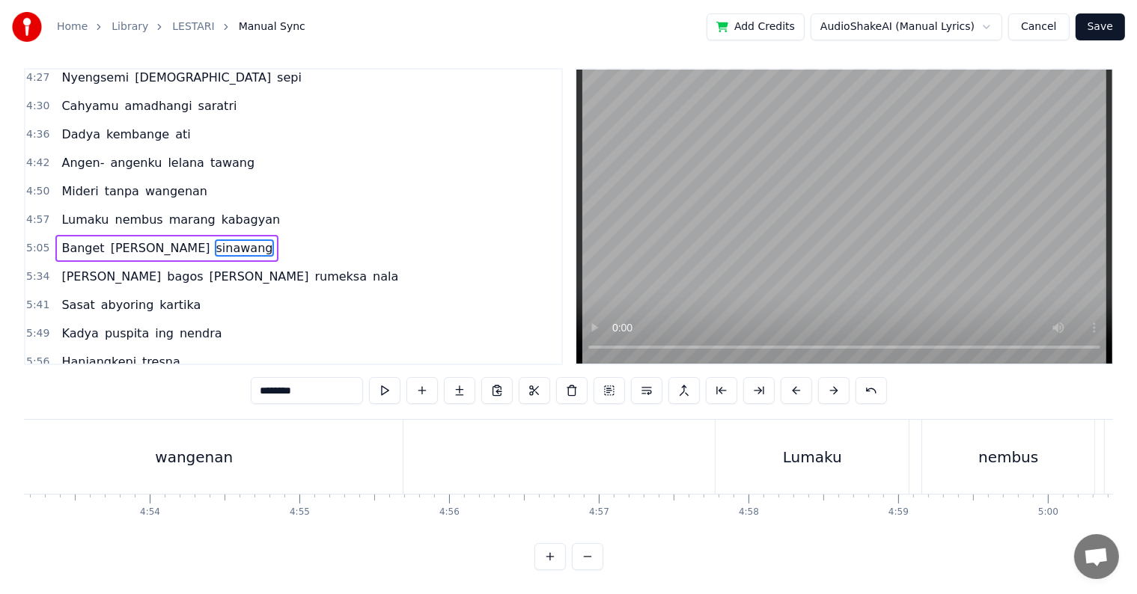
scroll to position [0, 43811]
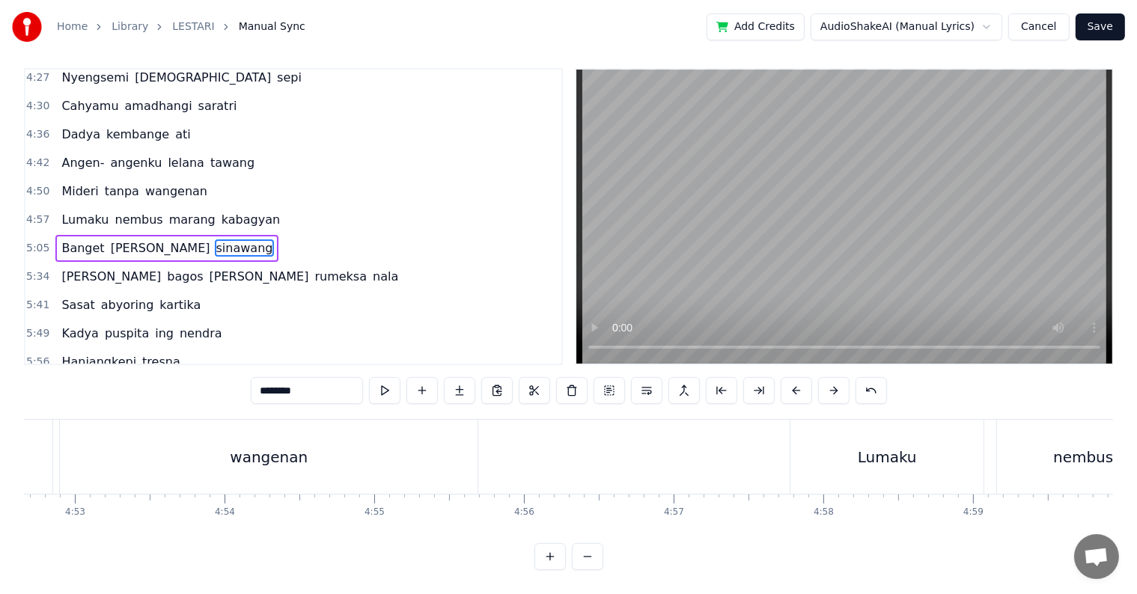
click at [226, 460] on div "wangenan" at bounding box center [269, 457] width 418 height 74
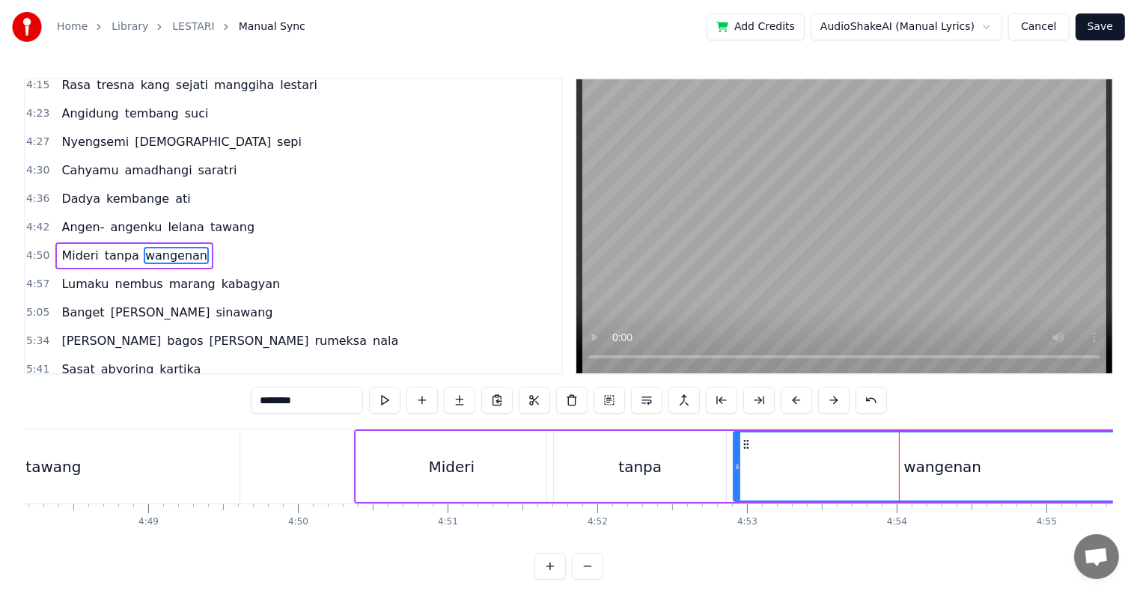
scroll to position [0, 42578]
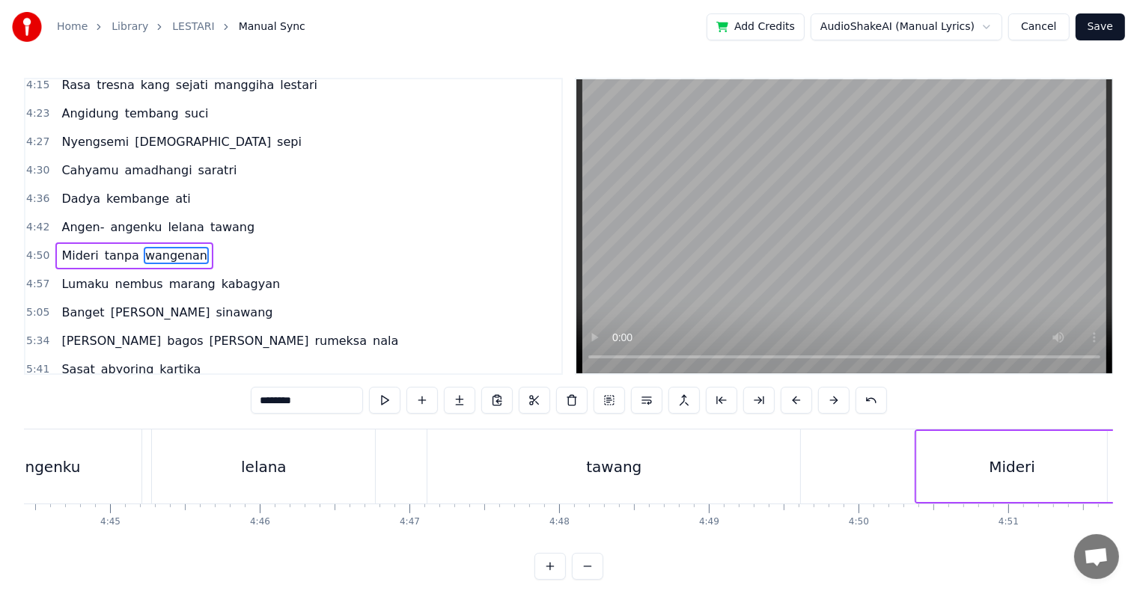
click at [599, 484] on div "tawang" at bounding box center [613, 467] width 373 height 74
type input "******"
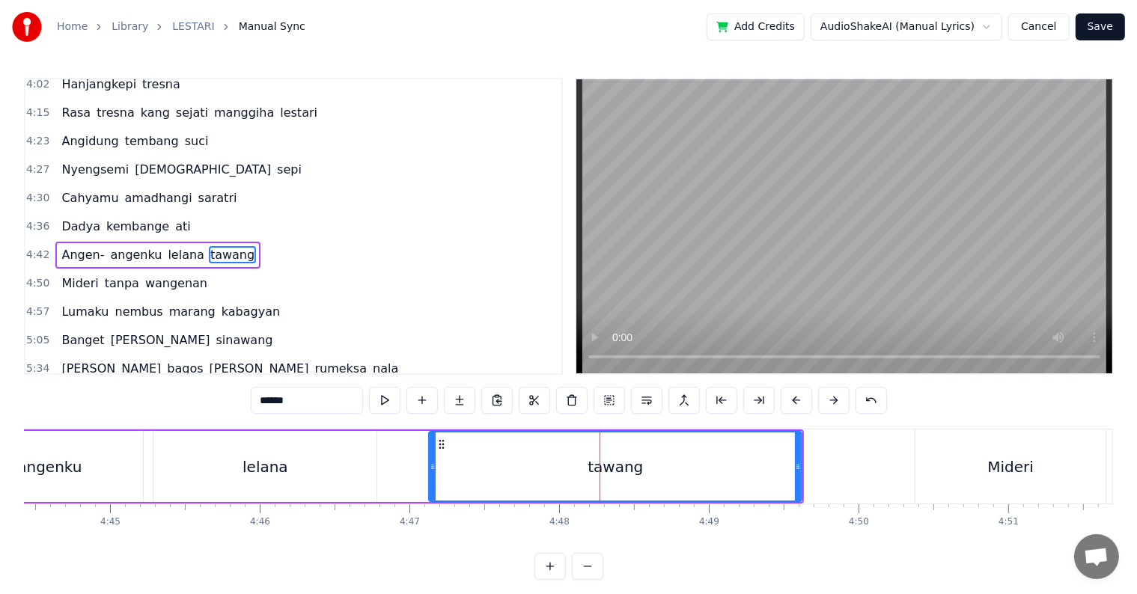
scroll to position [0, 42317]
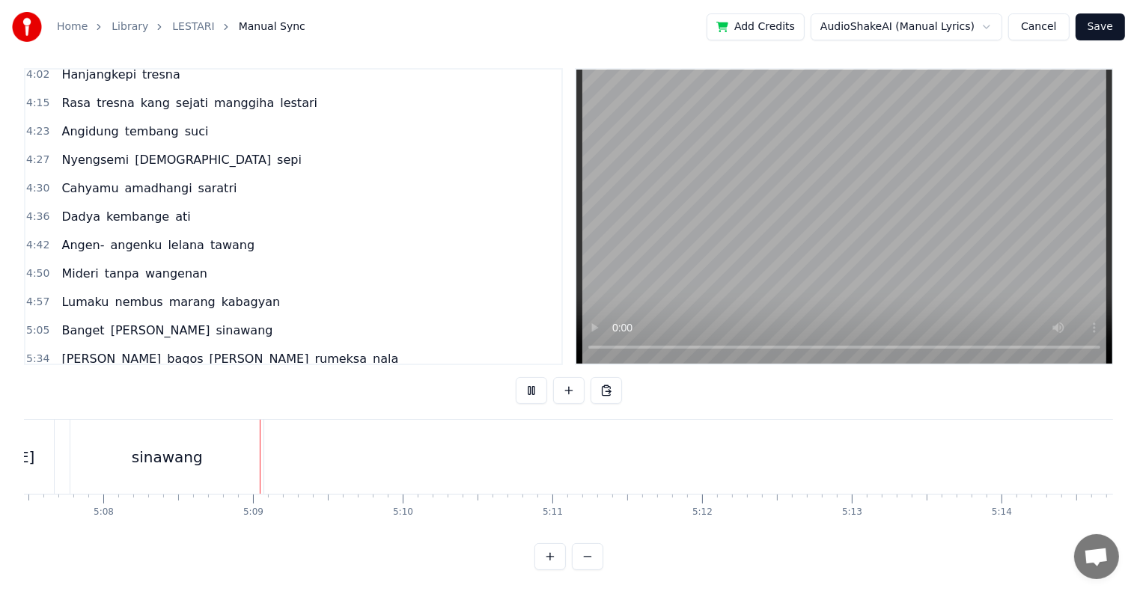
scroll to position [0, 46087]
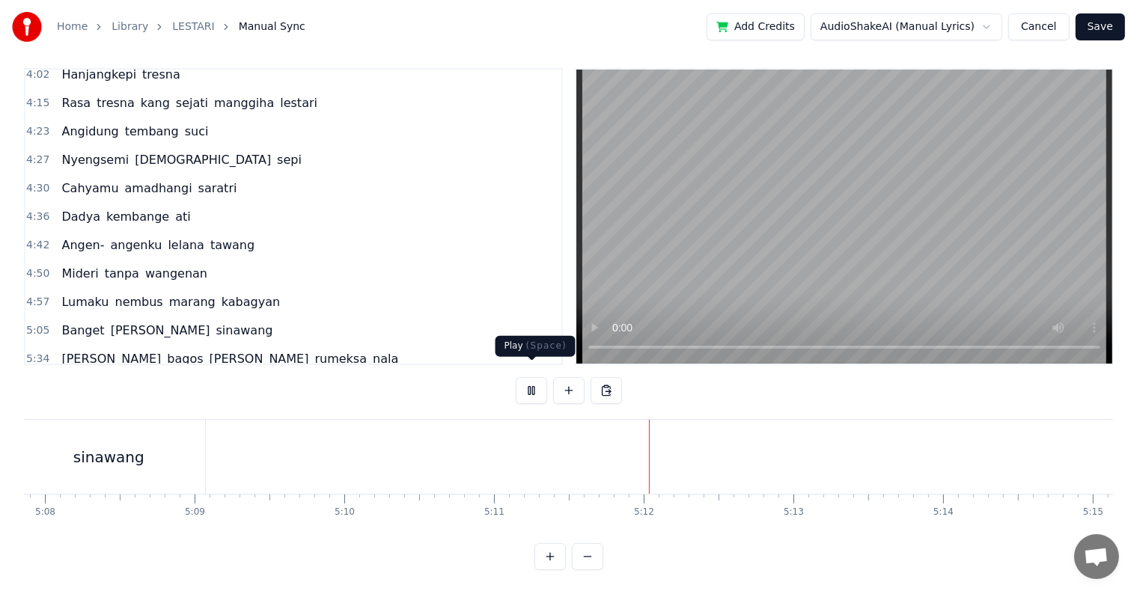
click at [530, 382] on button at bounding box center [531, 390] width 31 height 27
click at [94, 451] on div "sinawang" at bounding box center [108, 457] width 71 height 22
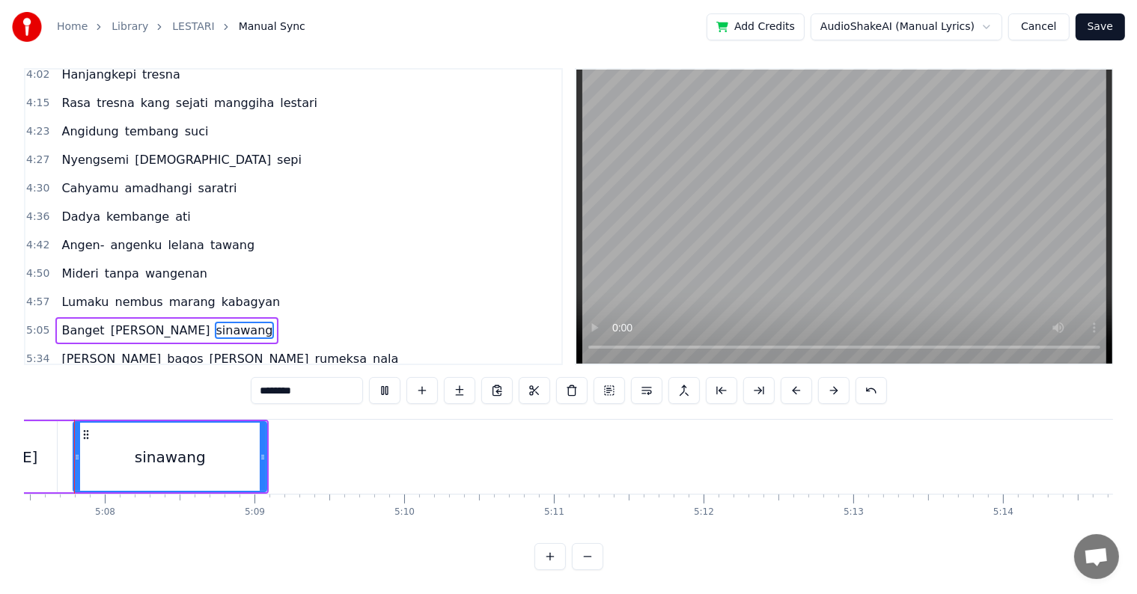
scroll to position [0, 45999]
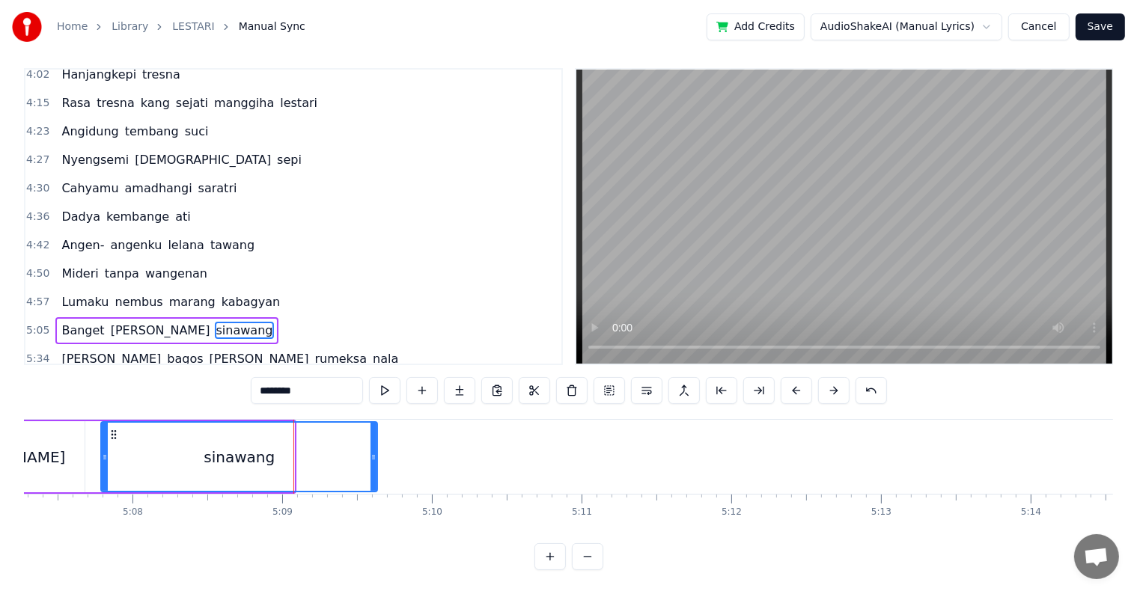
drag, startPoint x: 290, startPoint y: 459, endPoint x: 375, endPoint y: 456, distance: 84.6
click at [375, 456] on div at bounding box center [374, 457] width 6 height 68
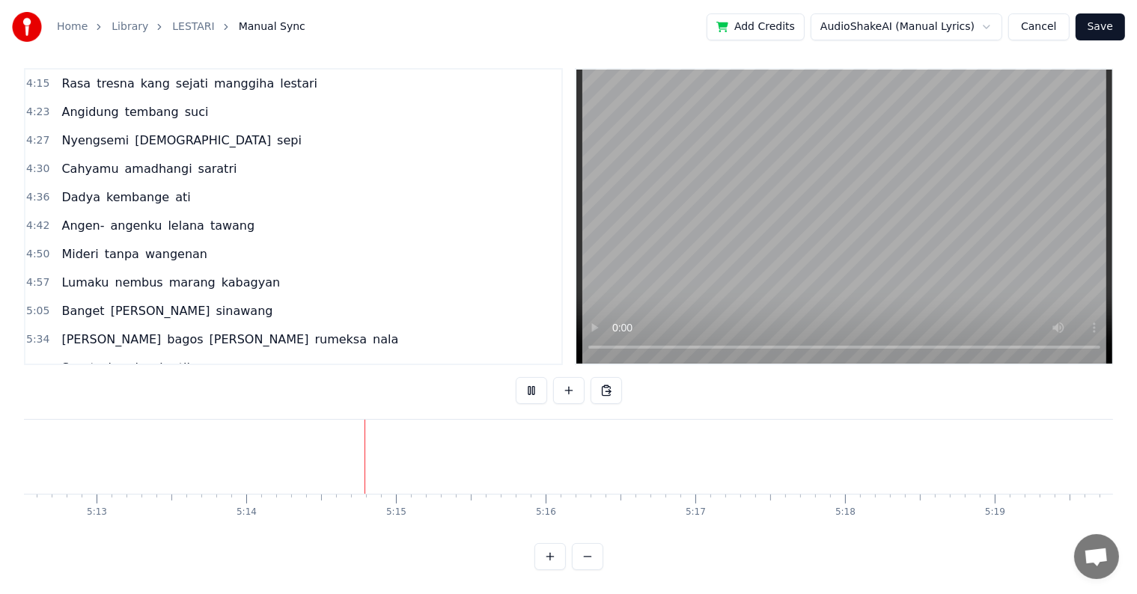
scroll to position [0, 46972]
click at [63, 331] on span "Wong" at bounding box center [111, 339] width 103 height 17
click at [1093, 20] on button "Save" at bounding box center [1100, 26] width 49 height 27
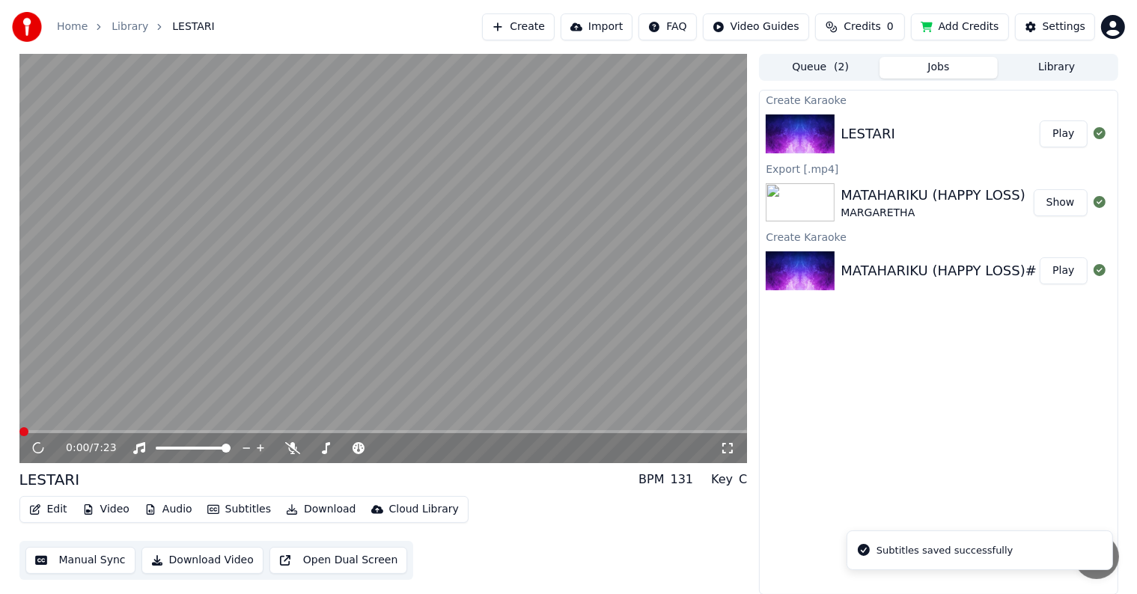
click at [232, 558] on button "Download Video" at bounding box center [202, 560] width 122 height 27
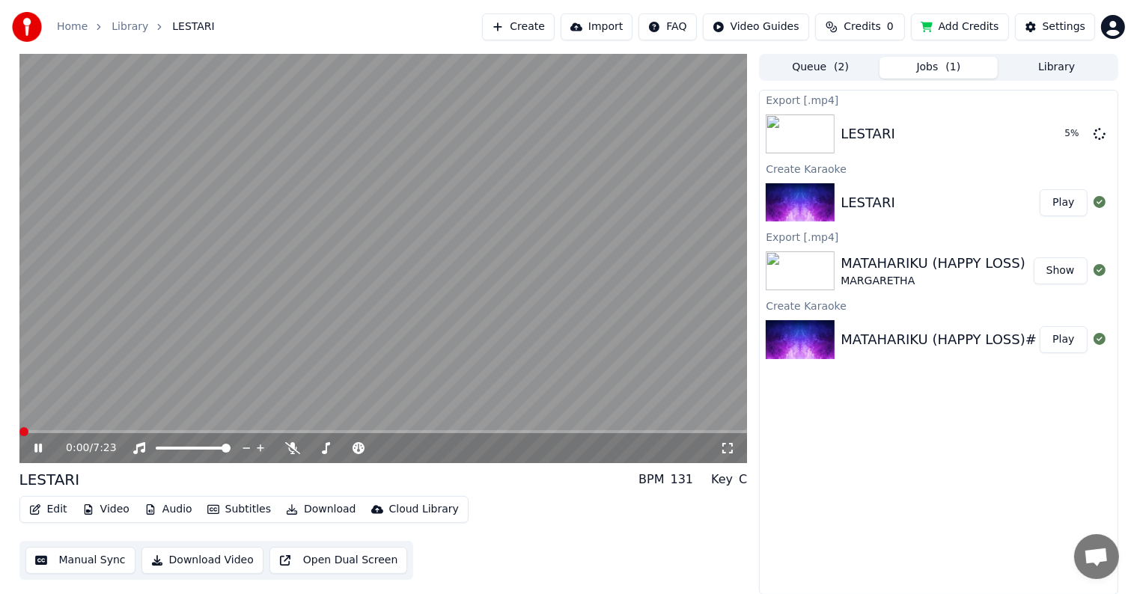
click at [35, 448] on icon at bounding box center [37, 448] width 7 height 9
click at [1107, 36] on html "Home Library LESTARI Create Import FAQ Video Guides Credits 0 Add Credits Setti…" at bounding box center [568, 297] width 1137 height 594
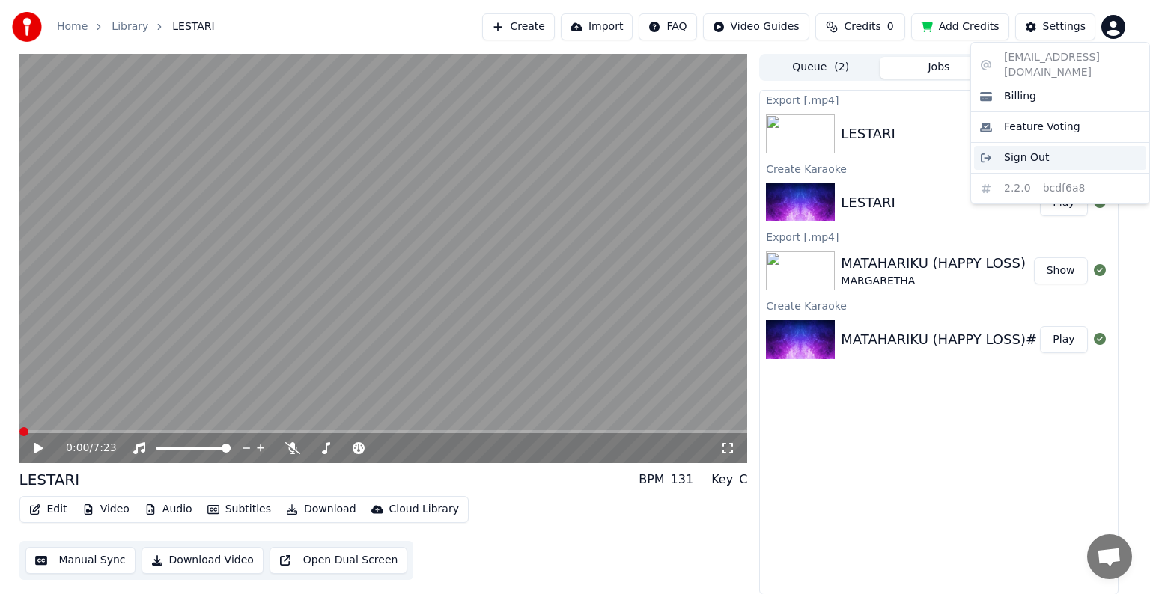
click at [1067, 146] on div "Sign Out" at bounding box center [1060, 158] width 172 height 24
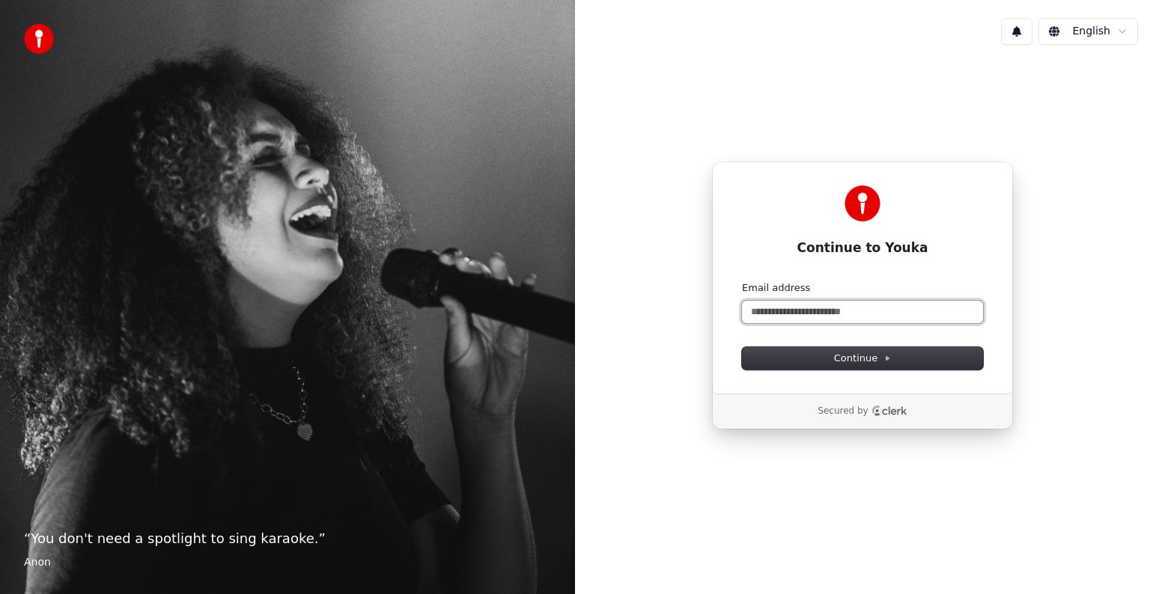
click at [841, 311] on input "Email address" at bounding box center [862, 312] width 241 height 22
click at [839, 359] on span "Continue" at bounding box center [862, 358] width 57 height 13
type input "**********"
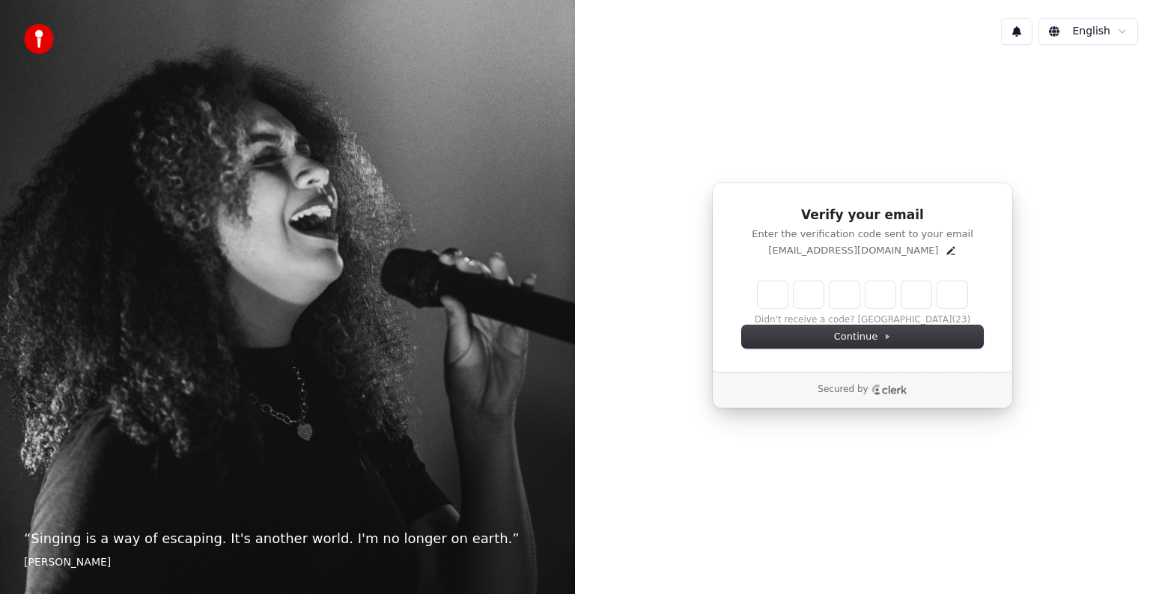
click at [775, 295] on input "Enter verification code" at bounding box center [862, 294] width 210 height 27
type input "******"
